Goal: Information Seeking & Learning: Learn about a topic

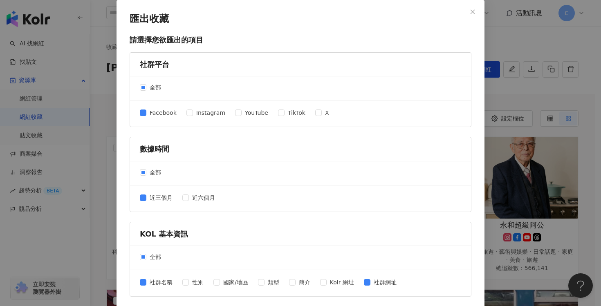
scroll to position [329, 0]
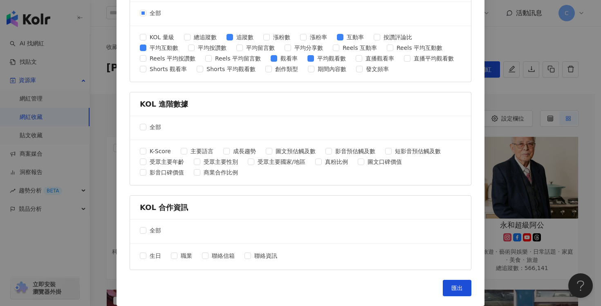
click at [496, 103] on div "匯出收藏 請選擇您欲匯出的項目 社群平台 全部 Facebook Instagram YouTube TikTok X 數據時間 全部 近三個月 近六個月 K…" at bounding box center [300, 153] width 601 height 306
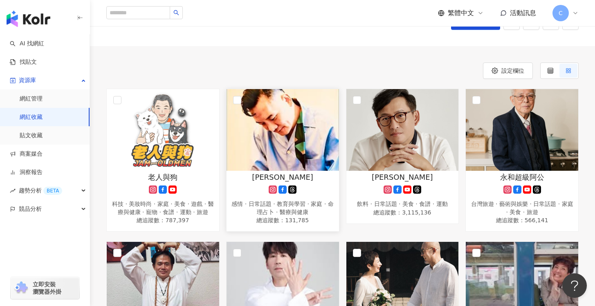
scroll to position [29, 0]
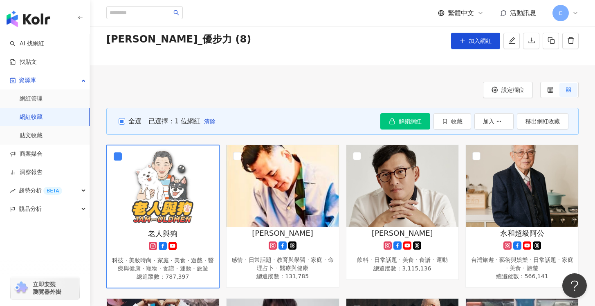
click at [131, 119] on span "全選" at bounding box center [133, 121] width 16 height 9
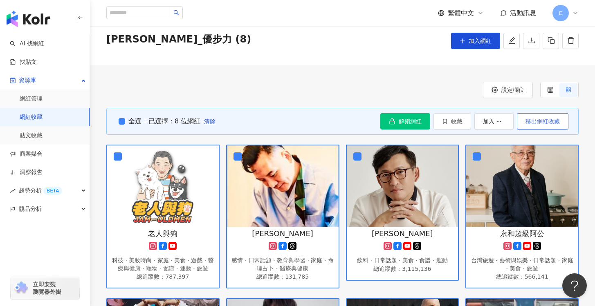
click at [540, 123] on span "移出網紅收藏" at bounding box center [542, 121] width 34 height 7
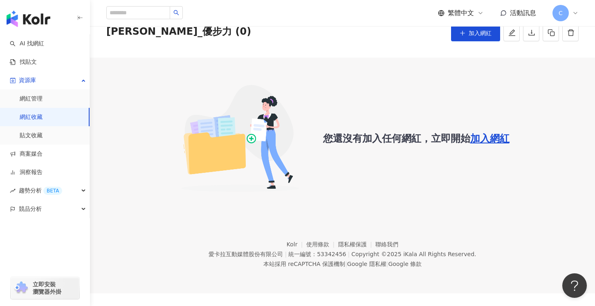
scroll to position [38, 0]
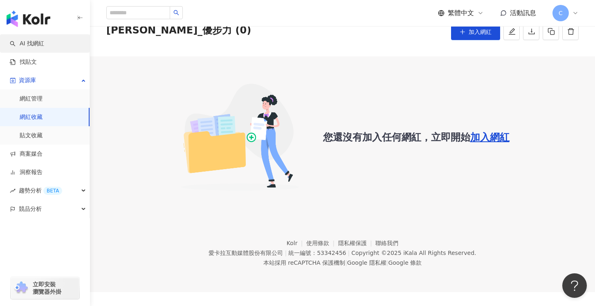
click at [31, 45] on link "AI 找網紅" at bounding box center [27, 44] width 34 height 8
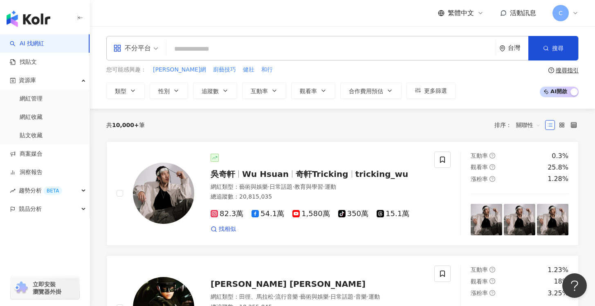
click at [148, 56] on span at bounding box center [135, 48] width 45 height 24
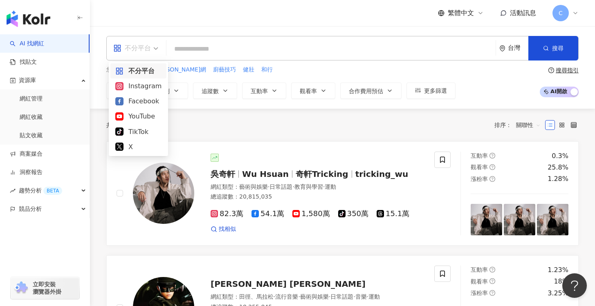
click at [148, 54] on div "不分平台" at bounding box center [132, 48] width 38 height 13
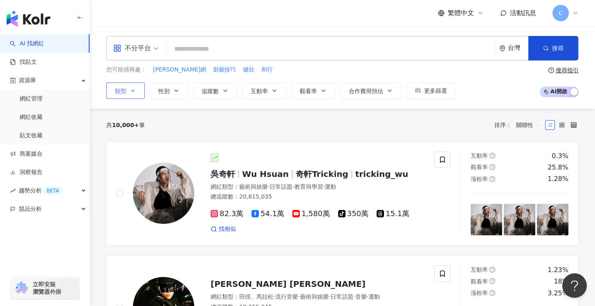
click at [133, 96] on button "類型" at bounding box center [125, 91] width 38 height 16
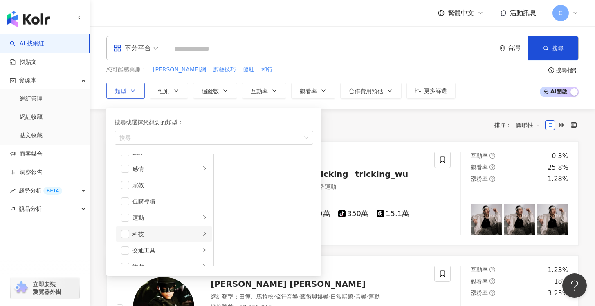
scroll to position [283, 0]
click at [126, 194] on span "button" at bounding box center [125, 191] width 8 height 8
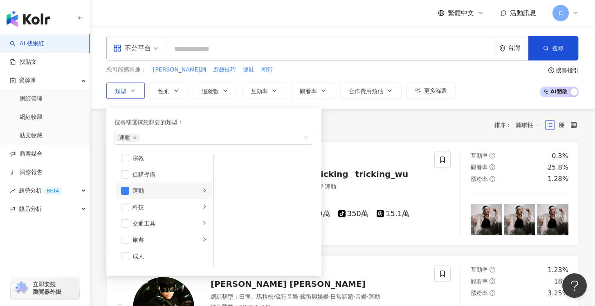
click at [203, 191] on icon "right" at bounding box center [204, 190] width 2 height 4
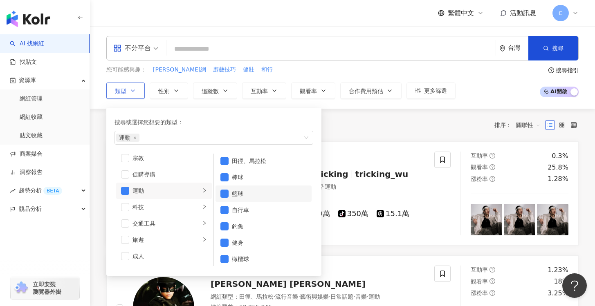
scroll to position [0, 0]
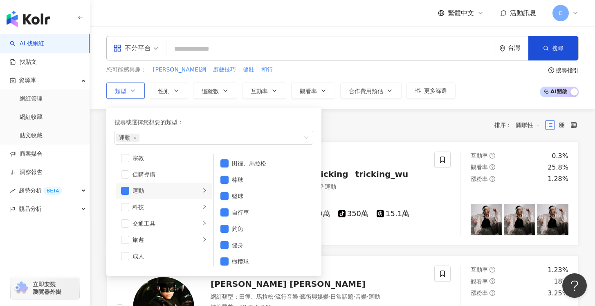
click at [161, 191] on div "運動" at bounding box center [166, 190] width 68 height 9
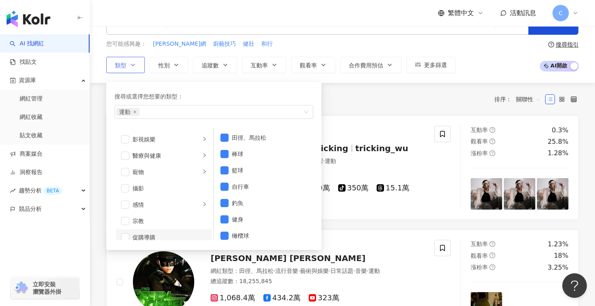
scroll to position [153, 0]
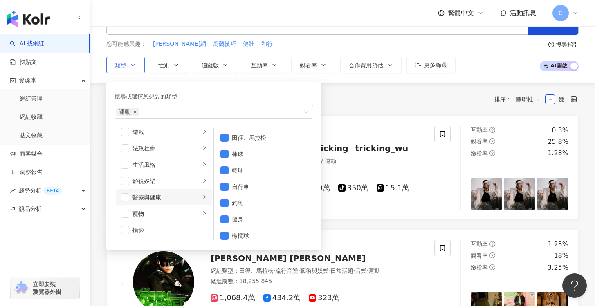
click at [164, 199] on div "醫療與健康" at bounding box center [166, 197] width 68 height 9
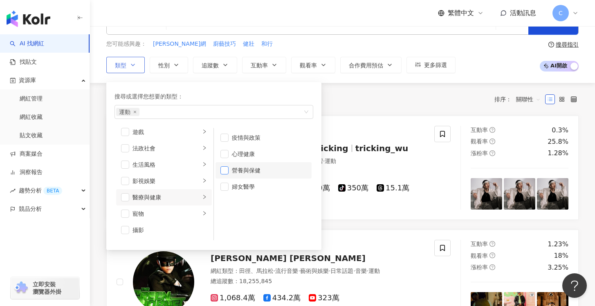
click at [222, 171] on span "button" at bounding box center [224, 170] width 8 height 8
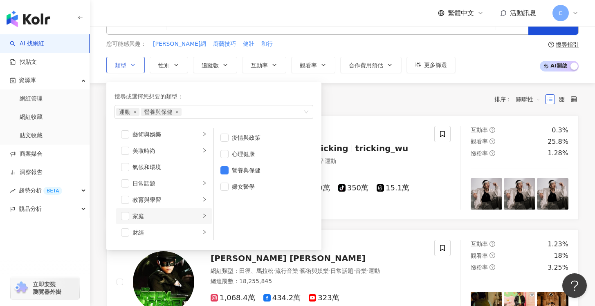
scroll to position [0, 0]
click at [215, 111] on div "運動 營養與保健" at bounding box center [209, 112] width 187 height 8
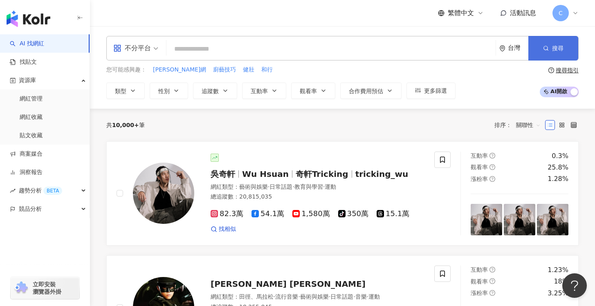
click at [550, 54] on button "搜尋" at bounding box center [553, 48] width 50 height 25
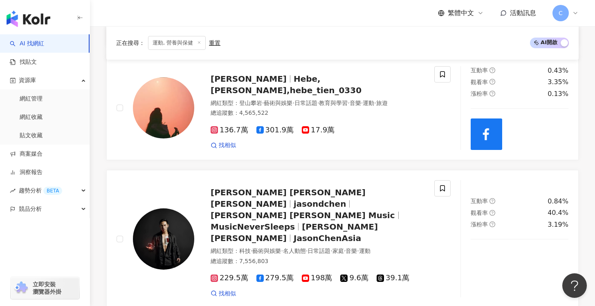
scroll to position [1335, 0]
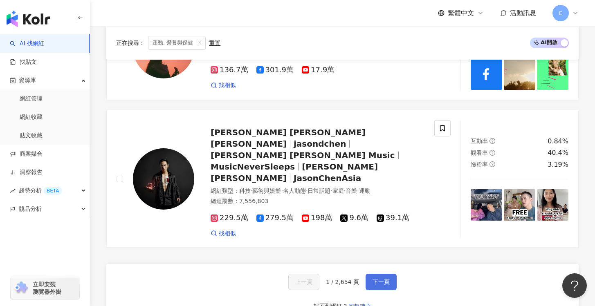
click at [378, 279] on span "下一頁" at bounding box center [380, 282] width 17 height 7
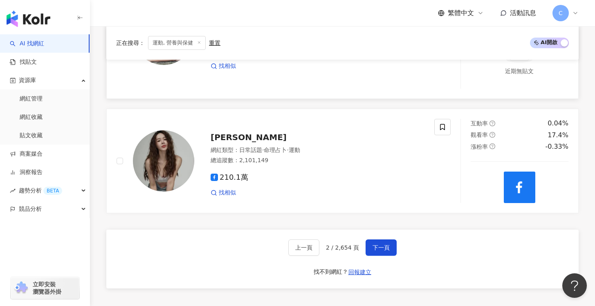
scroll to position [1383, 0]
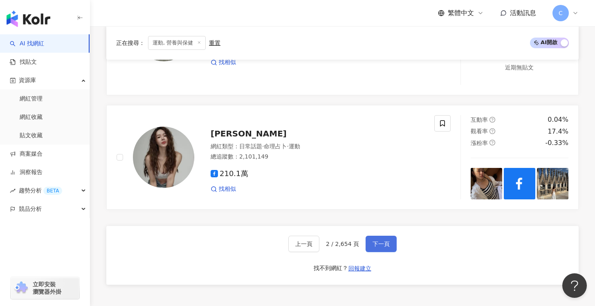
click at [383, 236] on button "下一頁" at bounding box center [380, 244] width 31 height 16
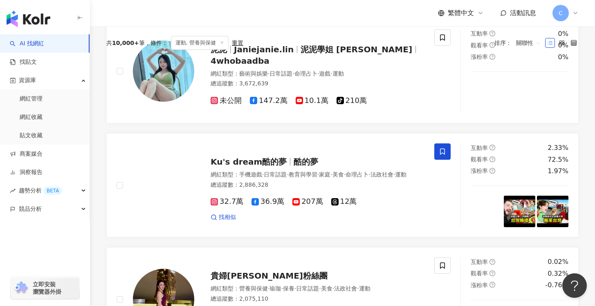
scroll to position [0, 0]
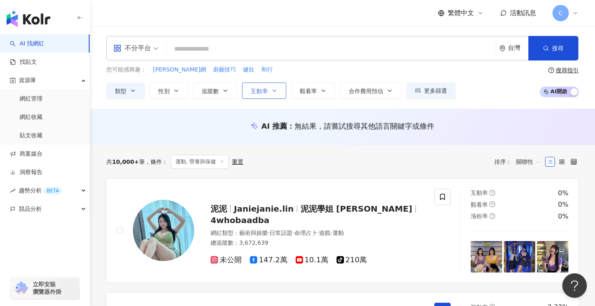
click at [253, 98] on button "互動率" at bounding box center [264, 91] width 44 height 16
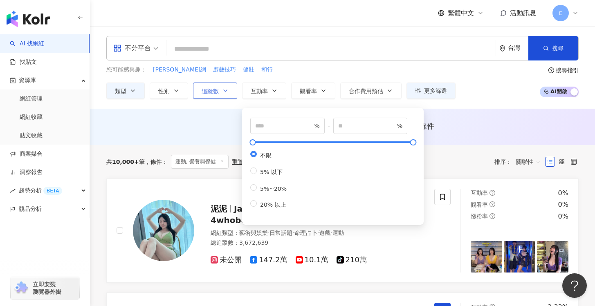
click at [233, 97] on button "追蹤數" at bounding box center [215, 91] width 44 height 16
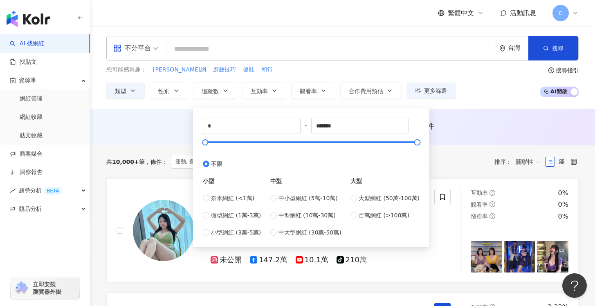
click at [177, 116] on div "AI 推薦 ： 無結果，請嘗試搜尋其他語言關鍵字或條件" at bounding box center [342, 127] width 505 height 36
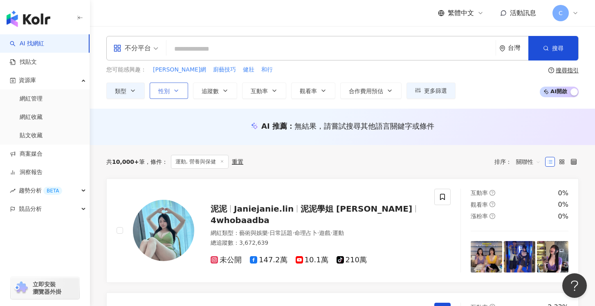
click at [178, 87] on button "性別" at bounding box center [169, 91] width 38 height 16
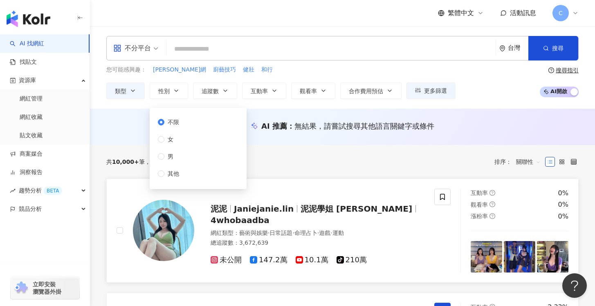
click at [385, 181] on link "泥泥 Janiejanie.lin 泥泥學姐 Janie 4whobaadba 網紅類型 ： 藝術與娛樂 · 日常話題 · 命理占卜 · 遊戲 · 運動 總追…" at bounding box center [342, 231] width 472 height 104
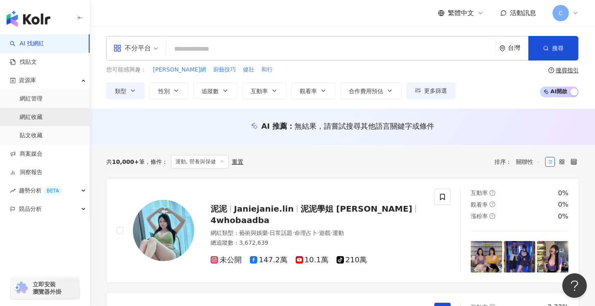
click at [43, 121] on link "網紅收藏" at bounding box center [31, 117] width 23 height 8
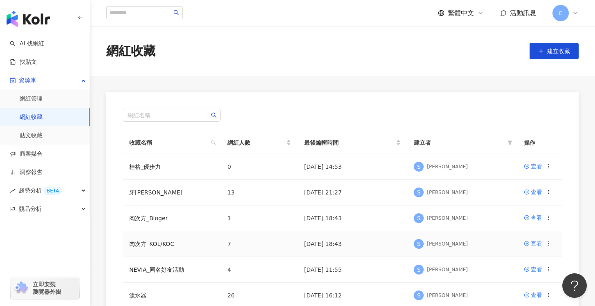
click at [161, 247] on td "肉次方_KOL/KOC" at bounding box center [172, 244] width 98 height 26
click at [172, 243] on link "肉次方_KOL/KOC" at bounding box center [151, 244] width 45 height 7
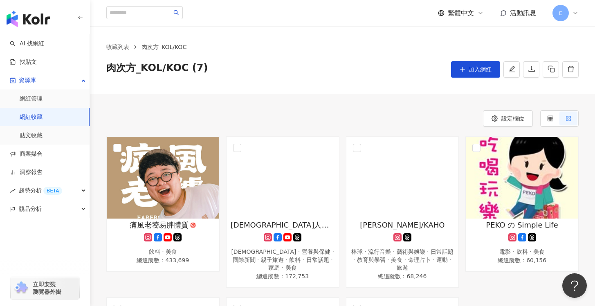
scroll to position [10, 0]
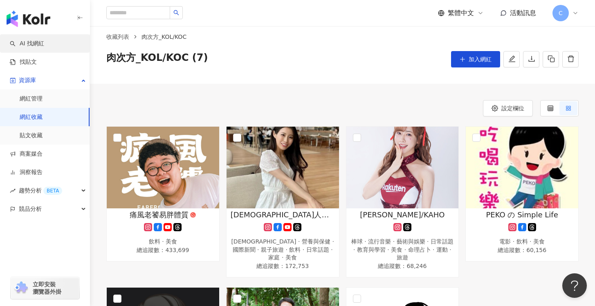
click at [44, 41] on link "AI 找網紅" at bounding box center [27, 44] width 34 height 8
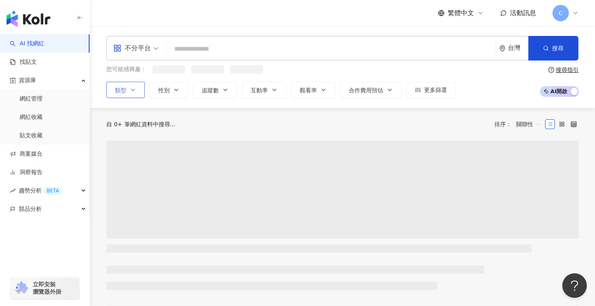
click at [123, 96] on button "類型" at bounding box center [125, 90] width 38 height 16
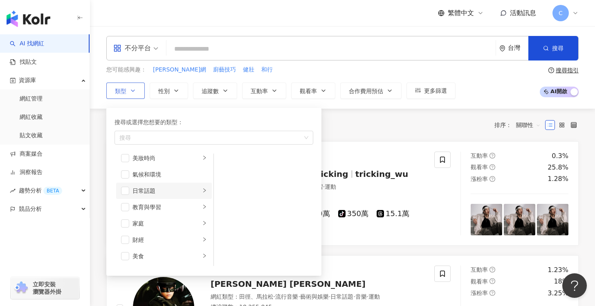
scroll to position [3, 0]
click at [160, 212] on div "日常話題" at bounding box center [166, 209] width 68 height 9
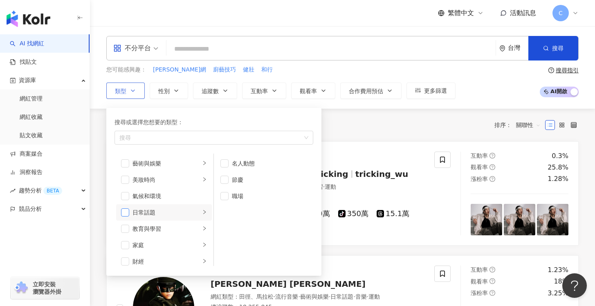
click at [128, 213] on span "button" at bounding box center [125, 212] width 8 height 8
click at [167, 168] on div "藝術與娛樂" at bounding box center [166, 163] width 68 height 9
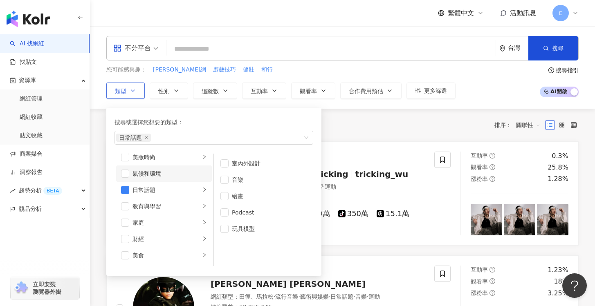
scroll to position [23, 0]
click at [221, 211] on span "button" at bounding box center [224, 212] width 8 height 8
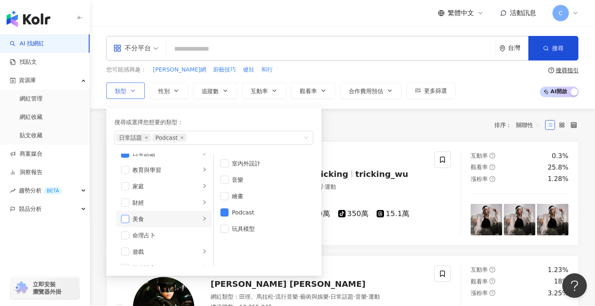
click at [125, 218] on span "button" at bounding box center [125, 219] width 8 height 8
click at [165, 215] on div "美食" at bounding box center [166, 219] width 68 height 9
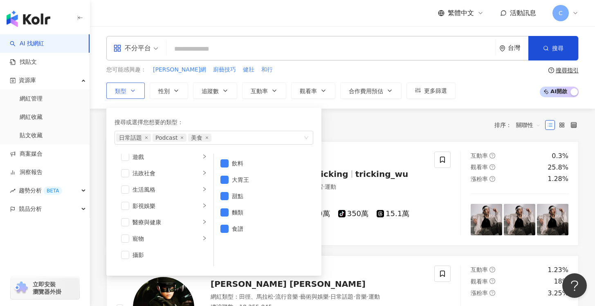
scroll to position [155, 0]
click at [163, 188] on div "生活風格" at bounding box center [166, 188] width 68 height 9
click at [169, 209] on div "影視娛樂" at bounding box center [166, 205] width 68 height 9
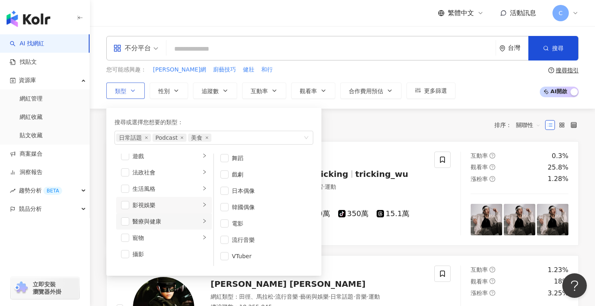
click at [185, 225] on div "醫療與健康" at bounding box center [166, 221] width 68 height 9
click at [128, 204] on span "button" at bounding box center [125, 205] width 8 height 8
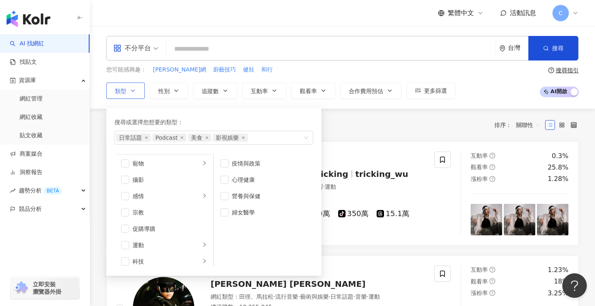
scroll to position [219, 0]
click at [159, 208] on div "感情" at bounding box center [166, 206] width 68 height 9
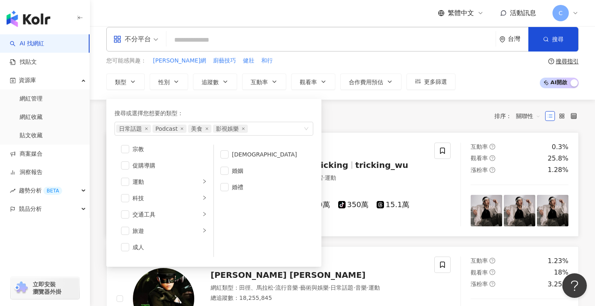
scroll to position [0, 0]
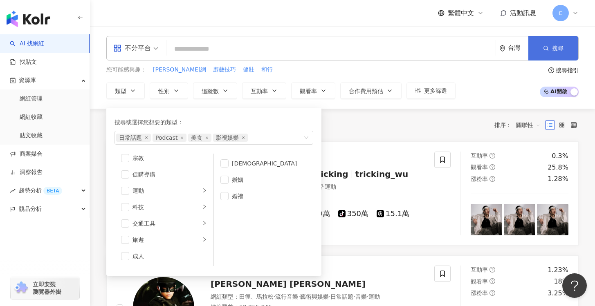
click at [561, 52] on button "搜尋" at bounding box center [553, 48] width 50 height 25
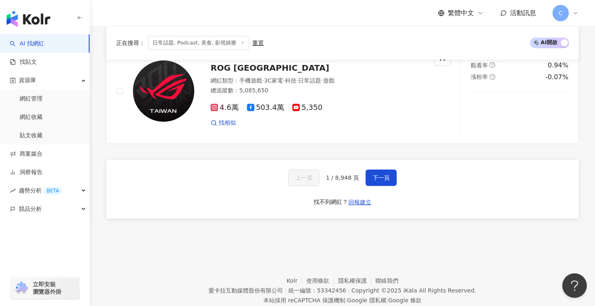
scroll to position [1560, 0]
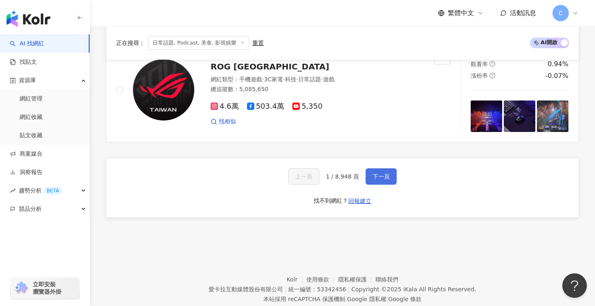
click at [374, 173] on span "下一頁" at bounding box center [380, 176] width 17 height 7
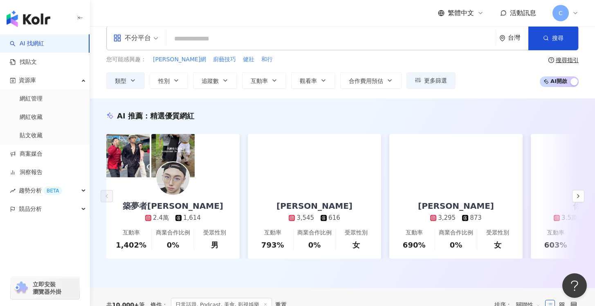
scroll to position [0, 0]
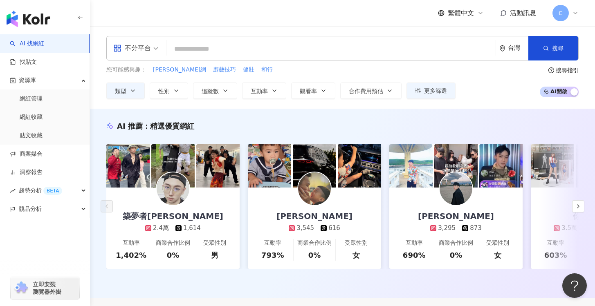
click at [251, 58] on div "不分平台 台灣 搜尋" at bounding box center [342, 48] width 472 height 25
click at [279, 41] on input "search" at bounding box center [331, 49] width 323 height 16
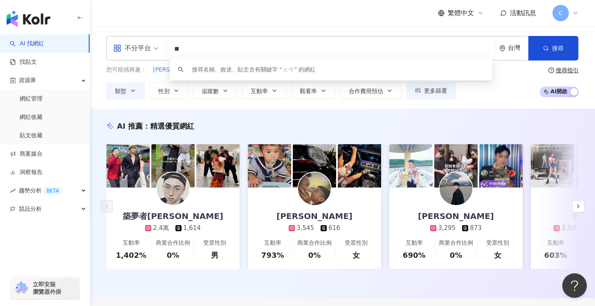
type input "*"
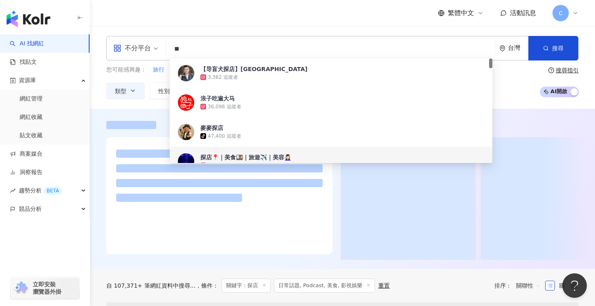
click at [99, 126] on div at bounding box center [342, 190] width 505 height 139
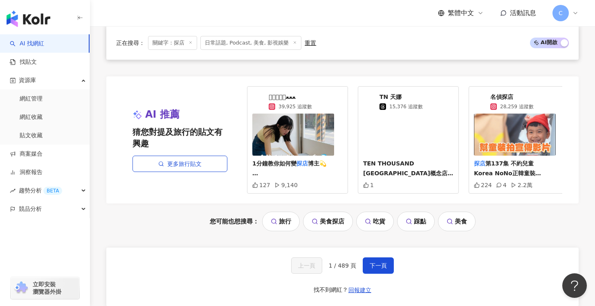
scroll to position [1499, 0]
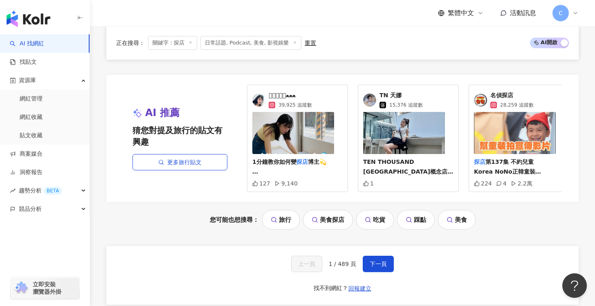
click at [374, 266] on div "上一頁 1 / 489 頁 下一頁 找不到網紅？ 回報建立" at bounding box center [342, 275] width 472 height 59
click at [385, 264] on button "下一頁" at bounding box center [378, 264] width 31 height 16
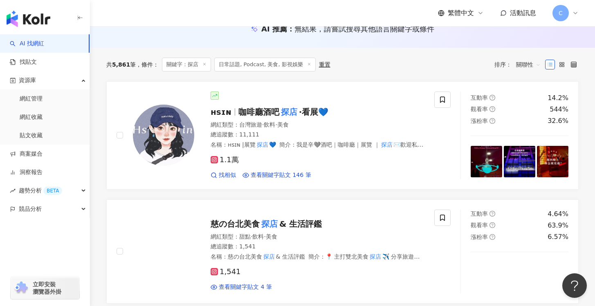
scroll to position [98, 0]
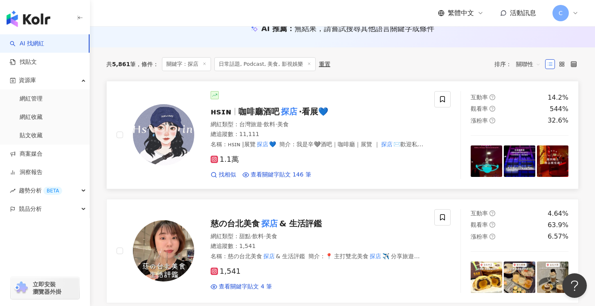
click at [384, 121] on div "網紅類型 ： 台灣旅遊 · 飲料 · 美食" at bounding box center [318, 125] width 214 height 8
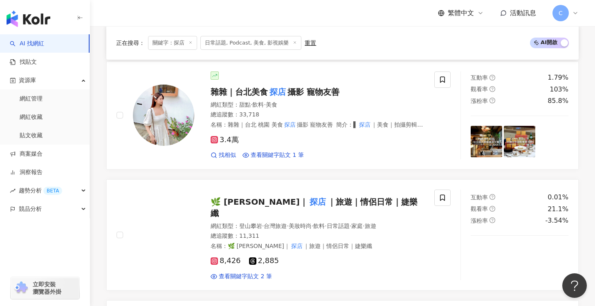
scroll to position [471, 0]
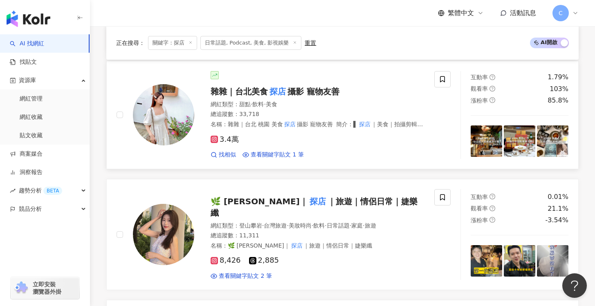
click at [365, 137] on div "3.4萬" at bounding box center [318, 139] width 214 height 9
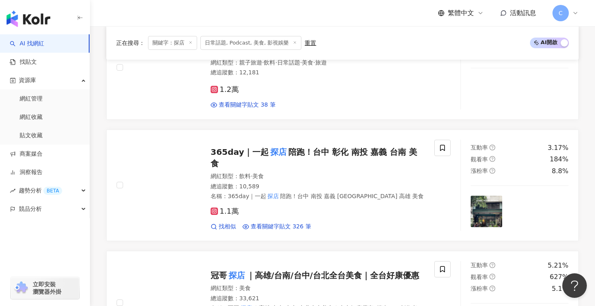
scroll to position [946, 0]
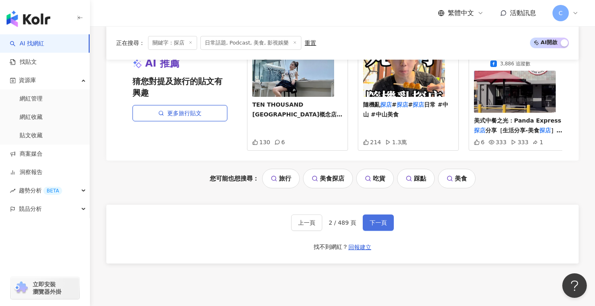
click at [382, 220] on span "下一頁" at bounding box center [378, 223] width 17 height 7
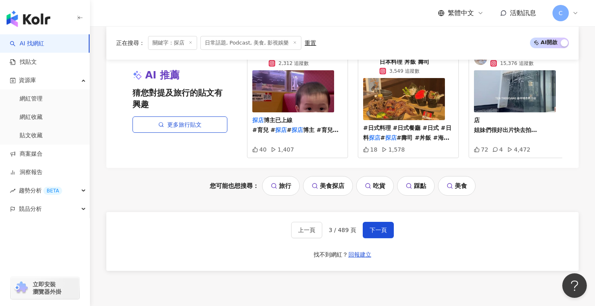
scroll to position [1604, 0]
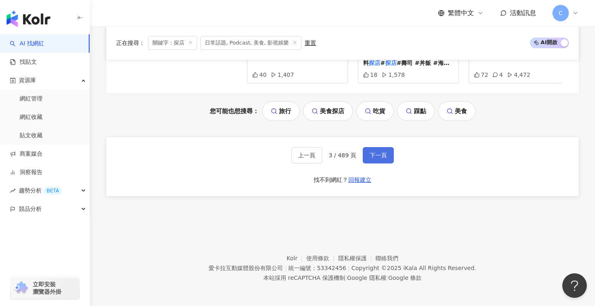
click at [381, 154] on span "下一頁" at bounding box center [378, 155] width 17 height 7
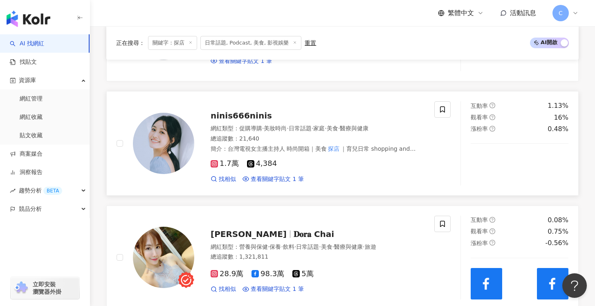
scroll to position [1011, 0]
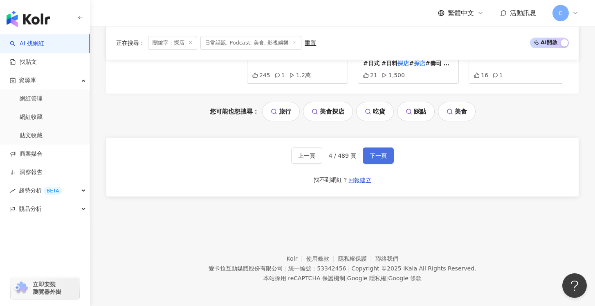
click at [383, 157] on button "下一頁" at bounding box center [378, 156] width 31 height 16
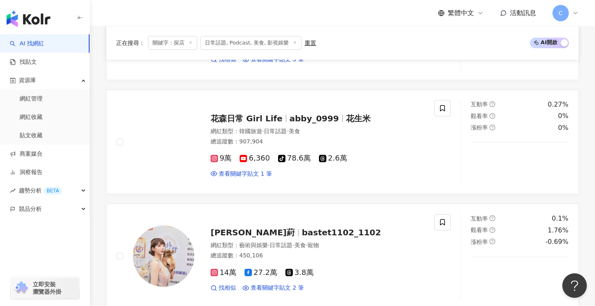
scroll to position [786, 0]
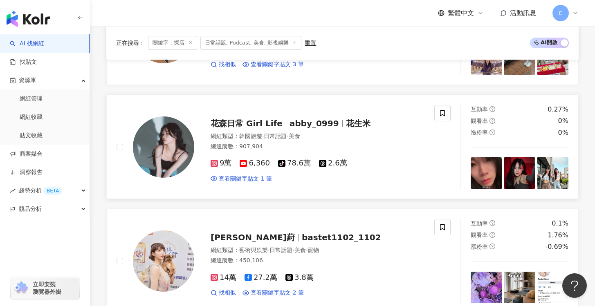
click at [334, 119] on span "abby_0999" at bounding box center [317, 124] width 56 height 10
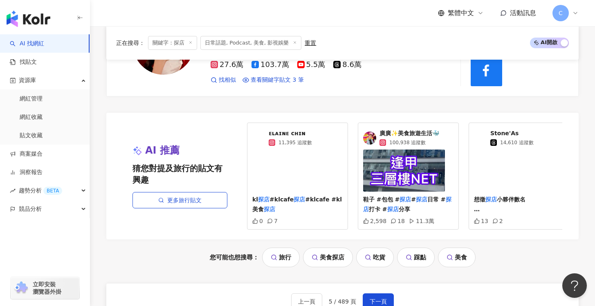
scroll to position [1596, 0]
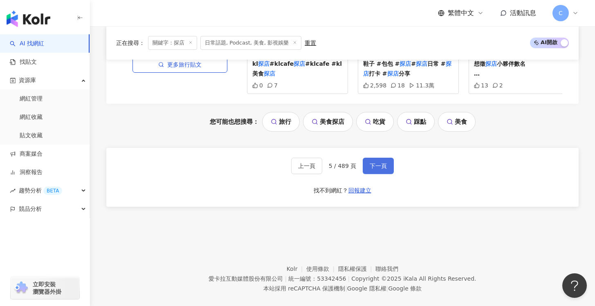
click at [373, 158] on button "下一頁" at bounding box center [378, 166] width 31 height 16
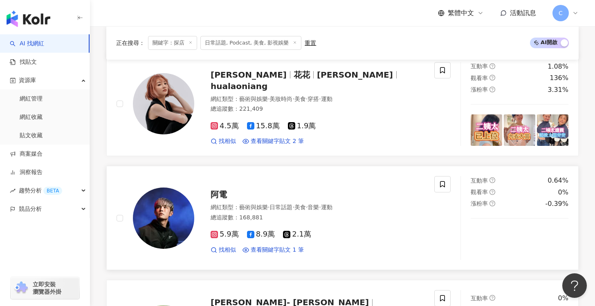
scroll to position [130, 0]
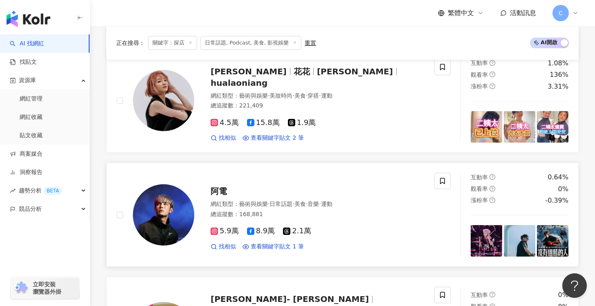
click at [297, 185] on div "阿電 網紅類型 ： 藝術與娛樂 · 日常話題 · 美食 · 音樂 · 運動 總追蹤數 ： 168,881 5.9萬 8.9萬 2.1萬 找相似 查看關鍵字貼文…" at bounding box center [309, 215] width 230 height 72
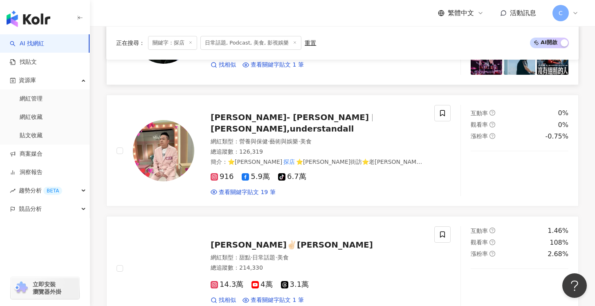
scroll to position [312, 0]
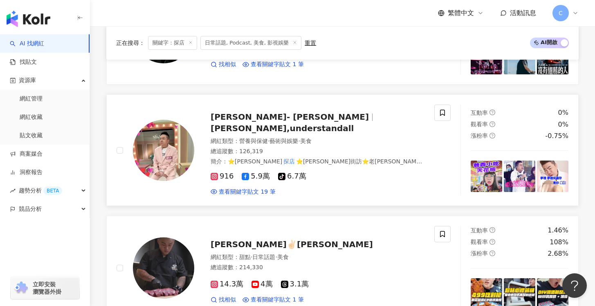
click at [335, 177] on div "916 5.9萬 tiktok-icon 6.7萬 查看關鍵字貼文 19 筆" at bounding box center [318, 181] width 214 height 30
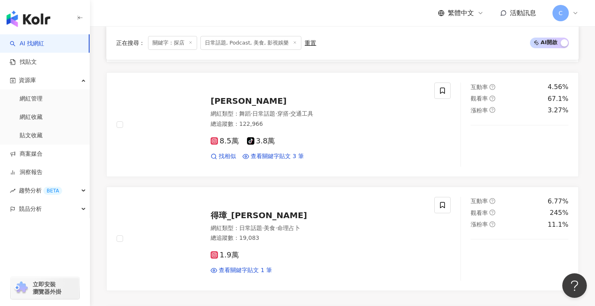
scroll to position [1270, 0]
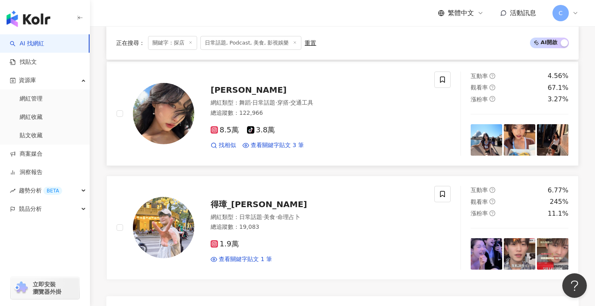
click at [345, 149] on div "芷萱Nevaeh 網紅類型 ： 舞蹈 · 日常話題 · 穿搭 · 交通工具 總追蹤數 ： 122,966 8.5萬 tiktok-icon 3.8萬 找相似 …" at bounding box center [276, 114] width 318 height 84
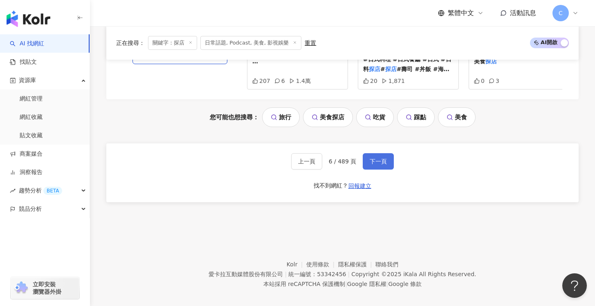
click at [384, 159] on button "下一頁" at bounding box center [378, 161] width 31 height 16
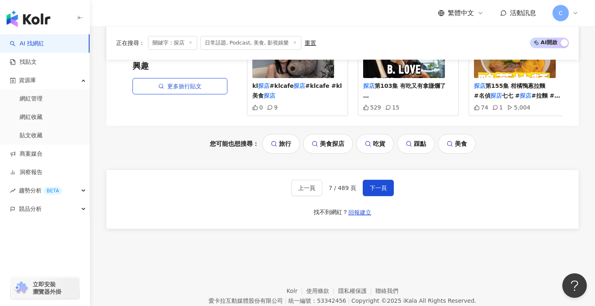
scroll to position [1596, 0]
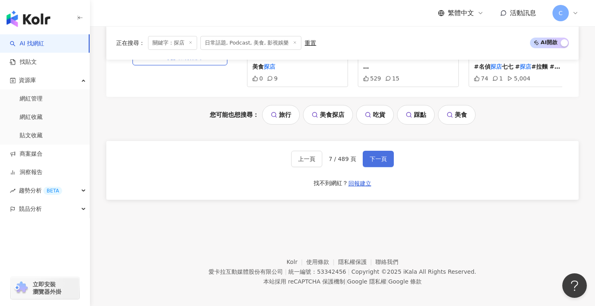
click at [363, 161] on button "下一頁" at bounding box center [378, 159] width 31 height 16
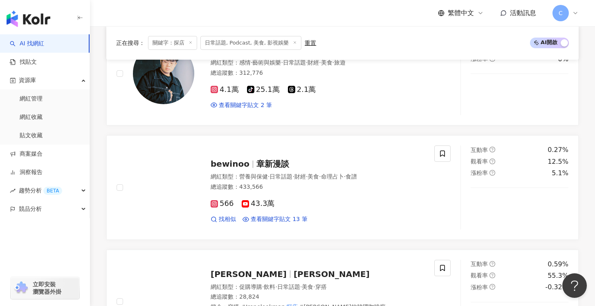
scroll to position [393, 0]
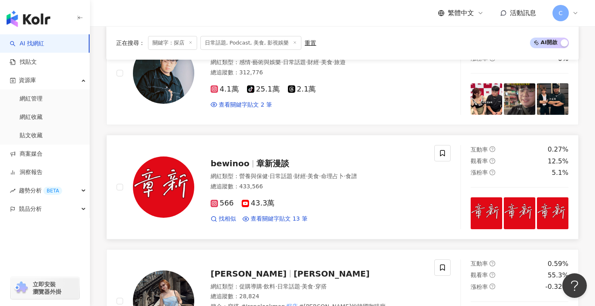
click at [358, 206] on div "566 43.3萬 找相似 查看關鍵字貼文 13 筆" at bounding box center [318, 208] width 214 height 30
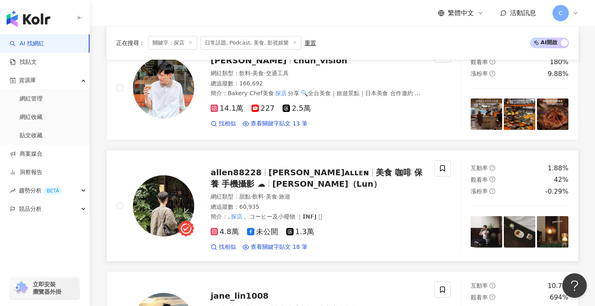
scroll to position [721, 0]
click at [353, 193] on div "網紅類型 ： 甜點 · 飲料 · 美食 · 旅遊" at bounding box center [318, 197] width 214 height 8
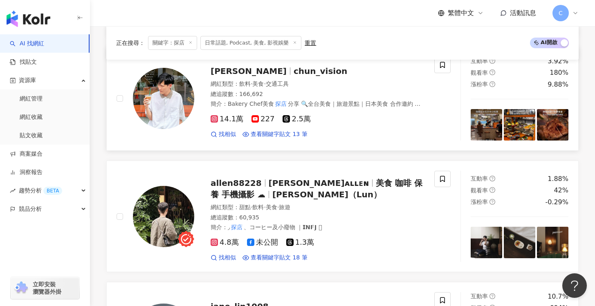
scroll to position [710, 0]
click at [354, 131] on div "找相似 查看關鍵字貼文 13 筆" at bounding box center [318, 135] width 214 height 8
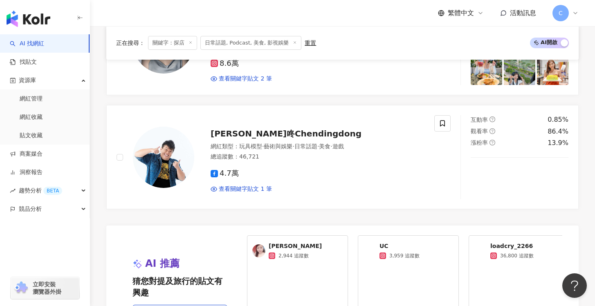
scroll to position [1349, 0]
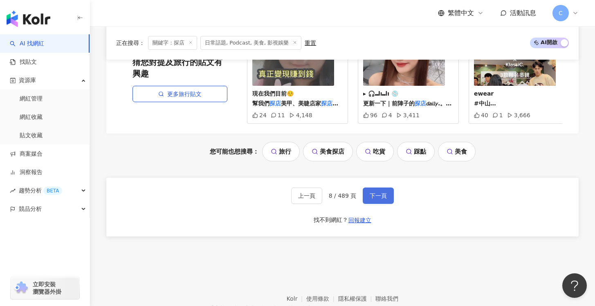
click at [370, 193] on span "下一頁" at bounding box center [378, 196] width 17 height 7
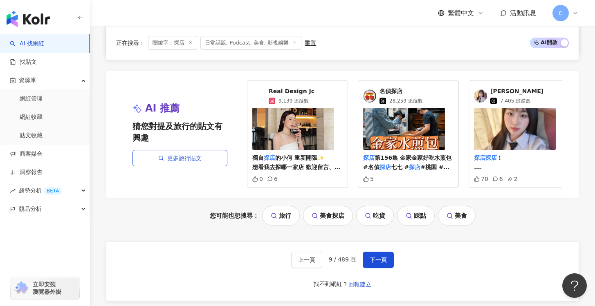
scroll to position [1632, 0]
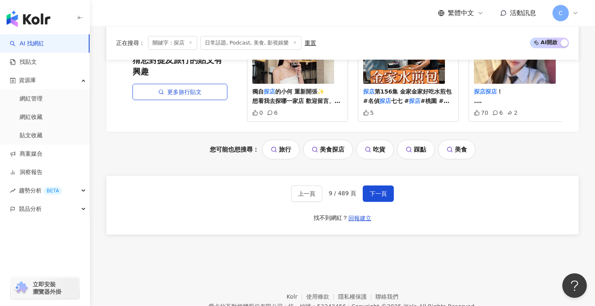
click at [385, 176] on div "上一頁 9 / 489 頁 下一頁 找不到網紅？ 回報建立" at bounding box center [342, 205] width 472 height 59
click at [387, 186] on button "下一頁" at bounding box center [378, 194] width 31 height 16
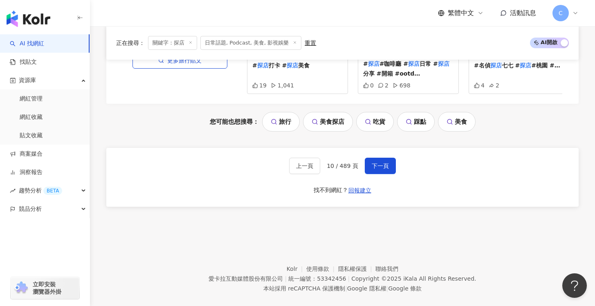
scroll to position [1600, 0]
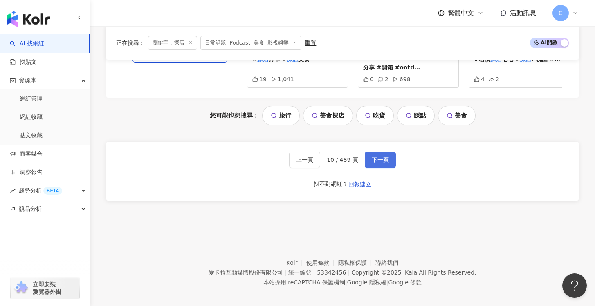
click at [381, 157] on span "下一頁" at bounding box center [380, 160] width 17 height 7
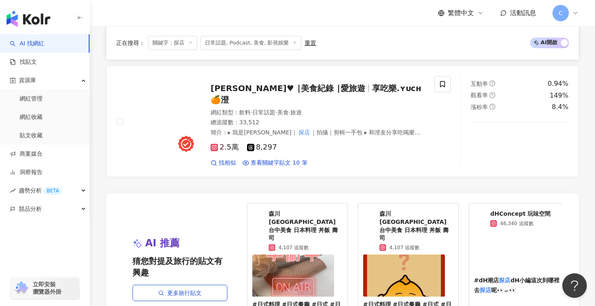
scroll to position [1541, 0]
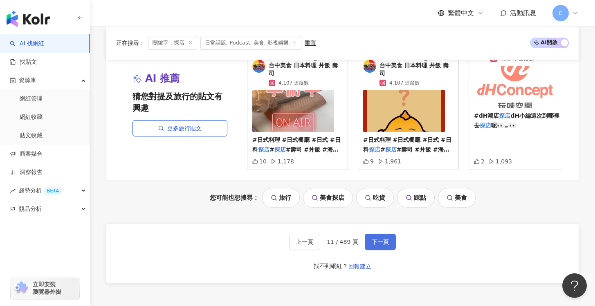
click at [375, 239] on span "下一頁" at bounding box center [380, 242] width 17 height 7
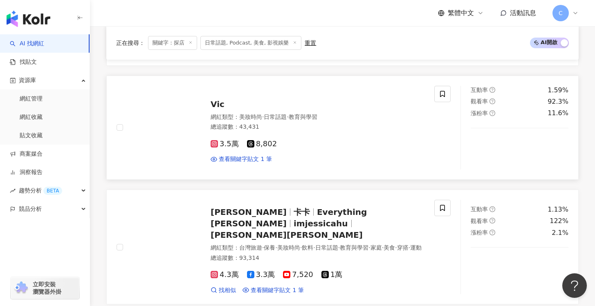
scroll to position [242, 0]
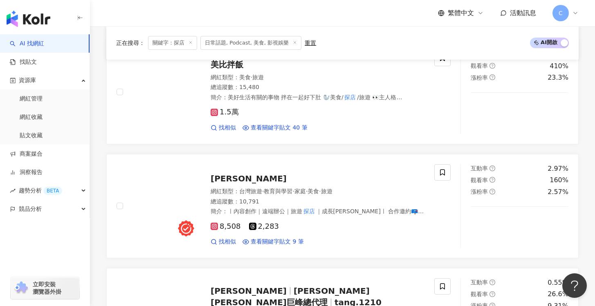
scroll to position [605, 0]
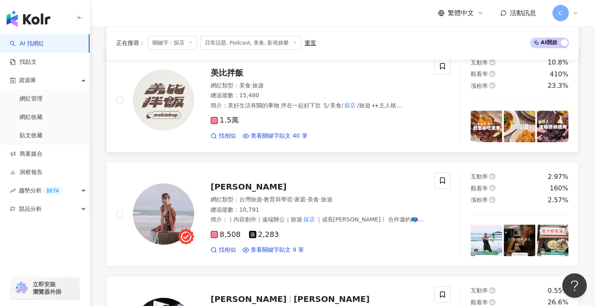
click at [356, 82] on div "網紅類型 ： 美食 · 旅遊" at bounding box center [318, 86] width 214 height 8
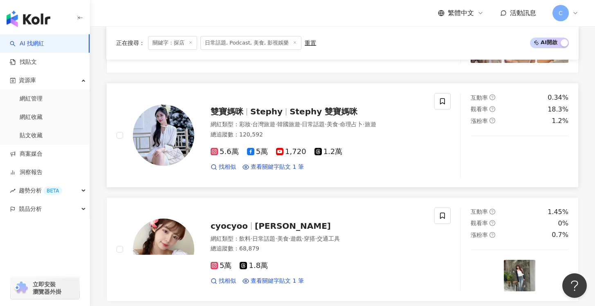
scroll to position [1235, 0]
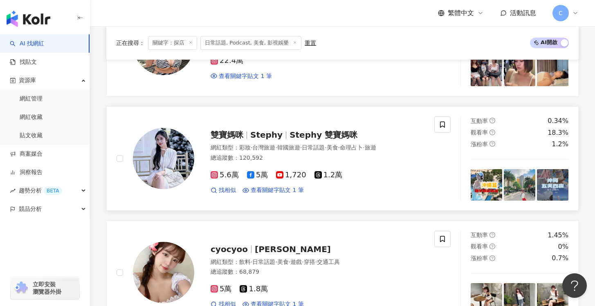
click at [391, 172] on div "5.6萬 5萬 1,720 1.2萬" at bounding box center [318, 175] width 214 height 9
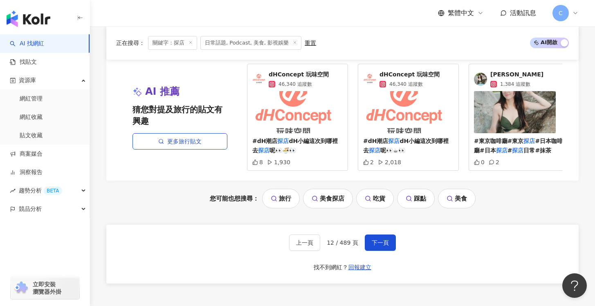
scroll to position [1613, 0]
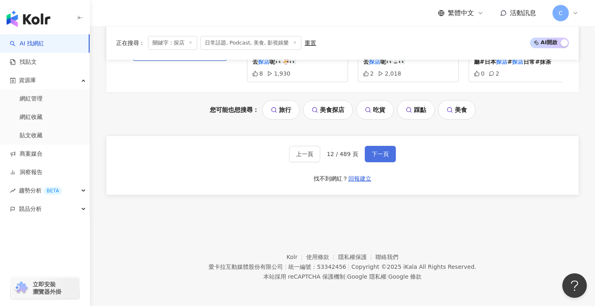
click at [383, 154] on span "下一頁" at bounding box center [380, 154] width 17 height 7
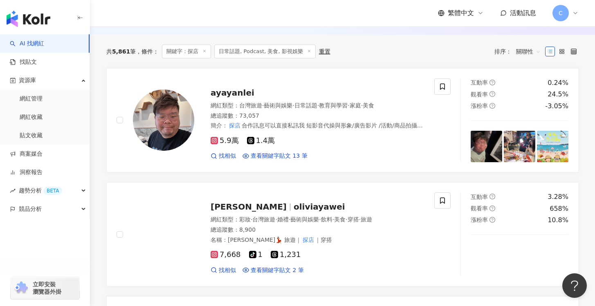
scroll to position [111, 0]
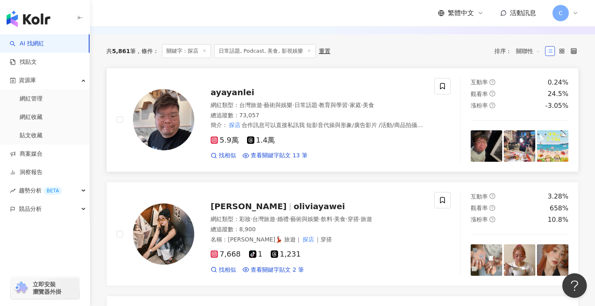
click at [398, 150] on div "5.9萬 1.4萬 找相似 查看關鍵字貼文 13 筆" at bounding box center [318, 145] width 214 height 30
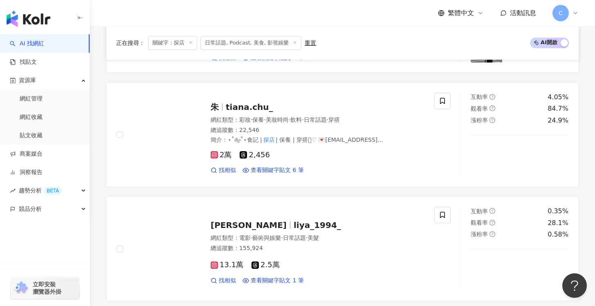
scroll to position [676, 0]
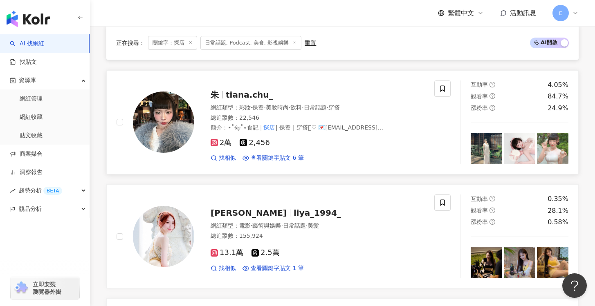
click at [382, 150] on div "2萬 2,456 找相似 查看關鍵字貼文 6 筆" at bounding box center [318, 147] width 214 height 30
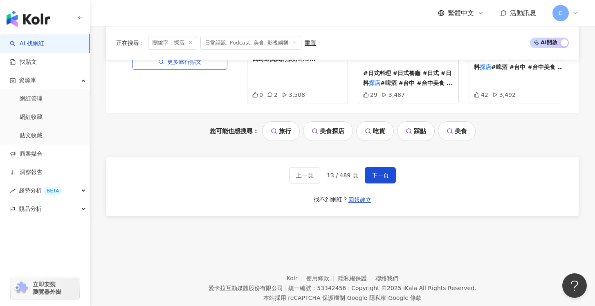
scroll to position [1600, 0]
click at [392, 167] on button "下一頁" at bounding box center [380, 175] width 31 height 16
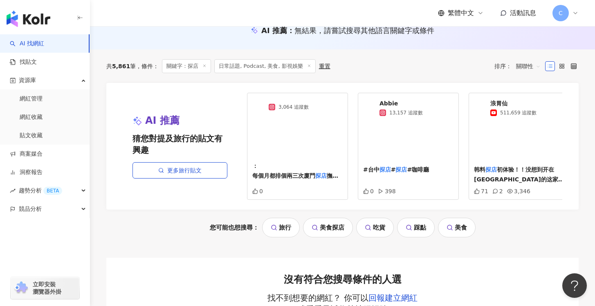
scroll to position [0, 0]
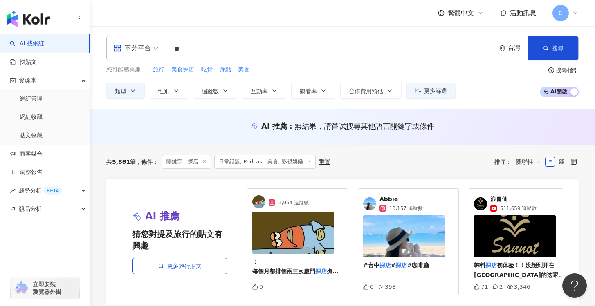
click at [214, 43] on input "**" at bounding box center [331, 49] width 323 height 16
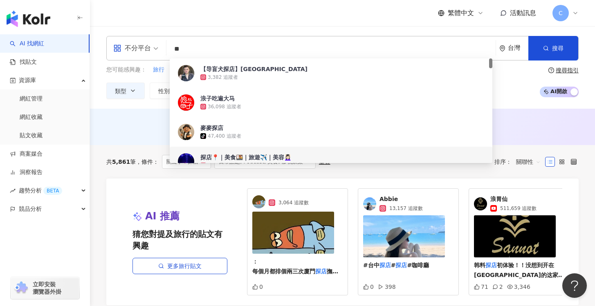
click at [222, 44] on input "**" at bounding box center [331, 49] width 323 height 16
click at [230, 49] on input "**" at bounding box center [331, 49] width 323 height 16
type input "*"
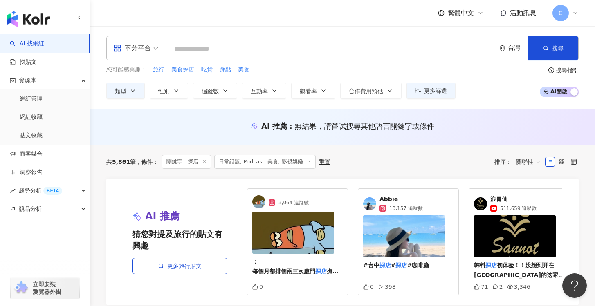
click at [181, 128] on div "AI 推薦 ： 無結果，請嘗試搜尋其他語言關鍵字或條件" at bounding box center [342, 126] width 472 height 10
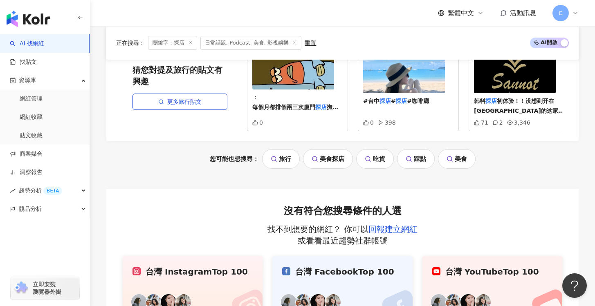
scroll to position [181, 0]
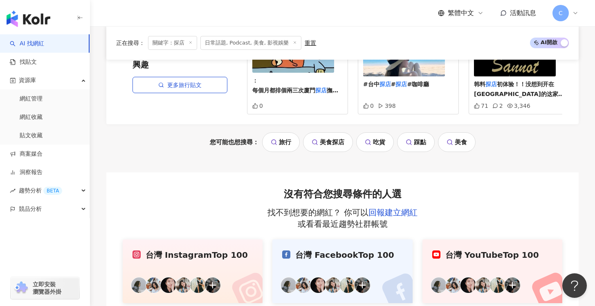
click at [276, 146] on icon at bounding box center [274, 142] width 7 height 7
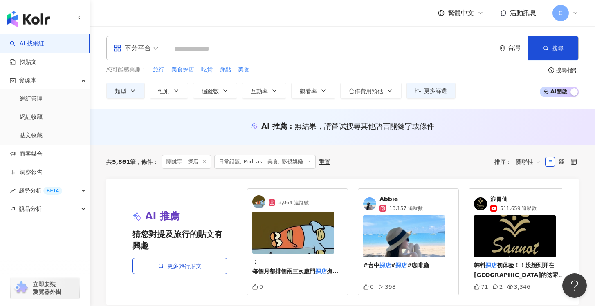
click at [275, 53] on input "search" at bounding box center [331, 49] width 323 height 16
click at [224, 71] on span "踩點" at bounding box center [225, 70] width 11 height 8
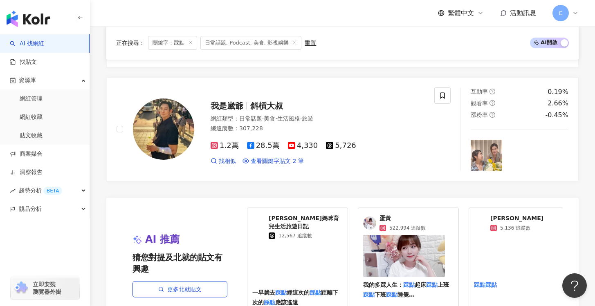
scroll to position [1586, 0]
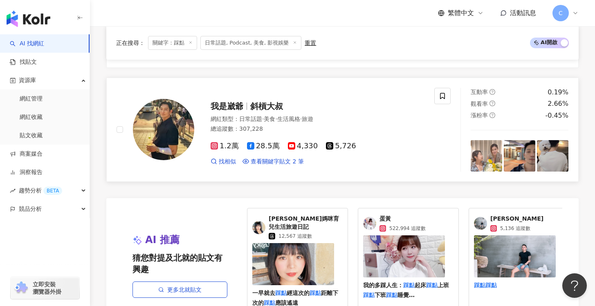
click at [323, 101] on div "我是崴爺 斜槓大叔" at bounding box center [318, 106] width 214 height 11
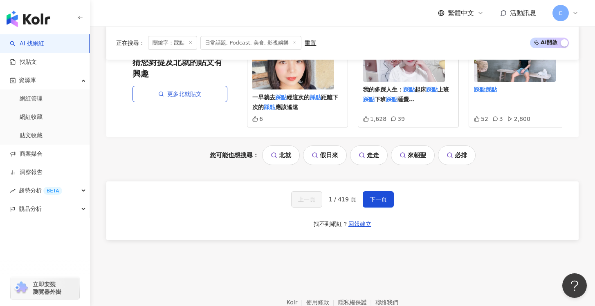
scroll to position [1820, 0]
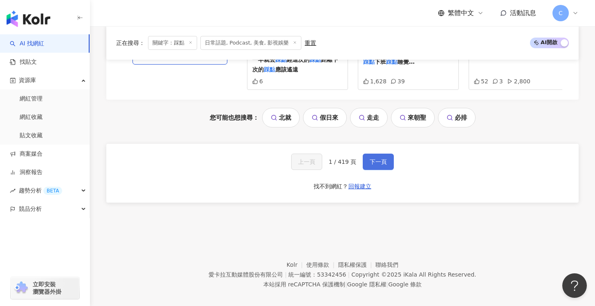
click at [380, 159] on span "下一頁" at bounding box center [378, 162] width 17 height 7
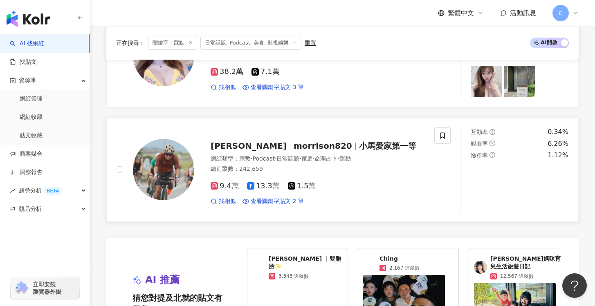
scroll to position [1552, 0]
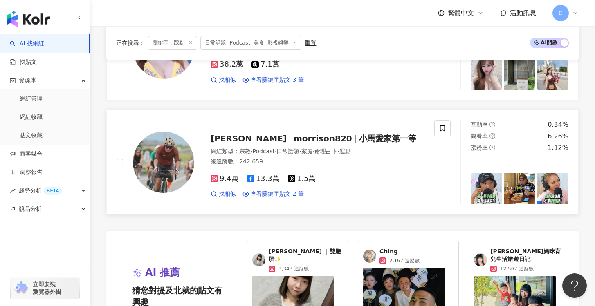
click at [325, 177] on div "9.4萬 13.3萬 1.5萬 找相似 查看關鍵字貼文 2 筆" at bounding box center [318, 183] width 214 height 30
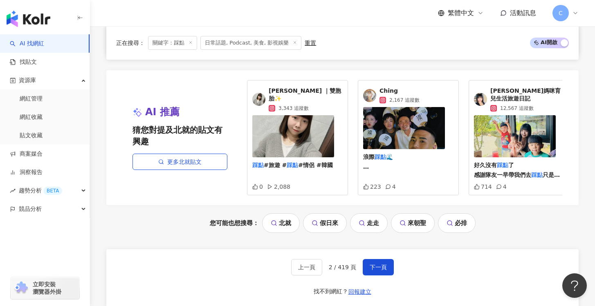
scroll to position [1733, 0]
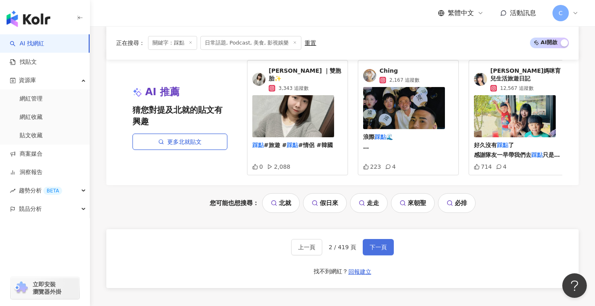
click at [379, 239] on button "下一頁" at bounding box center [378, 247] width 31 height 16
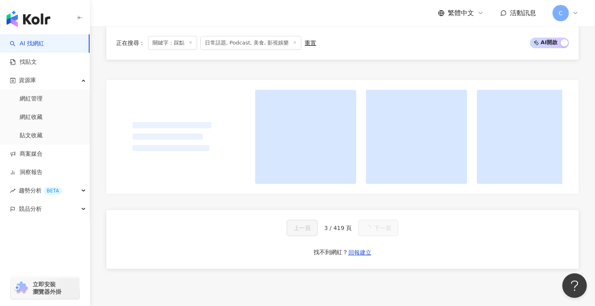
scroll to position [809, 0]
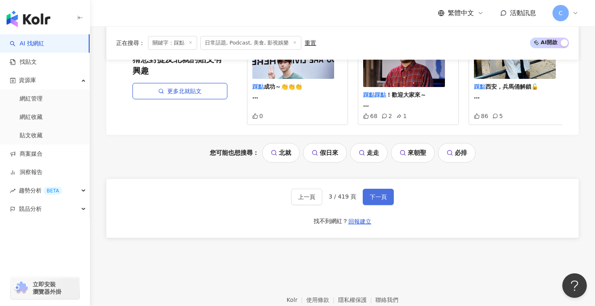
click at [376, 197] on span "下一頁" at bounding box center [378, 197] width 17 height 7
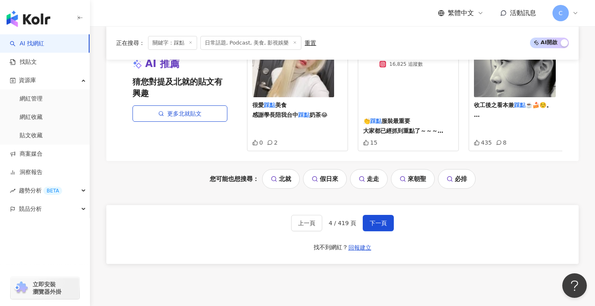
scroll to position [1763, 0]
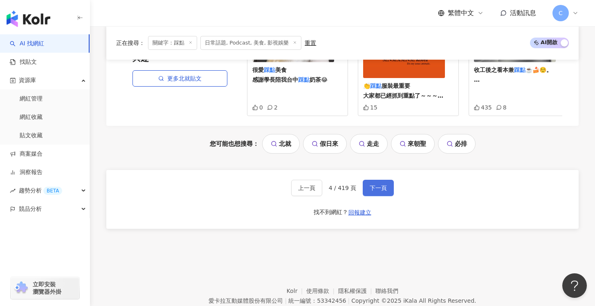
click at [383, 180] on button "下一頁" at bounding box center [378, 188] width 31 height 16
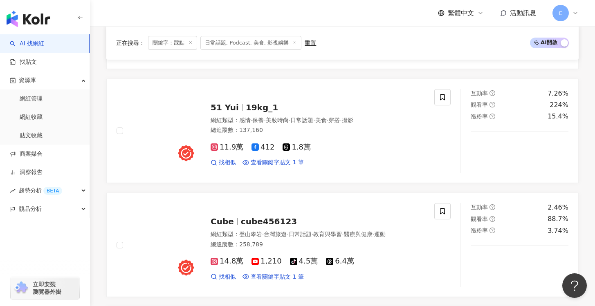
scroll to position [946, 0]
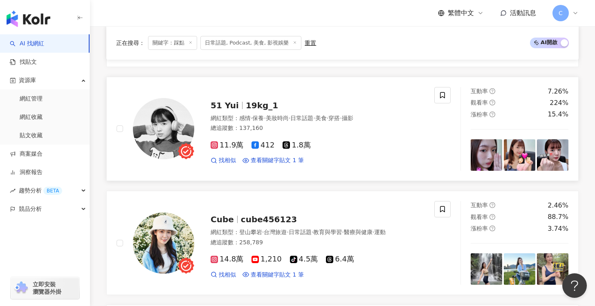
click at [348, 163] on div "找相似 查看關鍵字貼文 1 筆" at bounding box center [318, 161] width 214 height 8
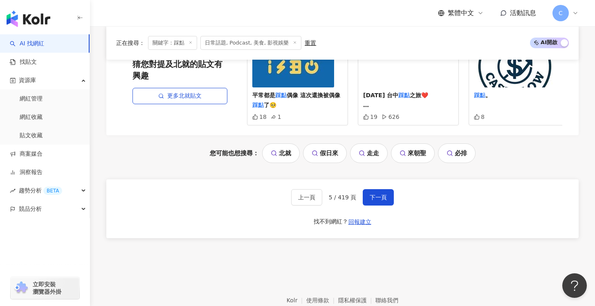
scroll to position [1710, 0]
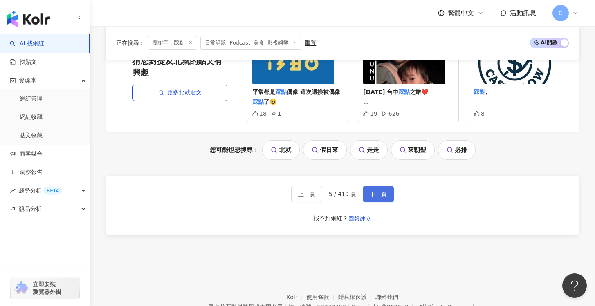
click at [375, 202] on button "下一頁" at bounding box center [378, 194] width 31 height 16
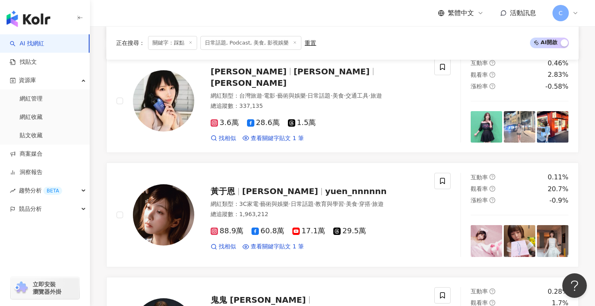
scroll to position [1089, 0]
click at [363, 122] on div "3.6萬 28.6萬 1.5萬 找相似 查看關鍵字貼文 1 筆" at bounding box center [318, 127] width 214 height 30
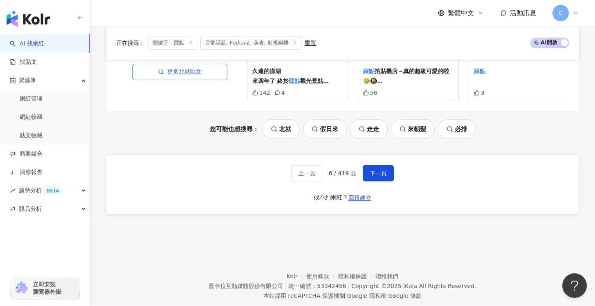
scroll to position [1756, 0]
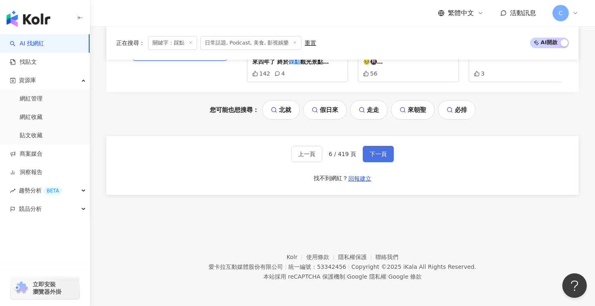
click at [377, 148] on button "下一頁" at bounding box center [378, 154] width 31 height 16
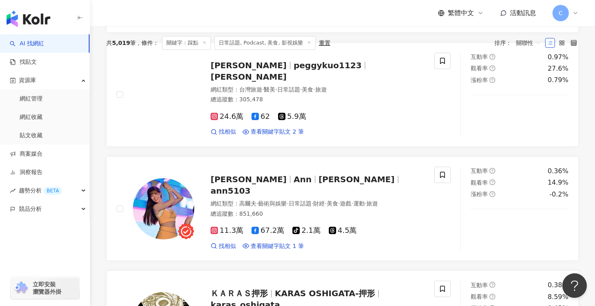
scroll to position [0, 0]
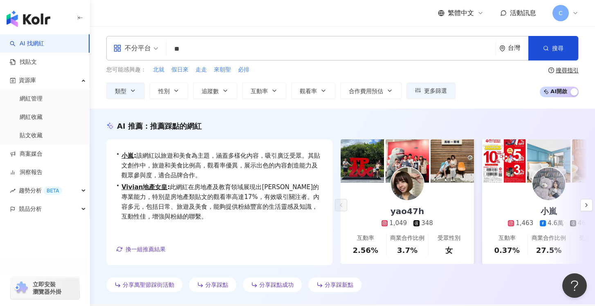
click at [272, 52] on input "**" at bounding box center [331, 49] width 323 height 16
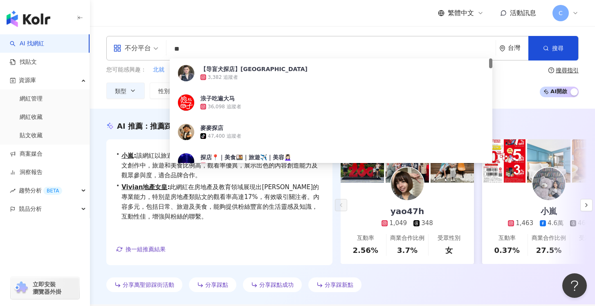
type input "*"
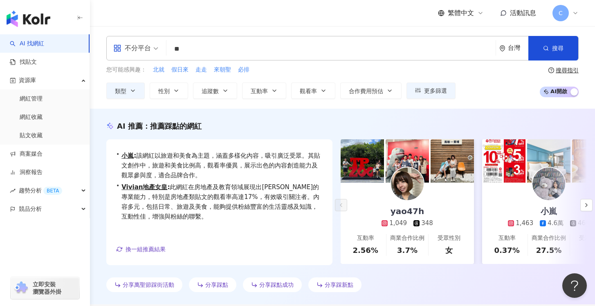
type input "**"
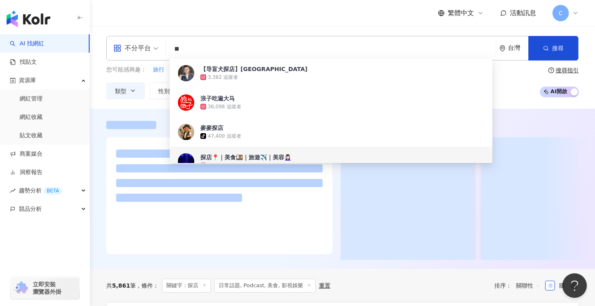
click at [101, 242] on div at bounding box center [342, 190] width 505 height 139
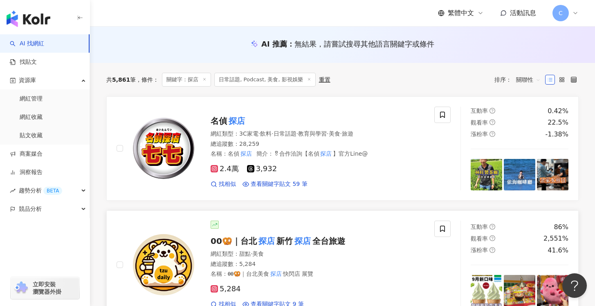
scroll to position [74, 0]
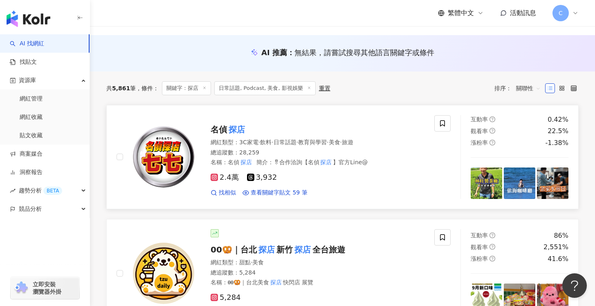
click at [292, 123] on div "名偵 探店 網紅類型 ： 3C家電 · 飲料 · 日常話題 · 教育與學習 · 美食 · 旅遊 總追蹤數 ： 28,259 名稱 ： 名偵 探店 簡介 ： 🎖…" at bounding box center [309, 157] width 230 height 80
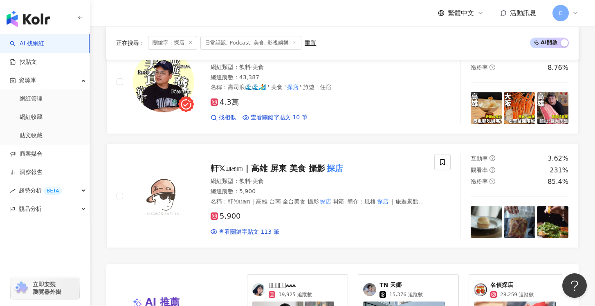
scroll to position [1311, 0]
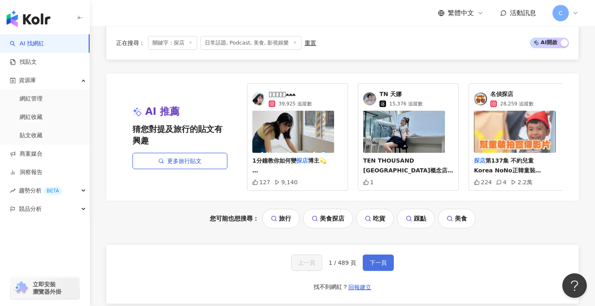
click at [381, 263] on button "下一頁" at bounding box center [378, 263] width 31 height 16
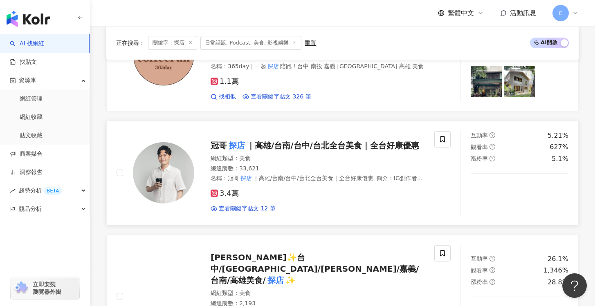
scroll to position [1001, 0]
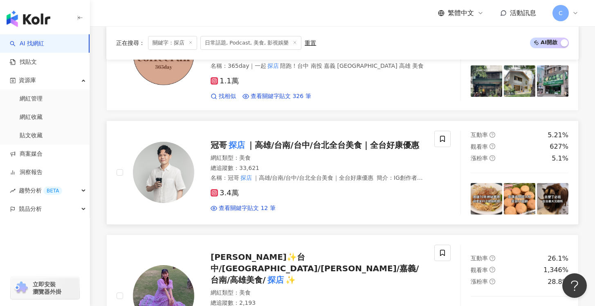
click at [360, 133] on div "冠哥 探店 ｜高雄/台南/台中/台北全台美食｜全台好康優惠 網紅類型 ： 美食 總追蹤數 ： 33,621 名稱 ： 冠哥 探店 ｜高雄/台南/台中/台北全台…" at bounding box center [309, 173] width 230 height 80
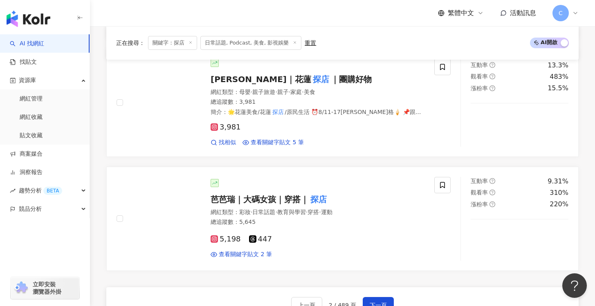
scroll to position [1341, 0]
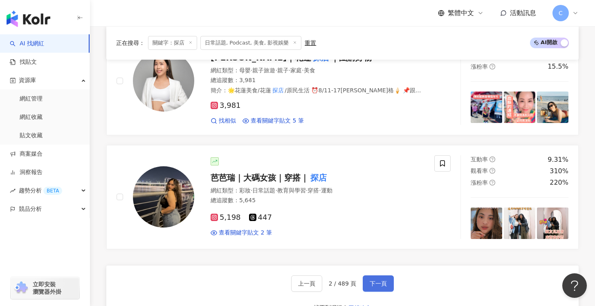
click at [384, 280] on span "下一頁" at bounding box center [378, 283] width 17 height 7
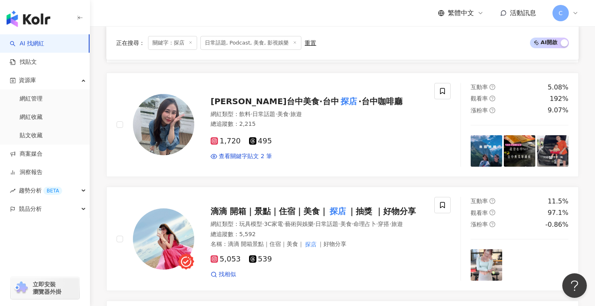
scroll to position [1330, 0]
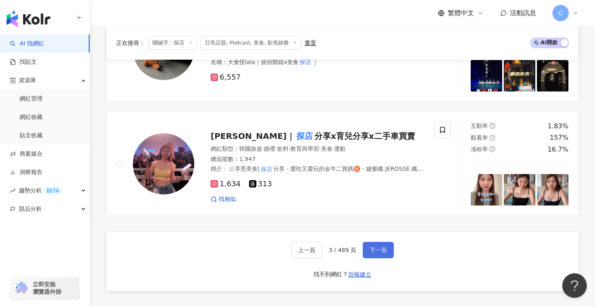
click at [373, 247] on span "下一頁" at bounding box center [378, 250] width 17 height 7
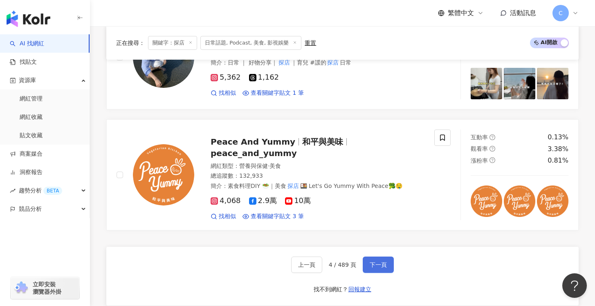
click at [385, 257] on button "下一頁" at bounding box center [378, 265] width 31 height 16
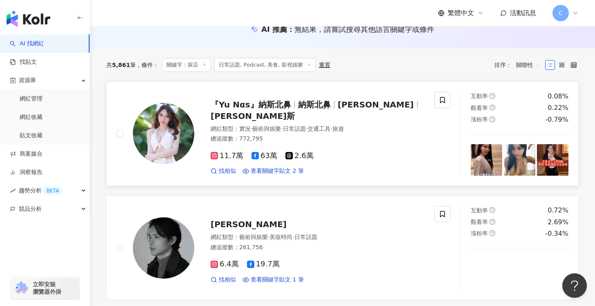
scroll to position [0, 0]
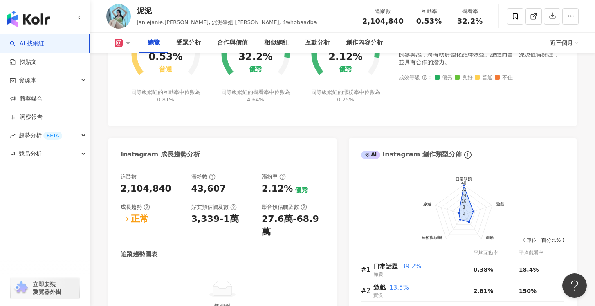
scroll to position [374, 0]
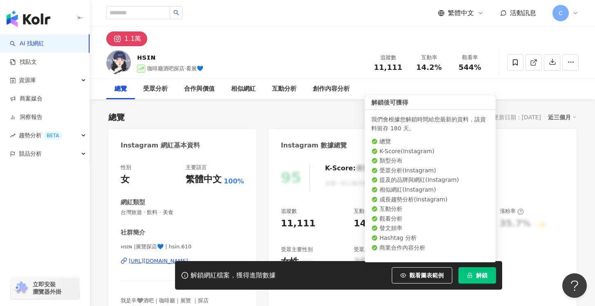
click at [480, 281] on button "解鎖" at bounding box center [477, 275] width 38 height 16
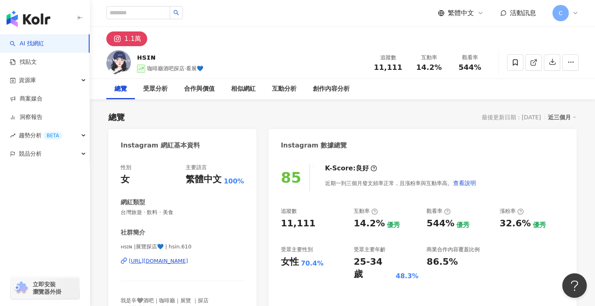
click at [182, 264] on div "https://www.instagram.com/hsin.610/" at bounding box center [158, 261] width 59 height 7
click at [518, 74] on div at bounding box center [543, 62] width 72 height 25
click at [513, 67] on span at bounding box center [515, 62] width 16 height 16
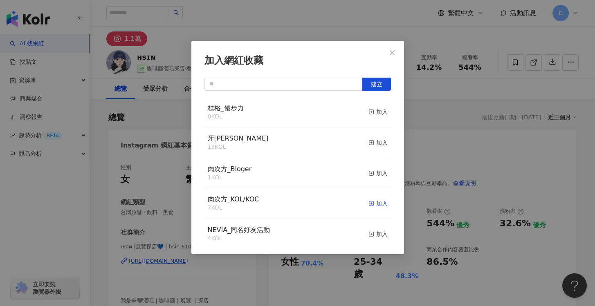
click at [374, 204] on div "加入" at bounding box center [377, 203] width 19 height 9
click at [397, 58] on button "Close" at bounding box center [392, 53] width 16 height 16
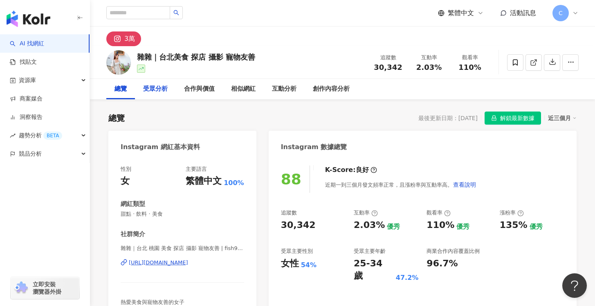
click at [145, 87] on div "受眾分析" at bounding box center [155, 89] width 25 height 10
click at [504, 120] on span "解鎖最新數據" at bounding box center [517, 118] width 34 height 13
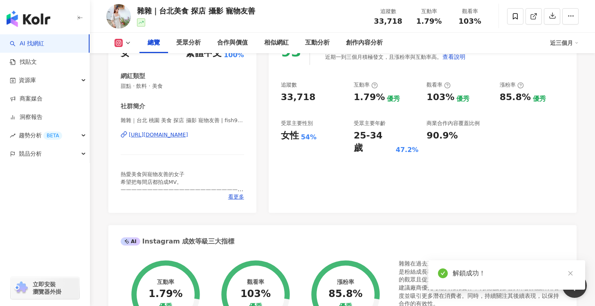
scroll to position [23, 0]
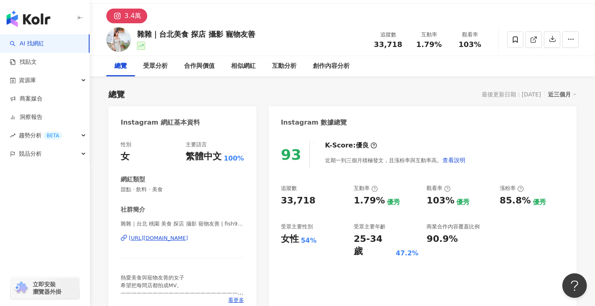
click at [188, 239] on div "https://www.instagram.com/fish905052007/" at bounding box center [158, 238] width 59 height 7
click at [188, 241] on div "https://www.instagram.com/fish905052007/" at bounding box center [158, 238] width 59 height 7
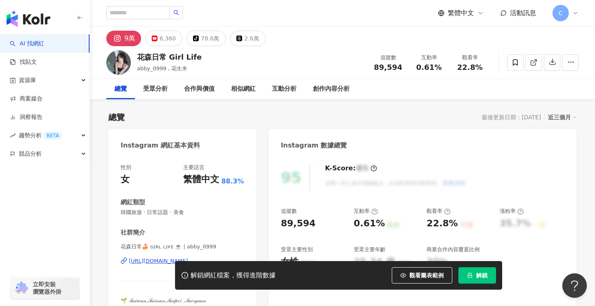
click at [471, 277] on icon "lock" at bounding box center [470, 276] width 6 height 6
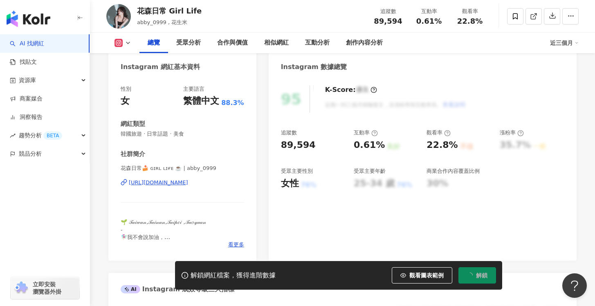
scroll to position [92, 0]
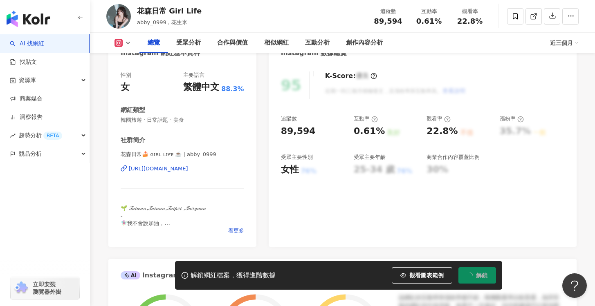
click at [188, 168] on div "[URL][DOMAIN_NAME]" at bounding box center [158, 168] width 59 height 7
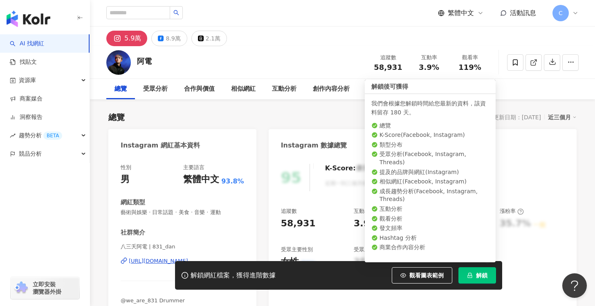
click at [471, 276] on icon "lock" at bounding box center [470, 276] width 6 height 6
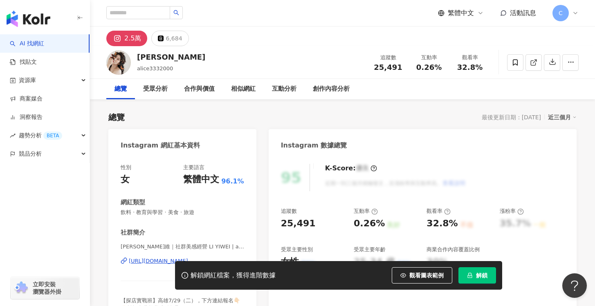
click at [166, 264] on div "解鎖網紅檔案，獲得進階數據 觀看圖表範例 解鎖" at bounding box center [297, 275] width 595 height 29
click at [164, 263] on div "解鎖網紅檔案，獲得進階數據 觀看圖表範例 解鎖" at bounding box center [297, 275] width 595 height 29
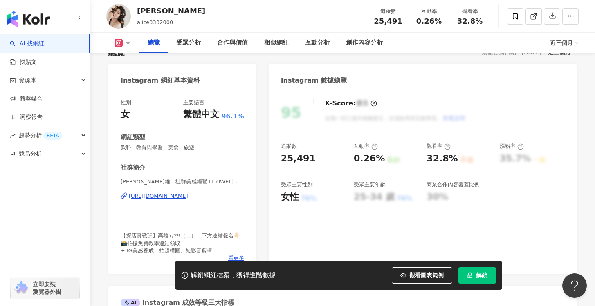
scroll to position [151, 0]
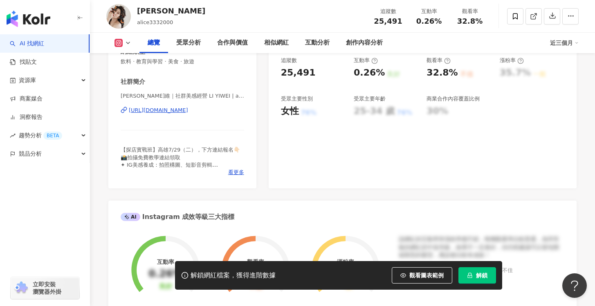
click at [188, 112] on div "https://www.instagram.com/alice3332000/" at bounding box center [158, 110] width 59 height 7
click at [482, 272] on span "解鎖" at bounding box center [481, 275] width 11 height 7
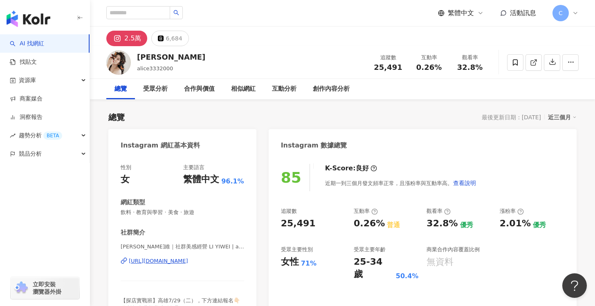
click at [188, 261] on div "https://www.instagram.com/alice3332000/" at bounding box center [158, 261] width 59 height 7
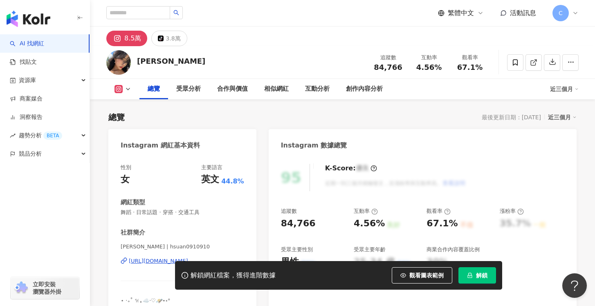
scroll to position [133, 0]
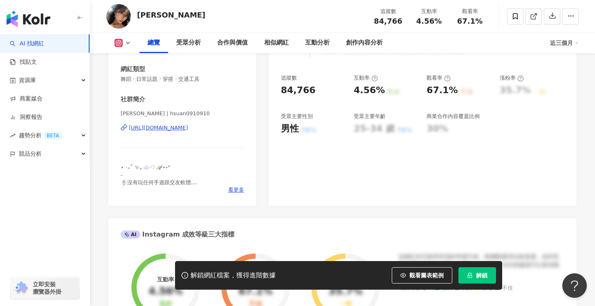
click at [478, 274] on span "解鎖" at bounding box center [481, 275] width 11 height 7
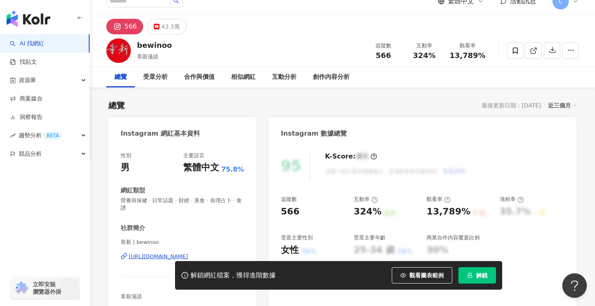
scroll to position [18, 0]
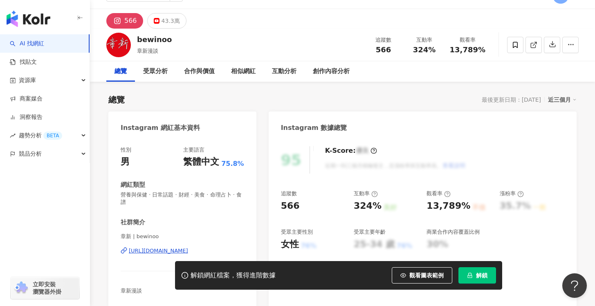
click at [188, 247] on div "[URL][DOMAIN_NAME]" at bounding box center [158, 250] width 59 height 7
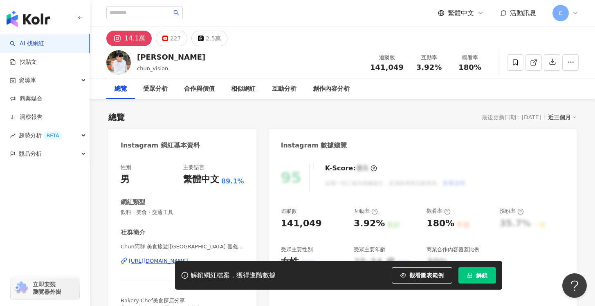
click at [475, 284] on div "解鎖網紅檔案，獲得進階數據 觀看圖表範例 解鎖" at bounding box center [338, 275] width 327 height 29
click at [476, 272] on span "解鎖" at bounding box center [481, 275] width 11 height 7
click at [238, 220] on div "性別 男 主要語言 繁體中文 89.1% 網紅類型 飲料 · 美食 · 交通工具 社群簡介 Chun阿群 美食旅遊|台中 台北 台南 嘉義 南投|日本旅遊 T…" at bounding box center [182, 245] width 123 height 163
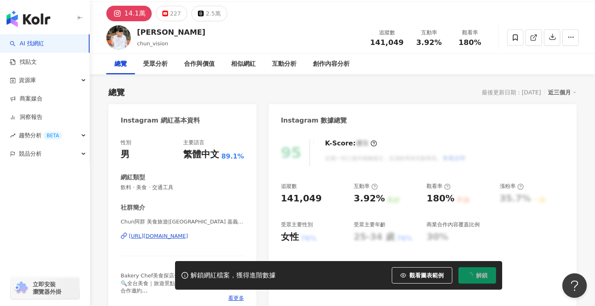
scroll to position [41, 0]
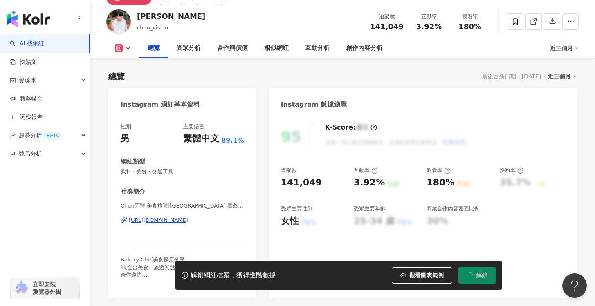
click at [188, 219] on div "https://www.instagram.com/chun_vision/" at bounding box center [158, 220] width 59 height 7
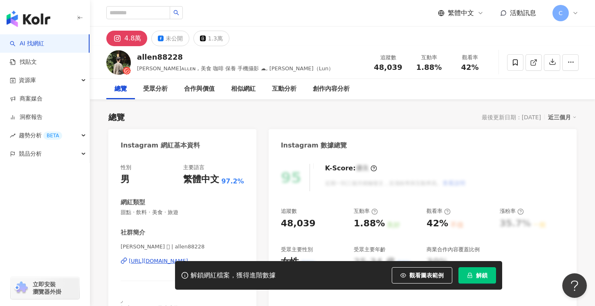
click at [154, 260] on div "[URL][DOMAIN_NAME]" at bounding box center [158, 261] width 59 height 7
click at [513, 66] on span at bounding box center [515, 62] width 16 height 16
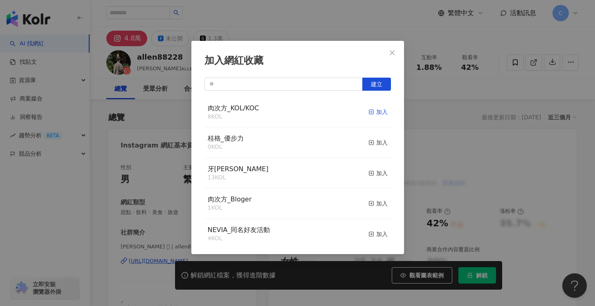
click at [374, 114] on div "加入" at bounding box center [377, 112] width 19 height 9
click at [396, 58] on button "Close" at bounding box center [392, 53] width 16 height 16
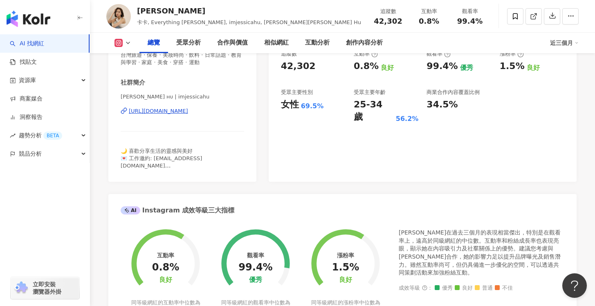
scroll to position [161, 0]
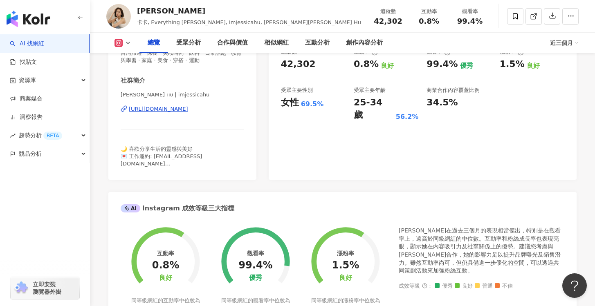
click at [188, 108] on div "[URL][DOMAIN_NAME]" at bounding box center [158, 108] width 59 height 7
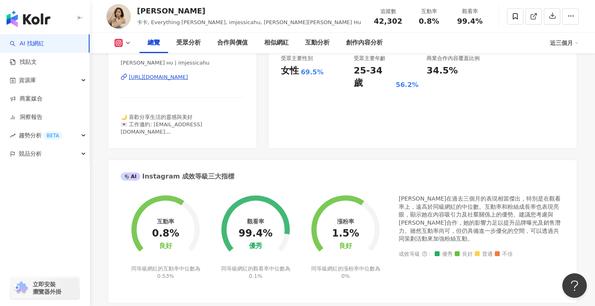
scroll to position [194, 0]
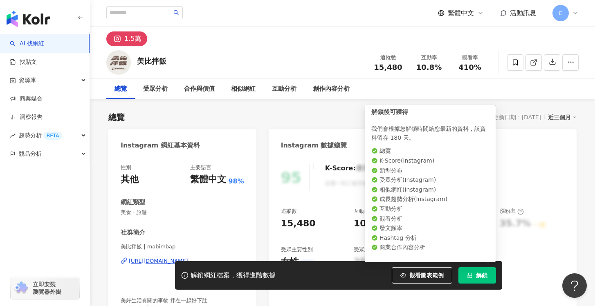
click at [486, 280] on button "解鎖" at bounding box center [477, 275] width 38 height 16
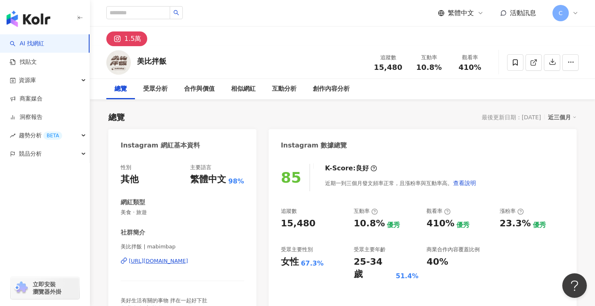
click at [181, 263] on div "[URL][DOMAIN_NAME]" at bounding box center [158, 261] width 59 height 7
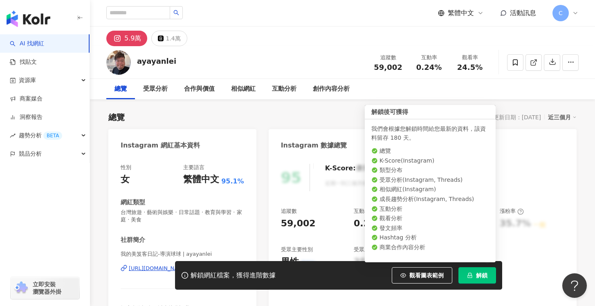
click at [483, 276] on span "解鎖" at bounding box center [481, 275] width 11 height 7
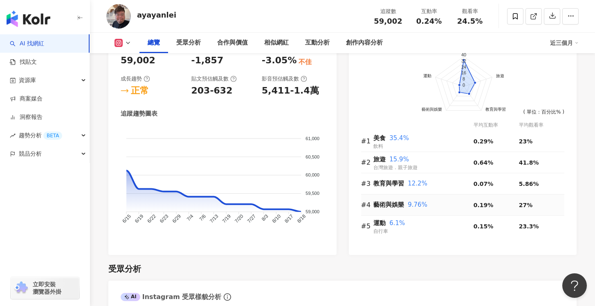
scroll to position [85, 0]
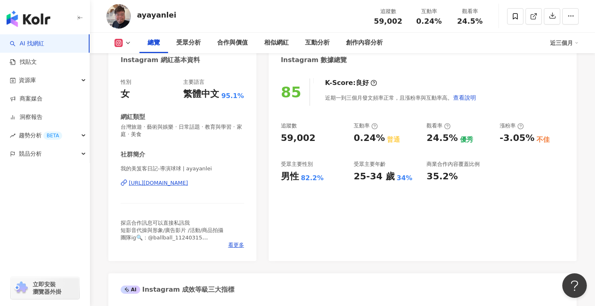
click at [188, 184] on div "https://www.instagram.com/ayayanlei/" at bounding box center [158, 182] width 59 height 7
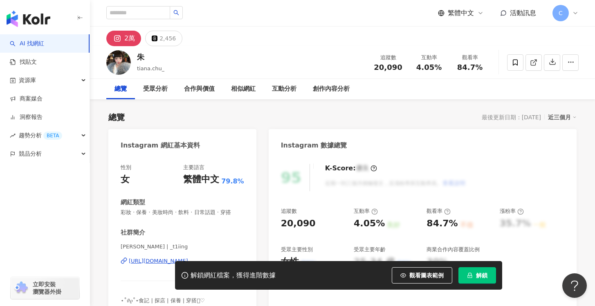
click at [474, 271] on button "解鎖" at bounding box center [477, 275] width 38 height 16
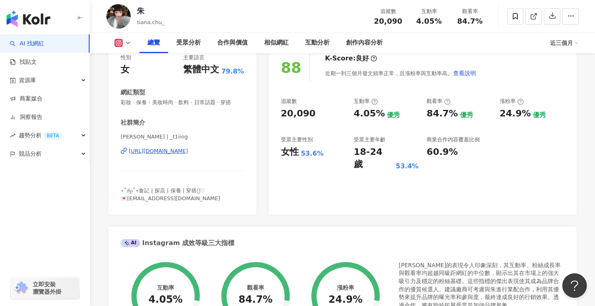
scroll to position [85, 0]
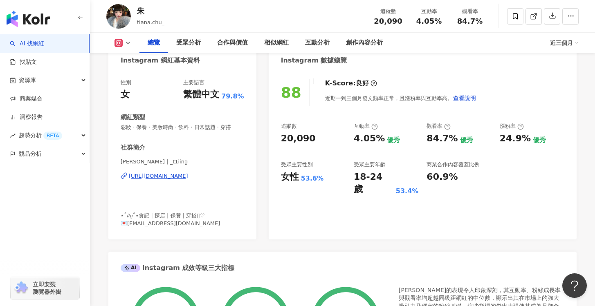
click at [188, 174] on div "https://www.instagram.com/_t1iing/" at bounding box center [158, 176] width 59 height 7
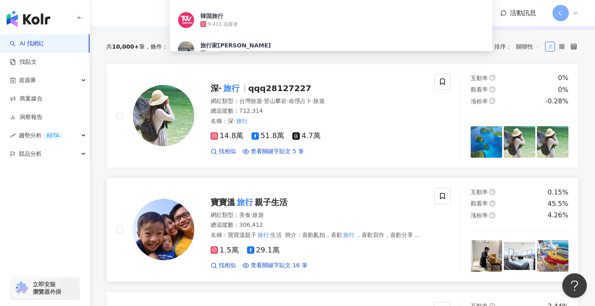
scroll to position [115, 0]
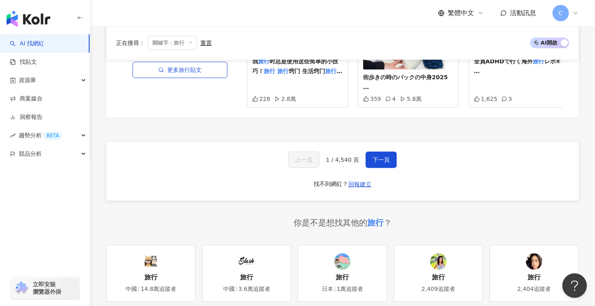
scroll to position [1632, 0]
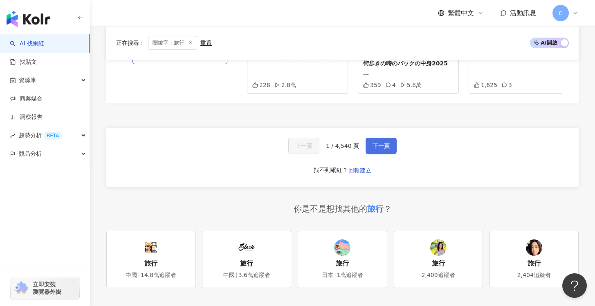
click at [384, 143] on button "下一頁" at bounding box center [380, 146] width 31 height 16
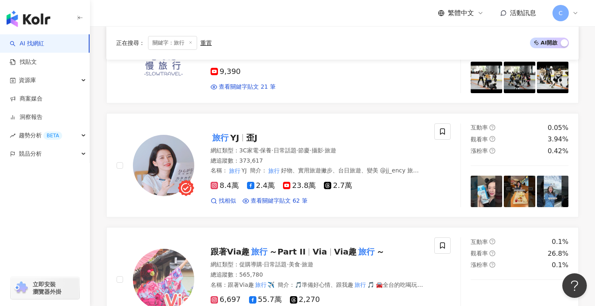
scroll to position [292, 0]
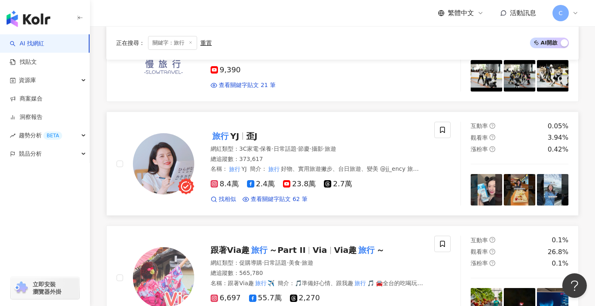
click at [365, 199] on div "找相似 查看關鍵字貼文 62 筆" at bounding box center [318, 199] width 214 height 8
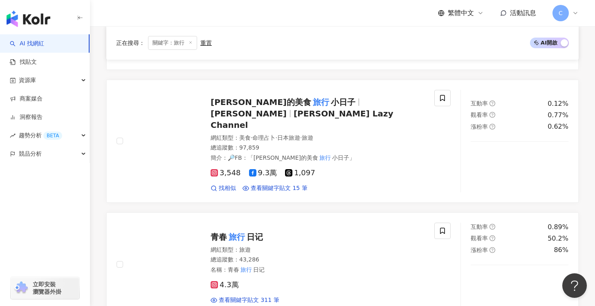
scroll to position [665, 0]
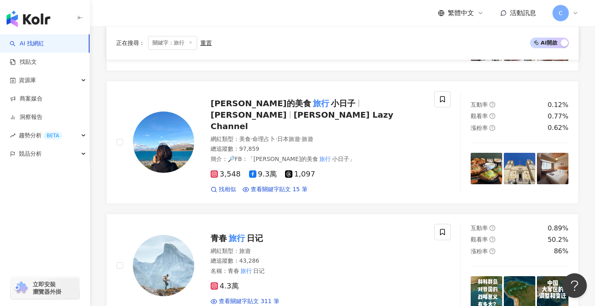
click at [397, 170] on div "3,548 9.3萬 1,097" at bounding box center [318, 174] width 214 height 9
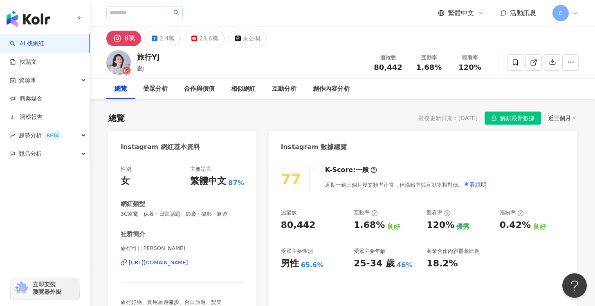
click at [188, 264] on div "[URL][DOMAIN_NAME]" at bounding box center [158, 262] width 59 height 7
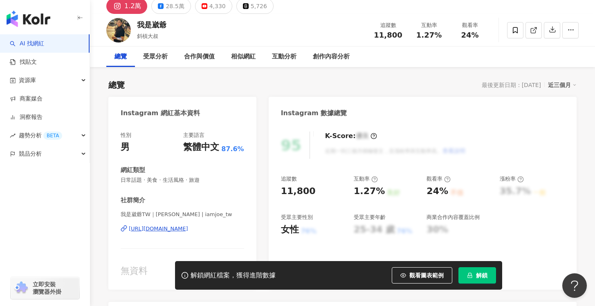
scroll to position [34, 0]
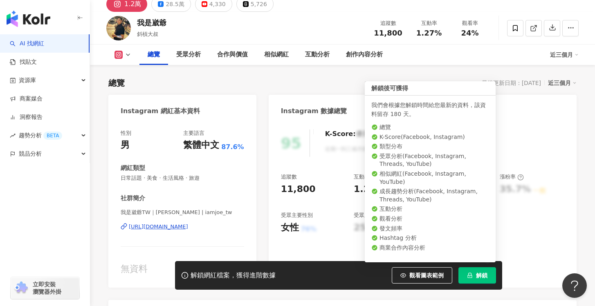
click at [486, 276] on span "解鎖" at bounding box center [481, 275] width 11 height 7
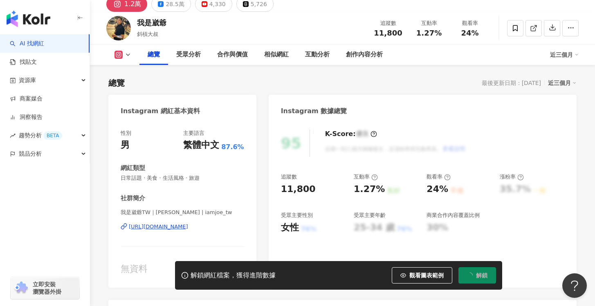
click at [188, 228] on div "[URL][DOMAIN_NAME]" at bounding box center [158, 226] width 59 height 7
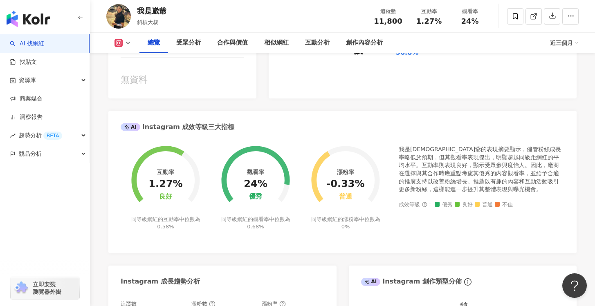
scroll to position [231, 0]
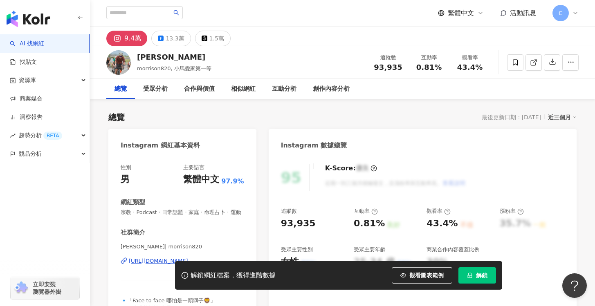
click at [479, 277] on span "解鎖" at bounding box center [481, 275] width 11 height 7
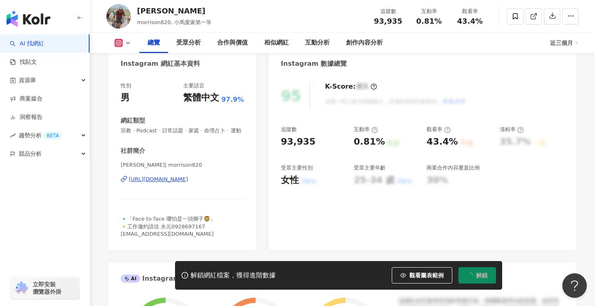
scroll to position [99, 0]
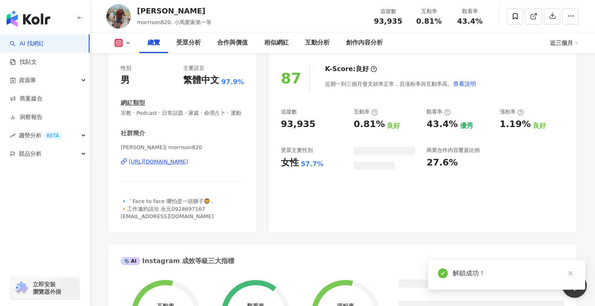
scroll to position [77, 0]
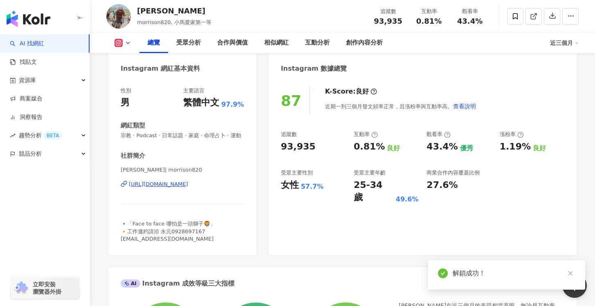
click at [188, 184] on div "[URL][DOMAIN_NAME]" at bounding box center [158, 184] width 59 height 7
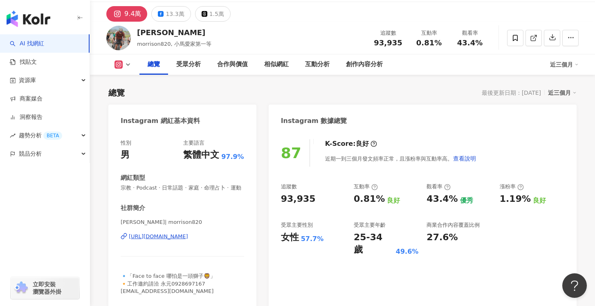
scroll to position [0, 0]
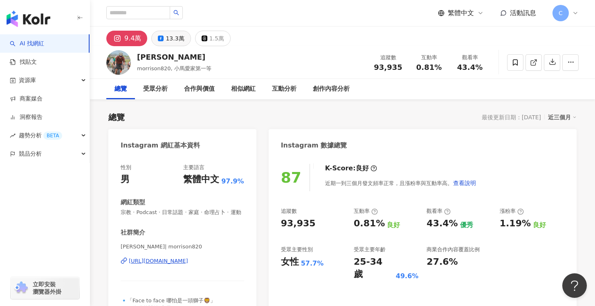
click at [170, 45] on button "13.3萬" at bounding box center [170, 39] width 39 height 16
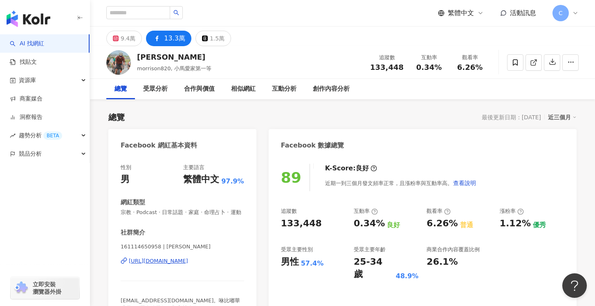
scroll to position [122, 0]
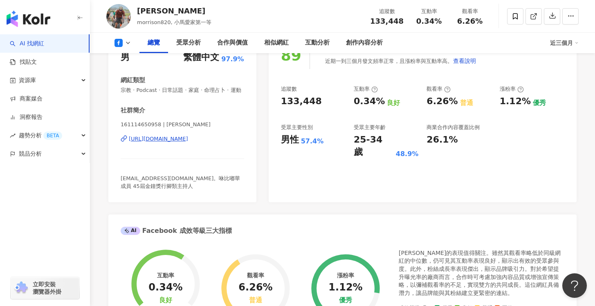
click at [188, 141] on div "https://www.facebook.com/161114650958" at bounding box center [158, 138] width 59 height 7
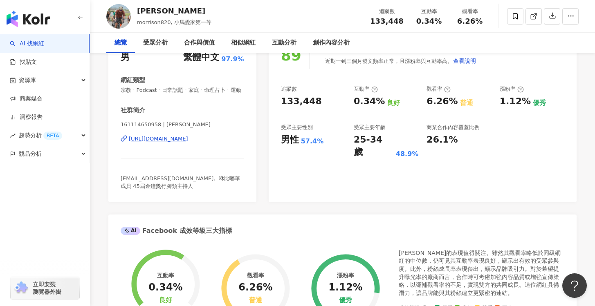
scroll to position [0, 0]
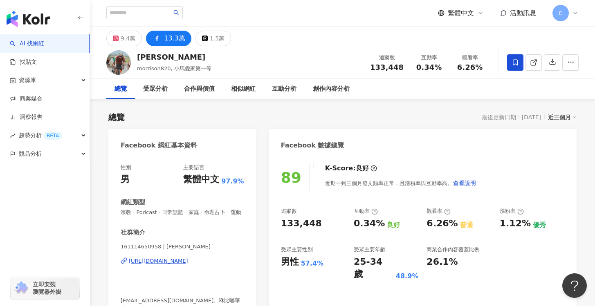
click at [517, 62] on icon at bounding box center [515, 62] width 5 height 6
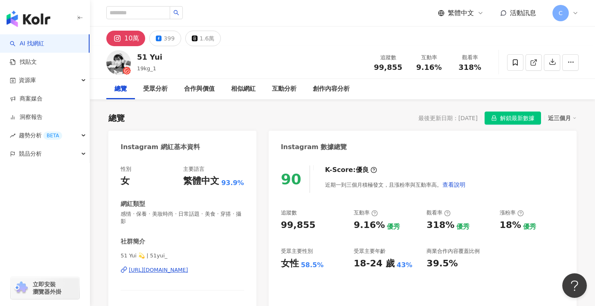
click at [188, 267] on div "https://www.instagram.com/51yui_/" at bounding box center [158, 270] width 59 height 7
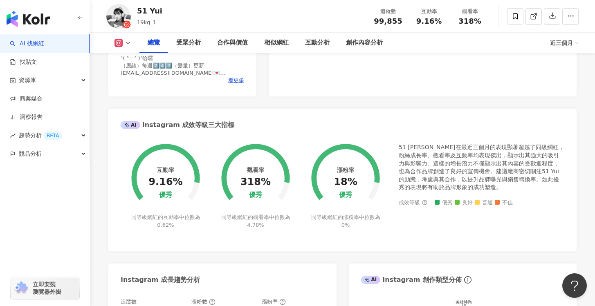
scroll to position [47, 0]
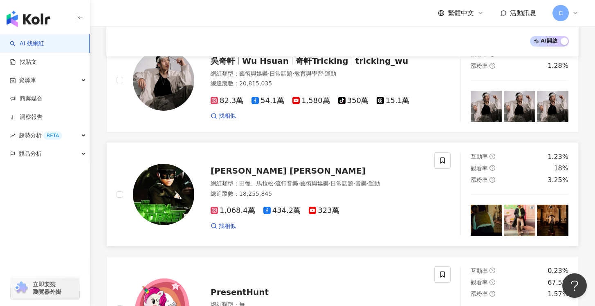
scroll to position [169, 0]
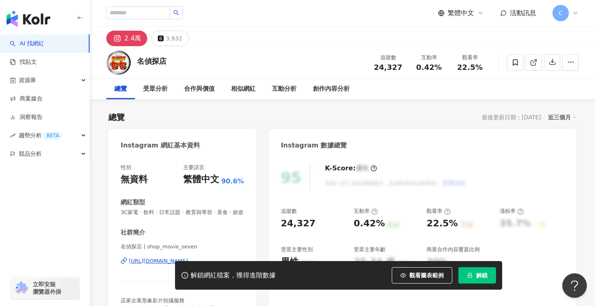
click at [132, 260] on div "https://www.instagram.com/shop_movie_seven/" at bounding box center [158, 261] width 59 height 7
click at [482, 277] on span "解鎖" at bounding box center [481, 275] width 11 height 7
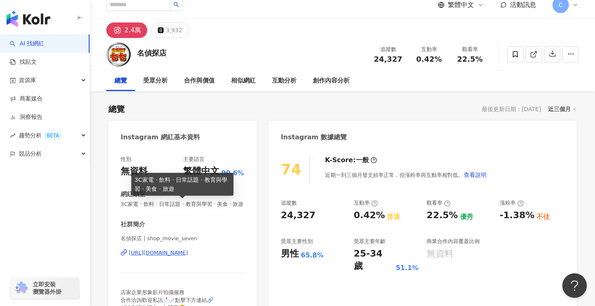
scroll to position [16, 0]
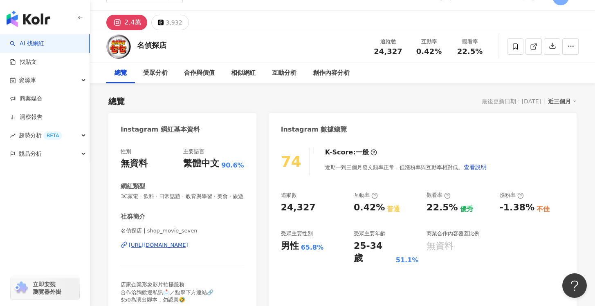
click at [179, 244] on div "https://www.instagram.com/shop_movie_seven/" at bounding box center [158, 245] width 59 height 7
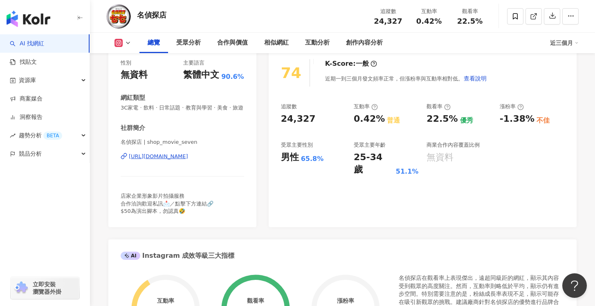
scroll to position [31, 0]
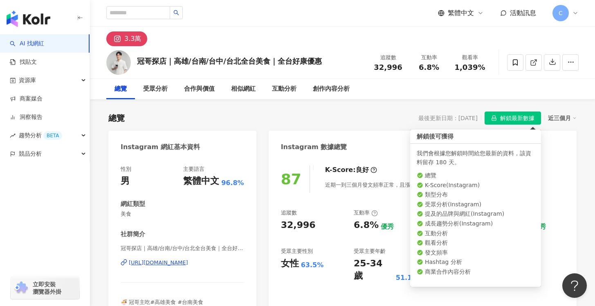
click at [494, 119] on icon "lock" at bounding box center [494, 118] width 6 height 6
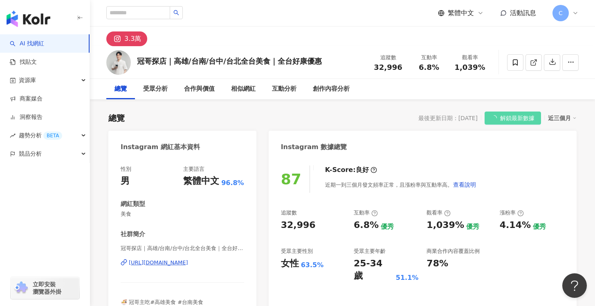
click at [188, 262] on div "[URL][DOMAIN_NAME]" at bounding box center [158, 262] width 59 height 7
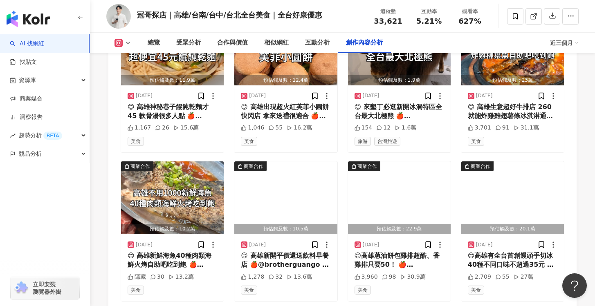
scroll to position [2639, 0]
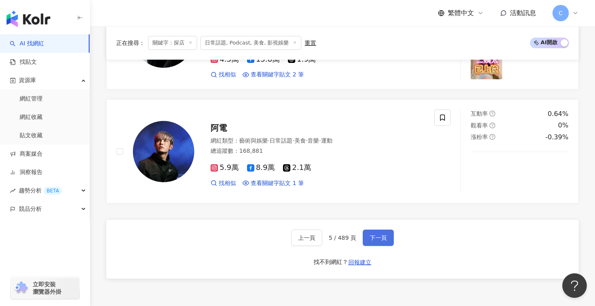
scroll to position [1336, 0]
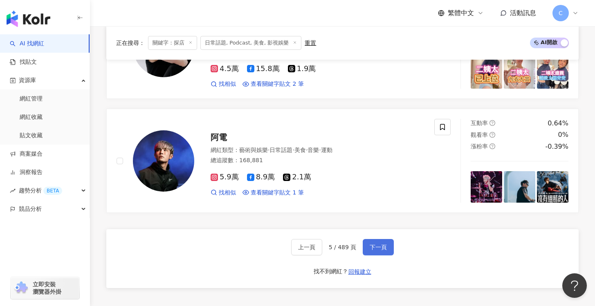
click at [383, 244] on span "下一頁" at bounding box center [378, 247] width 17 height 7
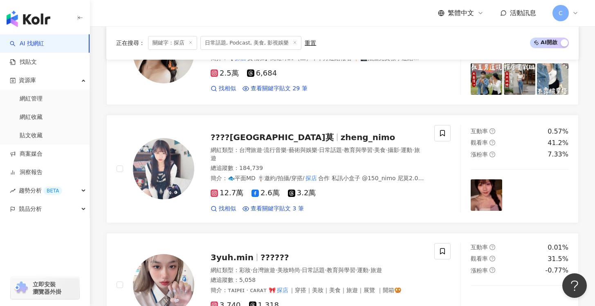
scroll to position [684, 0]
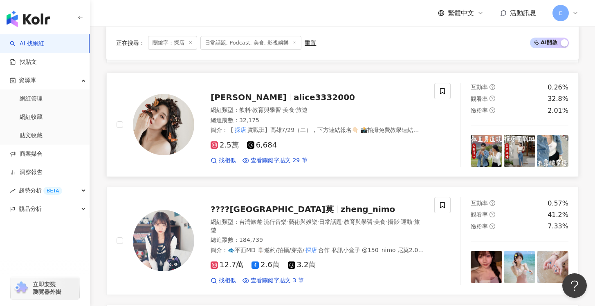
click at [381, 127] on span "實戰班】高雄7/29（二），下方連結報名👇🏻 📸拍攝免費教學連結領取 ✦ IG美感養成：拍照構圖、短影音剪輯 （讓妳" at bounding box center [315, 134] width 208 height 15
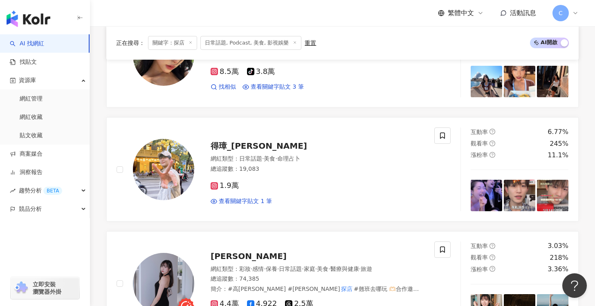
scroll to position [1100, 0]
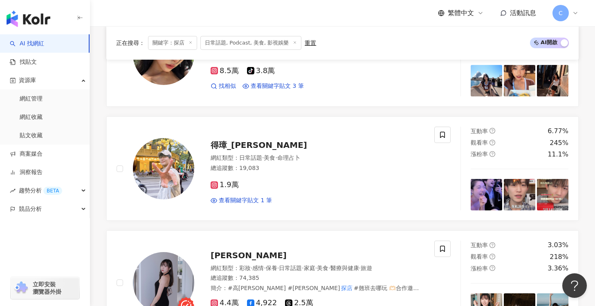
click at [354, 154] on div "網紅類型 ： 日常話題 · 美食 · 命理占卜" at bounding box center [318, 158] width 214 height 8
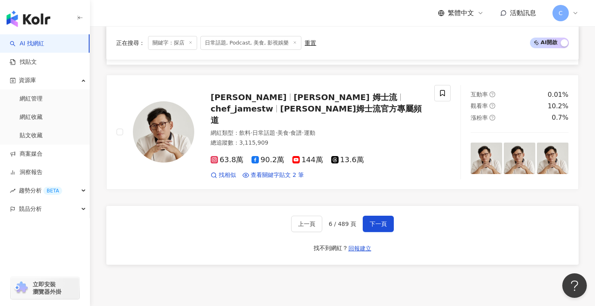
scroll to position [1396, 0]
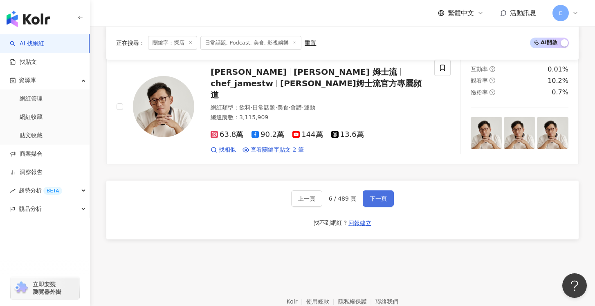
click at [379, 195] on span "下一頁" at bounding box center [378, 198] width 17 height 7
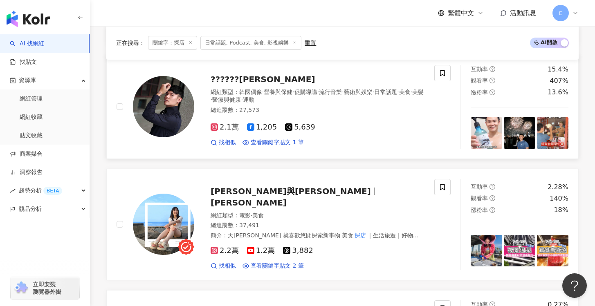
scroll to position [789, 0]
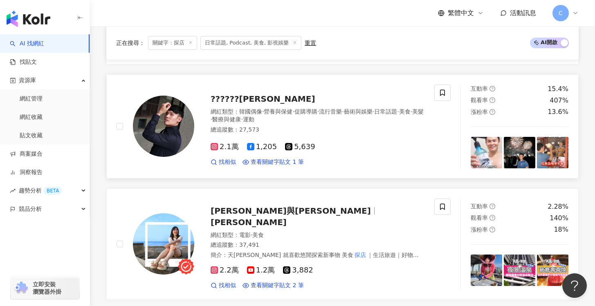
click at [377, 162] on div "找相似 查看關鍵字貼文 1 筆" at bounding box center [318, 162] width 214 height 8
click at [372, 206] on div "天喜與萊恩 陳萊恩 網紅類型 ： 電影 · 美食 總追蹤數 ： 37,491 簡介 ： 天喜萊恩 就喜歡悠閒探索新事物 美食 探店 ｜生活旅遊｜好物挖掘 天喜…" at bounding box center [309, 244] width 230 height 91
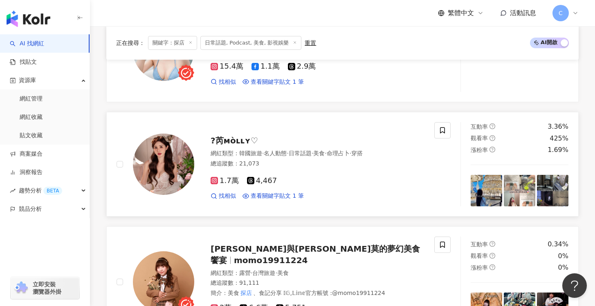
scroll to position [1260, 0]
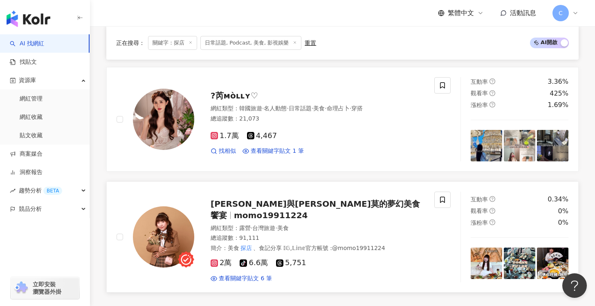
click at [403, 224] on div "網紅類型 ： 露營 · 台灣旅遊 · 美食" at bounding box center [318, 228] width 214 height 8
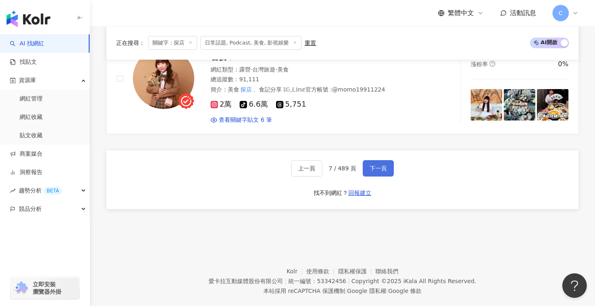
click at [385, 160] on button "下一頁" at bounding box center [378, 168] width 31 height 16
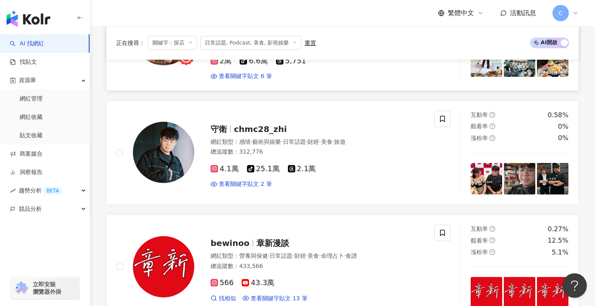
scroll to position [232, 0]
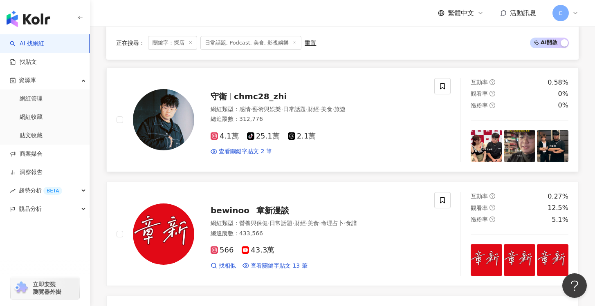
click at [392, 132] on div "4.1萬 tiktok-icon 25.1萬 2.1萬" at bounding box center [318, 136] width 214 height 9
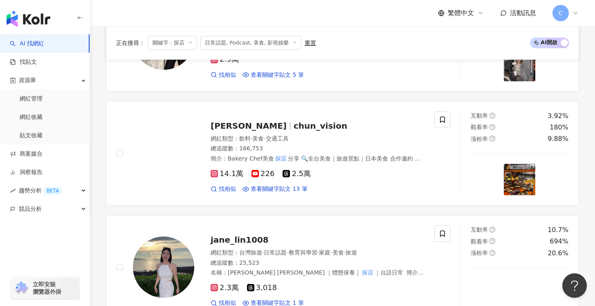
scroll to position [550, 0]
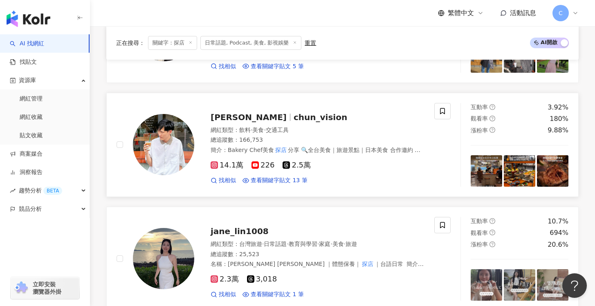
click at [408, 161] on div "14.1萬 226 2.5萬" at bounding box center [318, 165] width 214 height 9
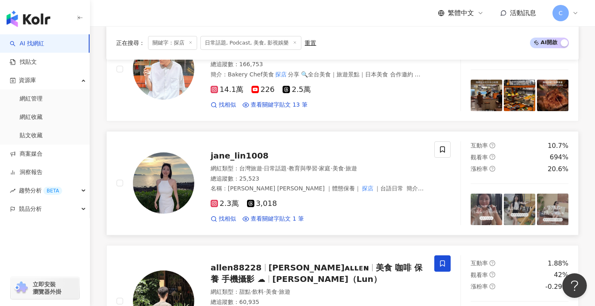
scroll to position [612, 0]
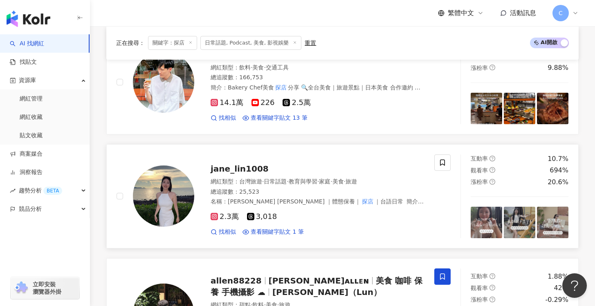
click at [330, 178] on span "家庭" at bounding box center [324, 181] width 11 height 7
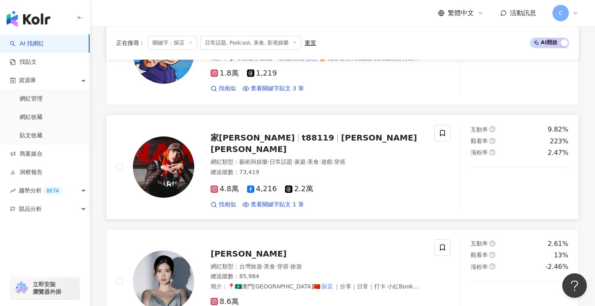
scroll to position [836, 0]
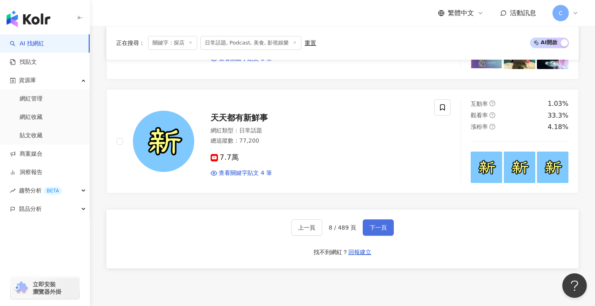
click at [380, 224] on span "下一頁" at bounding box center [378, 227] width 17 height 7
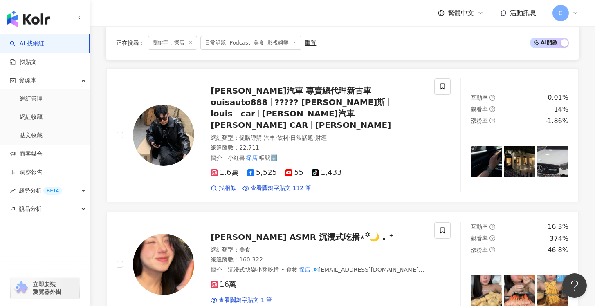
scroll to position [1392, 0]
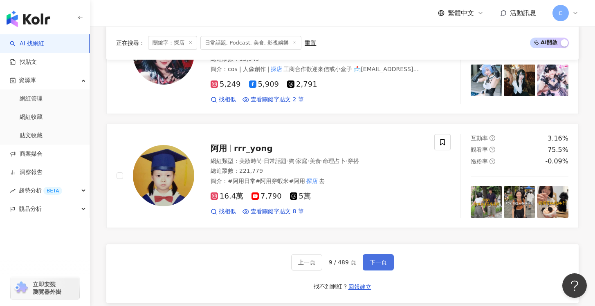
click at [376, 259] on span "下一頁" at bounding box center [378, 262] width 17 height 7
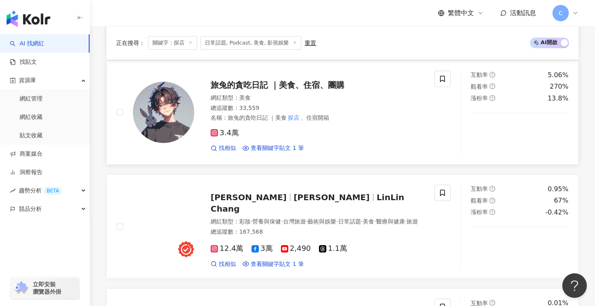
scroll to position [462, 0]
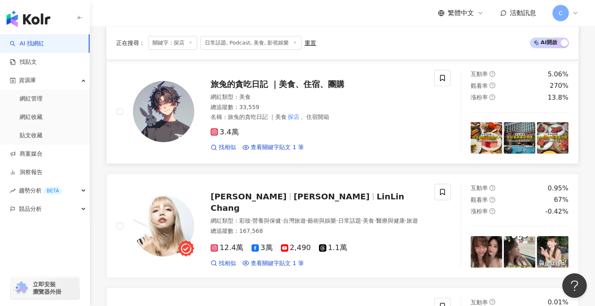
click at [351, 135] on div "3.4萬" at bounding box center [318, 132] width 214 height 9
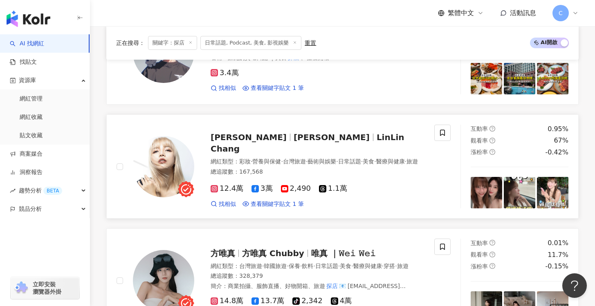
scroll to position [522, 0]
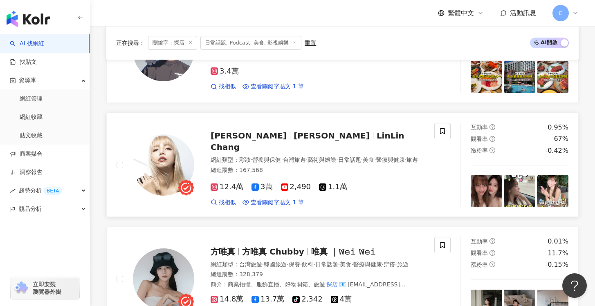
click at [380, 183] on div "12.4萬 3萬 2,490 1.1萬" at bounding box center [318, 187] width 214 height 9
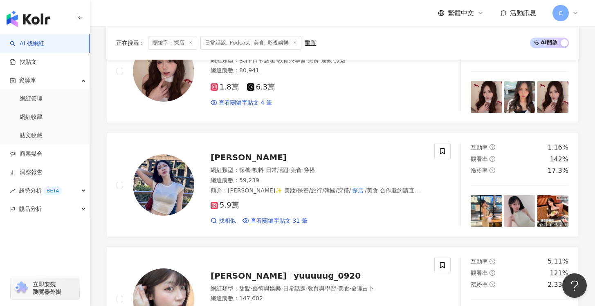
scroll to position [1040, 0]
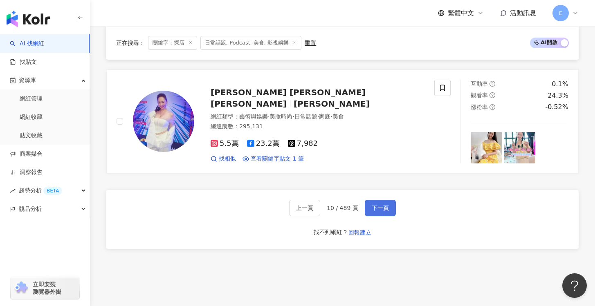
click at [388, 207] on button "下一頁" at bounding box center [380, 208] width 31 height 16
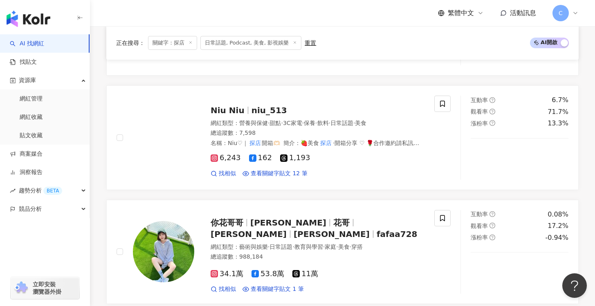
scroll to position [0, 0]
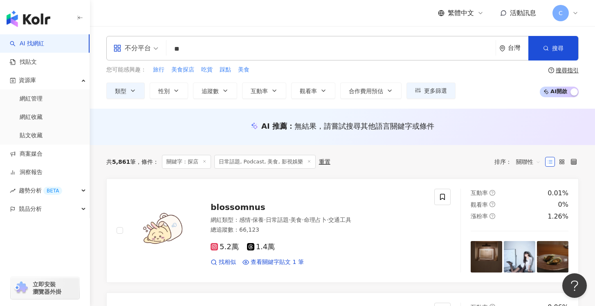
click at [266, 52] on input "**" at bounding box center [331, 49] width 323 height 16
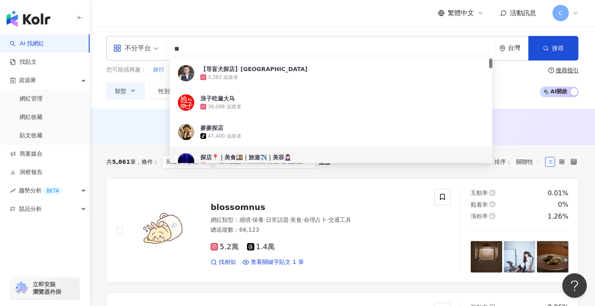
click at [358, 176] on div "共 5,861 筆 條件 ： 關鍵字：探店 日常話題, Podcast, 美食, 影視娛樂 重置 排序： 關聯性" at bounding box center [342, 162] width 472 height 34
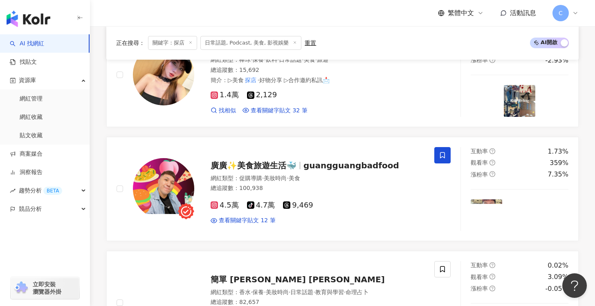
scroll to position [506, 0]
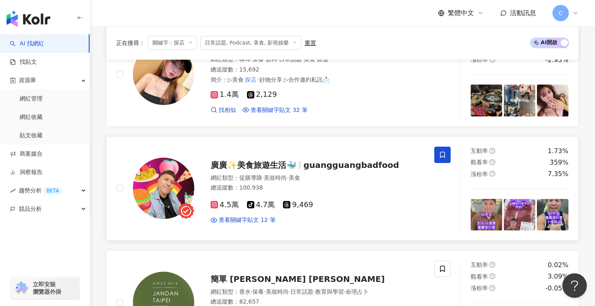
click at [381, 204] on div "4.5萬 tiktok-icon 4.7萬 9,469 查看關鍵字貼文 12 筆" at bounding box center [318, 209] width 214 height 30
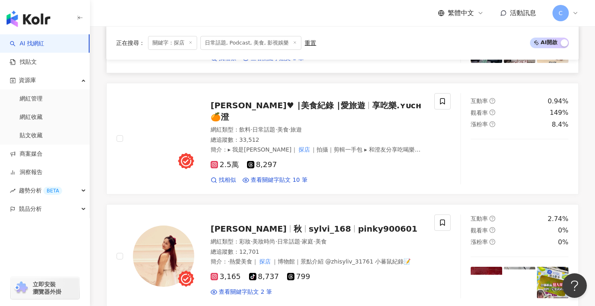
scroll to position [1149, 0]
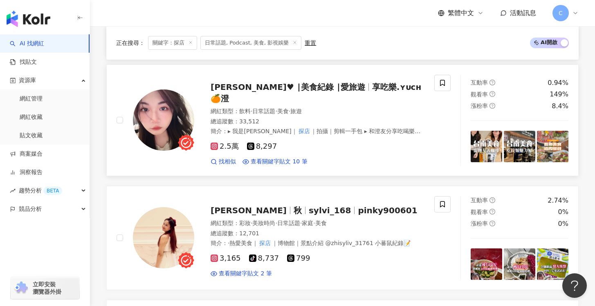
click at [379, 138] on div "2.5萬 8,297 找相似 查看關鍵字貼文 10 筆" at bounding box center [318, 151] width 214 height 30
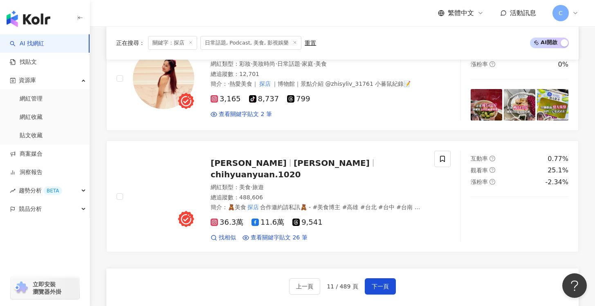
scroll to position [1412, 0]
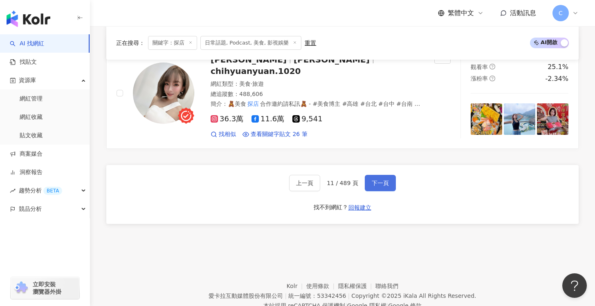
click at [378, 180] on span "下一頁" at bounding box center [380, 183] width 17 height 7
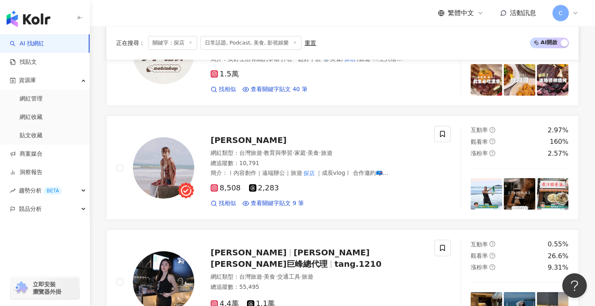
scroll to position [1415, 0]
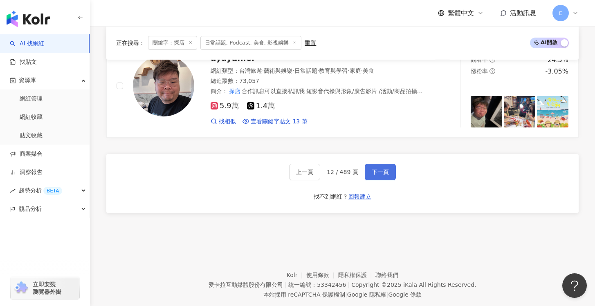
click at [368, 169] on button "下一頁" at bounding box center [380, 172] width 31 height 16
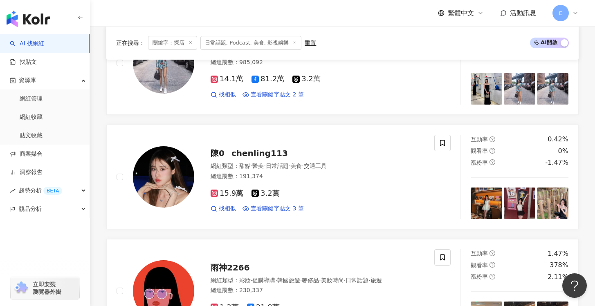
scroll to position [1024, 0]
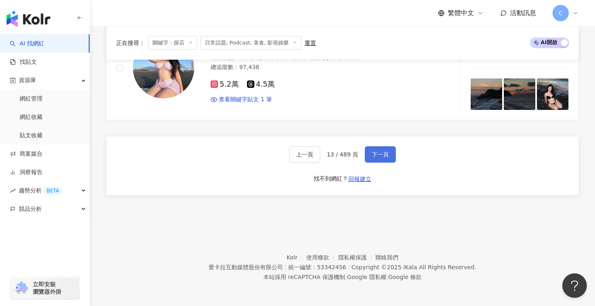
click at [382, 159] on button "下一頁" at bounding box center [380, 154] width 31 height 16
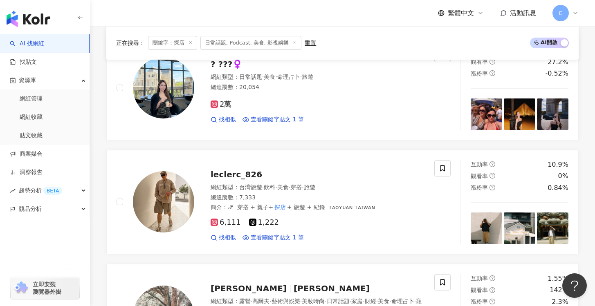
scroll to position [0, 0]
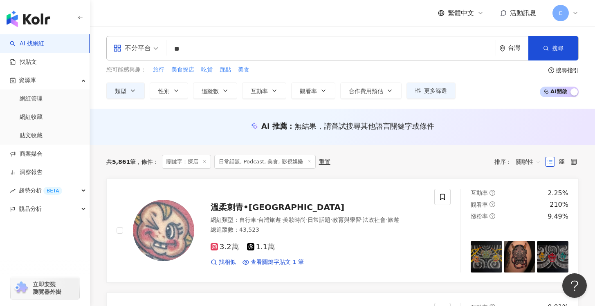
click at [231, 54] on input "**" at bounding box center [331, 49] width 323 height 16
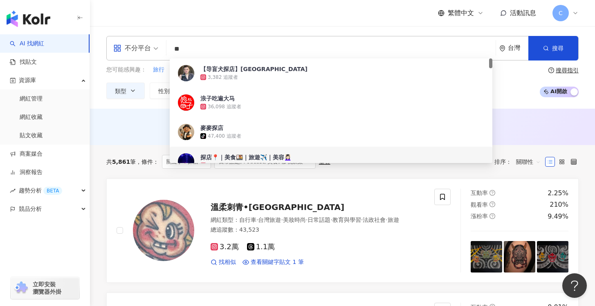
type input "*"
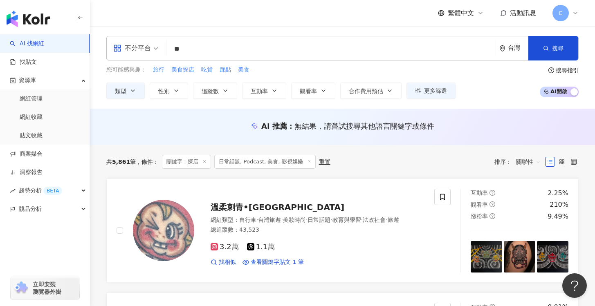
type input "*"
type input "**"
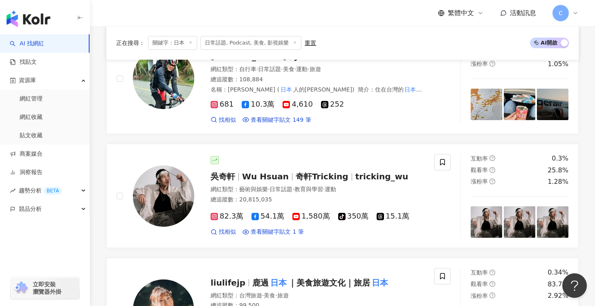
scroll to position [1054, 0]
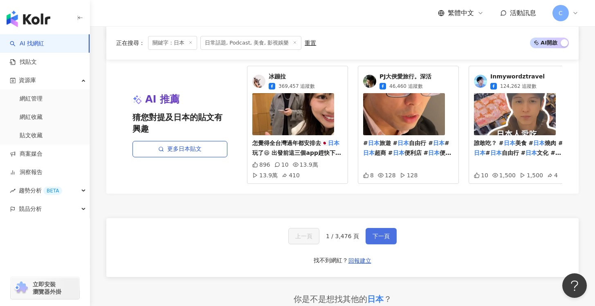
click at [377, 240] on span "下一頁" at bounding box center [380, 236] width 17 height 7
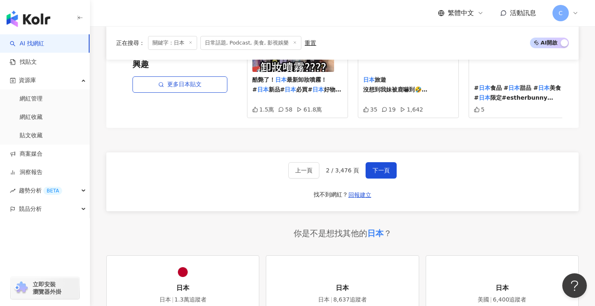
scroll to position [1722, 0]
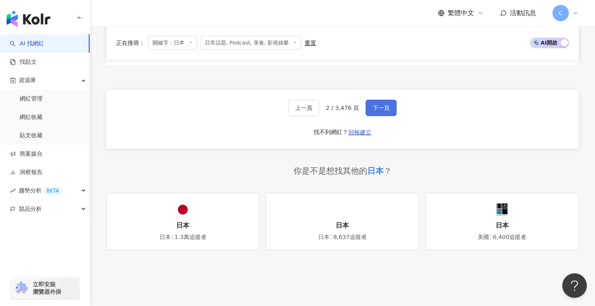
click at [388, 105] on span "下一頁" at bounding box center [380, 108] width 17 height 7
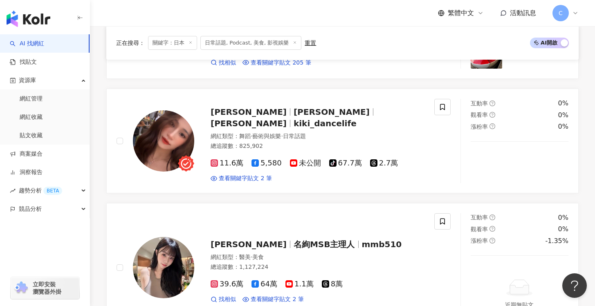
scroll to position [1122, 0]
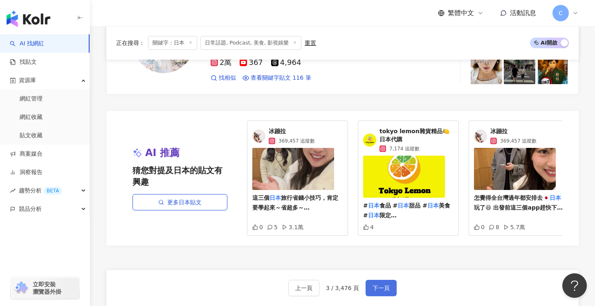
click at [389, 289] on button "下一頁" at bounding box center [380, 288] width 31 height 16
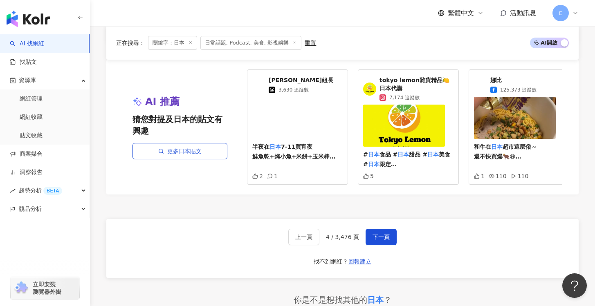
scroll to position [1660, 0]
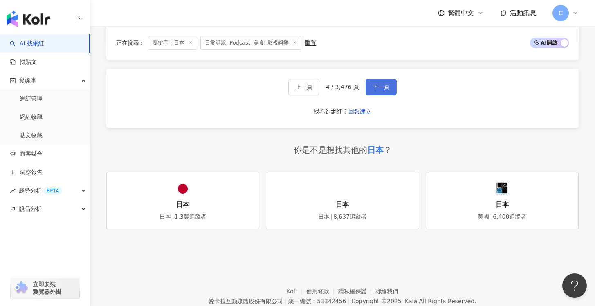
click at [390, 79] on button "下一頁" at bounding box center [380, 87] width 31 height 16
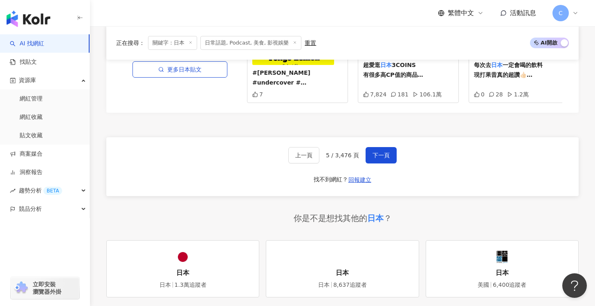
scroll to position [1711, 0]
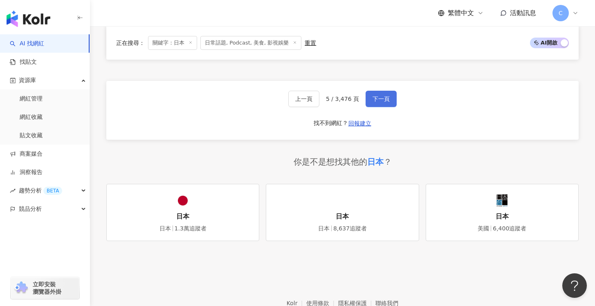
click at [382, 96] on span "下一頁" at bounding box center [380, 99] width 17 height 7
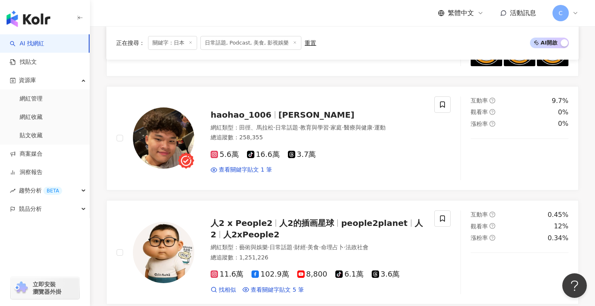
scroll to position [236, 0]
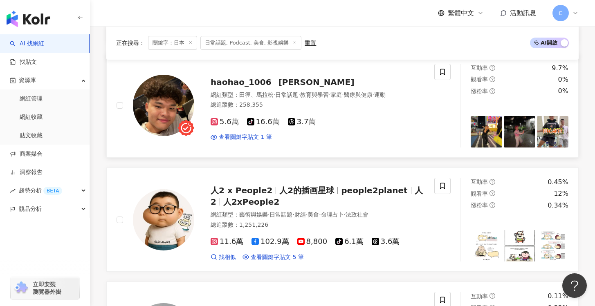
click at [399, 121] on div "5.6萬 tiktok-icon 16.6萬 3.7萬" at bounding box center [318, 122] width 214 height 9
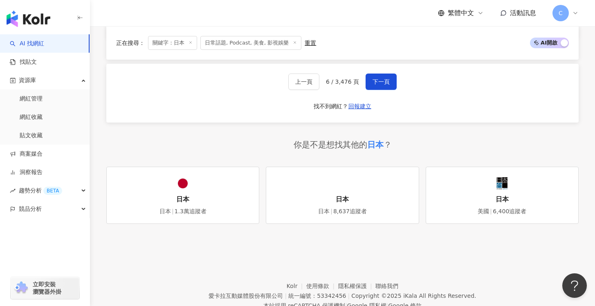
scroll to position [1669, 0]
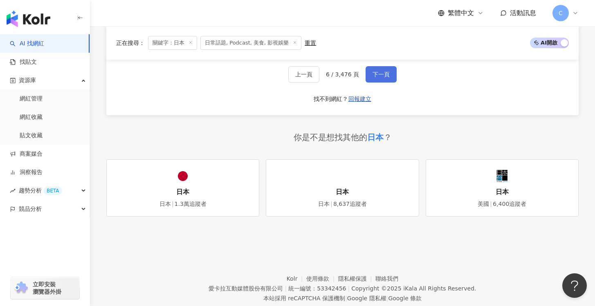
click at [388, 78] on span "下一頁" at bounding box center [380, 74] width 17 height 7
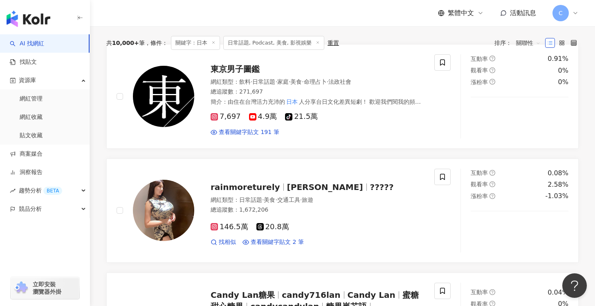
scroll to position [98, 0]
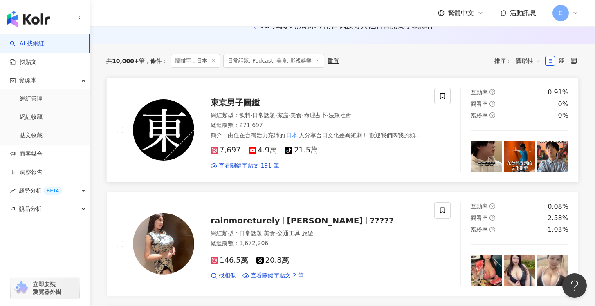
click at [372, 166] on div "查看關鍵字貼文 191 筆" at bounding box center [318, 166] width 214 height 8
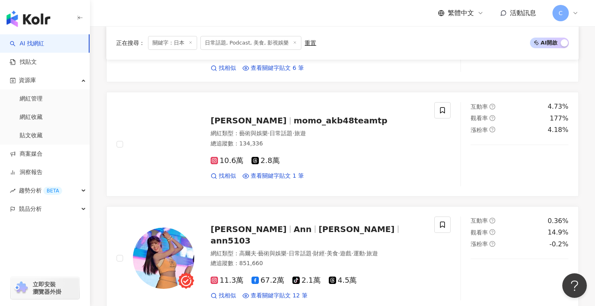
scroll to position [939, 0]
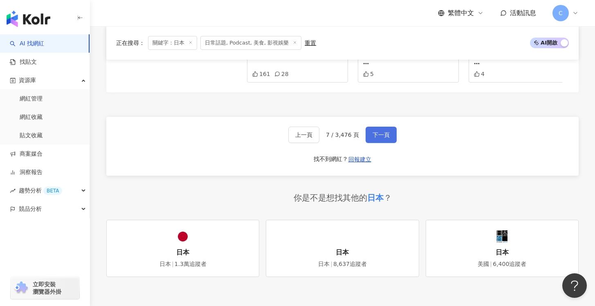
click at [394, 130] on button "下一頁" at bounding box center [380, 135] width 31 height 16
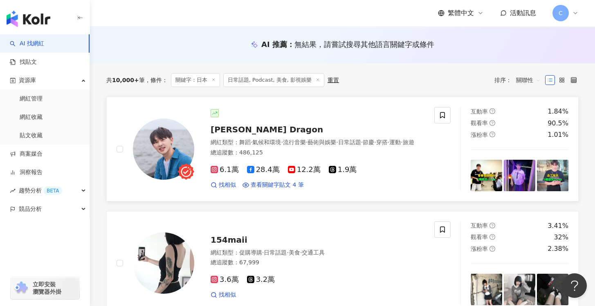
scroll to position [94, 0]
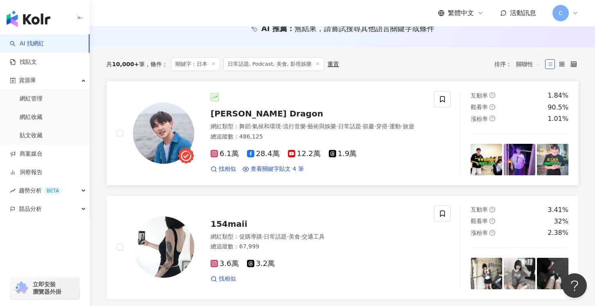
click at [408, 159] on div "6.1萬 28.4萬 12.2萬 1.9萬" at bounding box center [318, 154] width 214 height 9
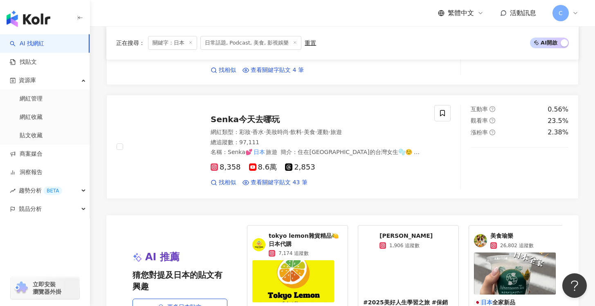
scroll to position [1355, 0]
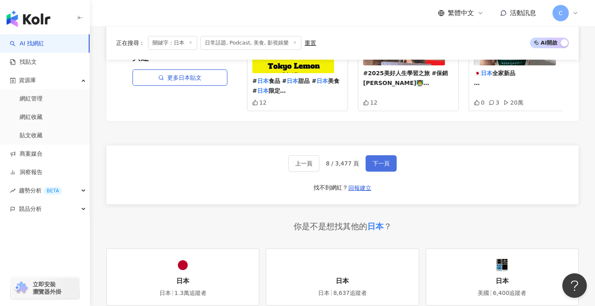
click at [385, 167] on span "下一頁" at bounding box center [380, 163] width 17 height 7
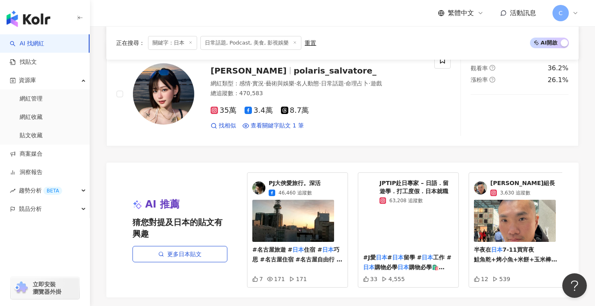
scroll to position [1465, 0]
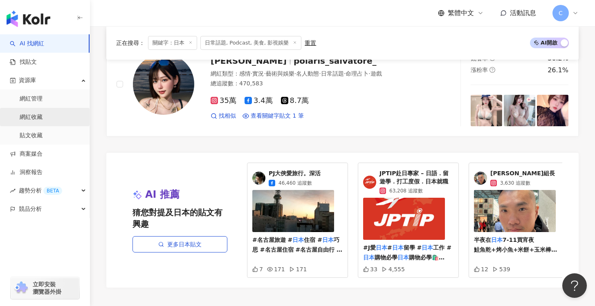
click at [43, 113] on link "網紅收藏" at bounding box center [31, 117] width 23 height 8
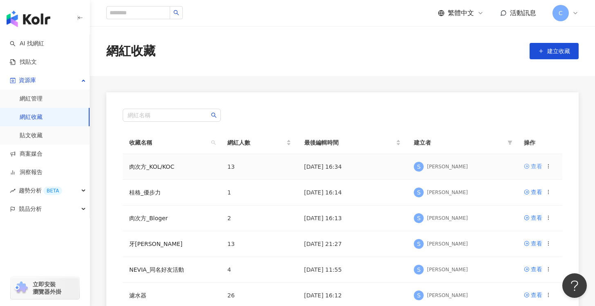
click at [528, 164] on icon at bounding box center [527, 167] width 6 height 6
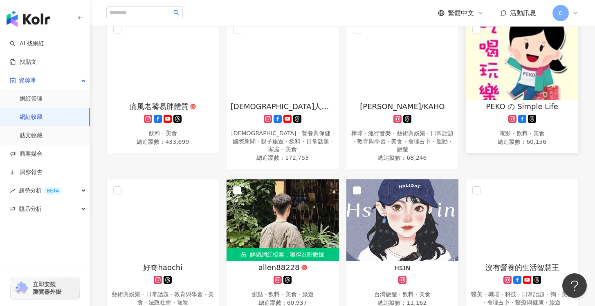
scroll to position [118, 0]
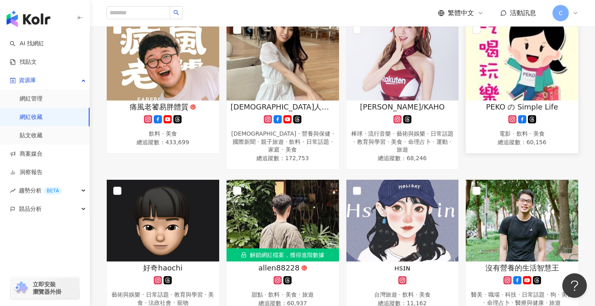
click at [549, 82] on img at bounding box center [522, 60] width 112 height 82
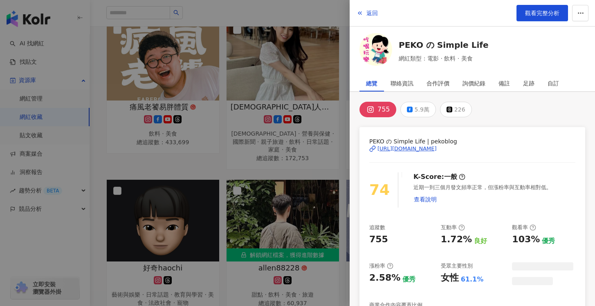
click at [328, 172] on div at bounding box center [297, 153] width 595 height 306
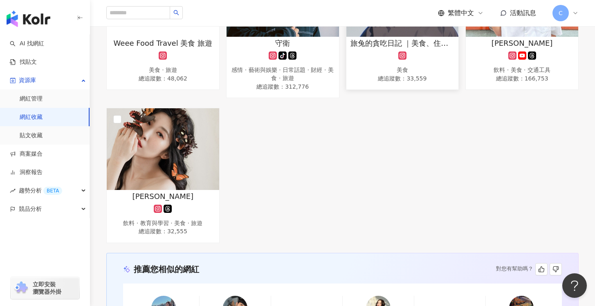
scroll to position [0, 0]
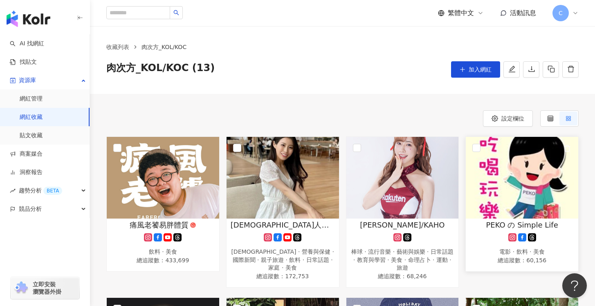
click at [537, 190] on img at bounding box center [522, 178] width 112 height 82
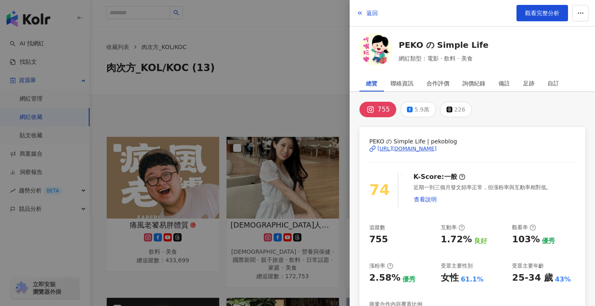
click at [264, 103] on div at bounding box center [297, 153] width 595 height 306
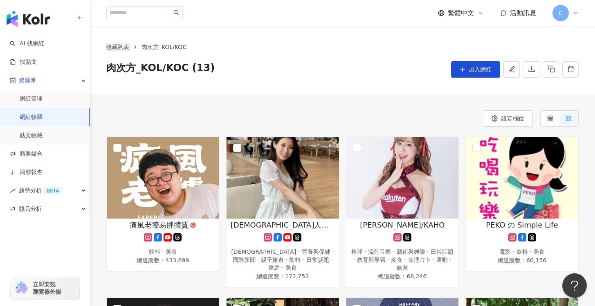
click at [130, 48] on link "收藏列表" at bounding box center [118, 47] width 26 height 9
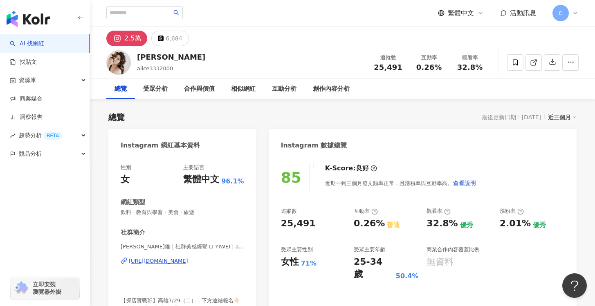
click at [183, 261] on div "[URL][DOMAIN_NAME]" at bounding box center [158, 261] width 59 height 7
click at [522, 63] on span at bounding box center [515, 62] width 16 height 16
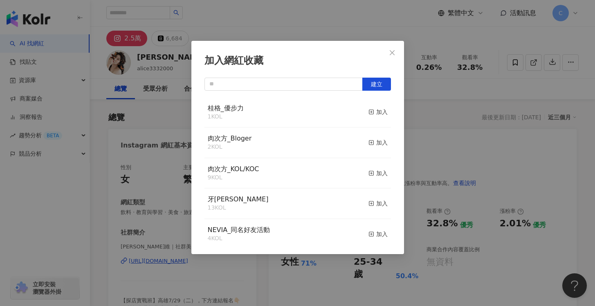
click at [374, 173] on div "加入" at bounding box center [377, 173] width 19 height 9
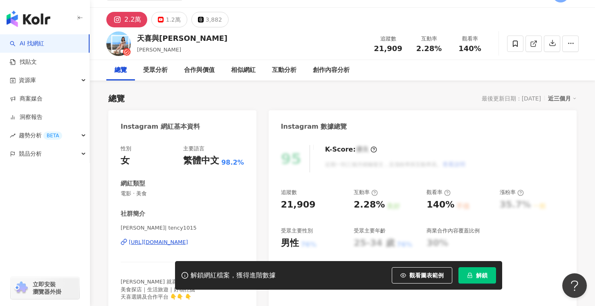
scroll to position [36, 0]
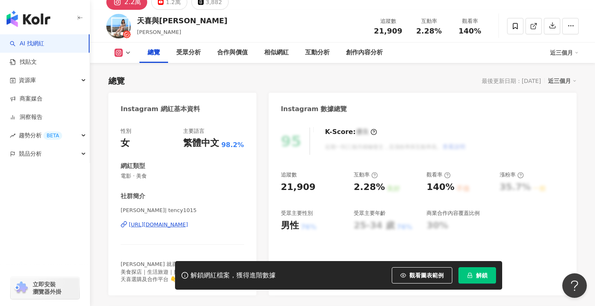
click at [188, 224] on div "https://www.instagram.com/tency1015/" at bounding box center [158, 224] width 59 height 7
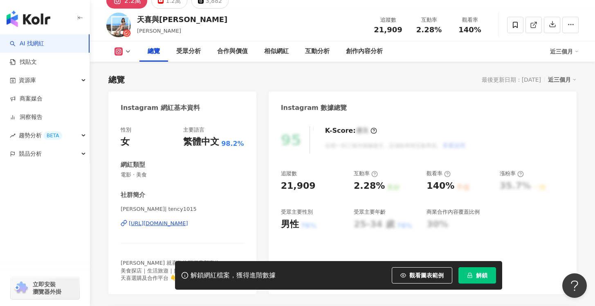
scroll to position [38, 0]
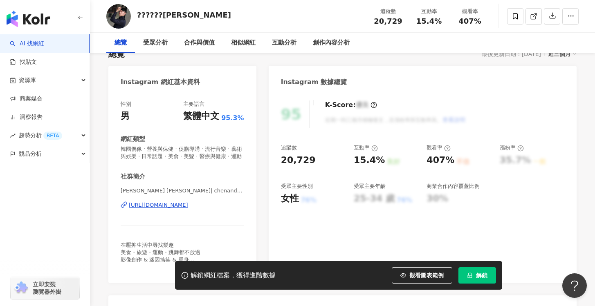
scroll to position [7, 0]
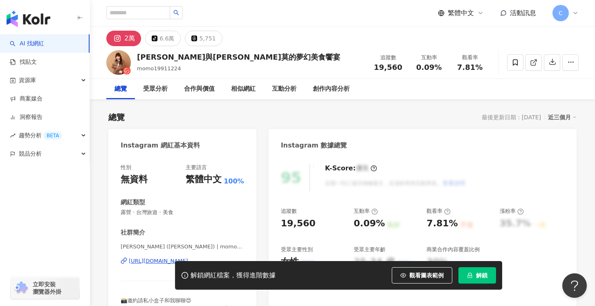
scroll to position [123, 0]
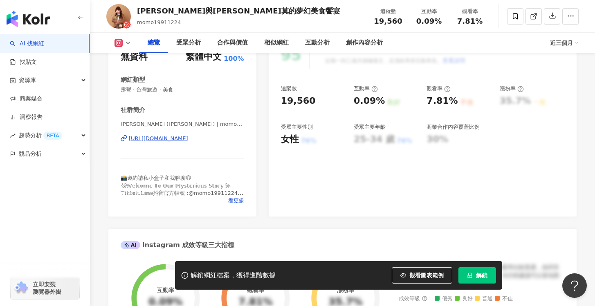
click at [187, 139] on div "[URL][DOMAIN_NAME]" at bounding box center [158, 138] width 59 height 7
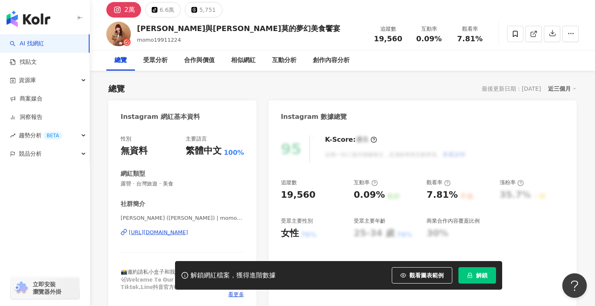
scroll to position [0, 0]
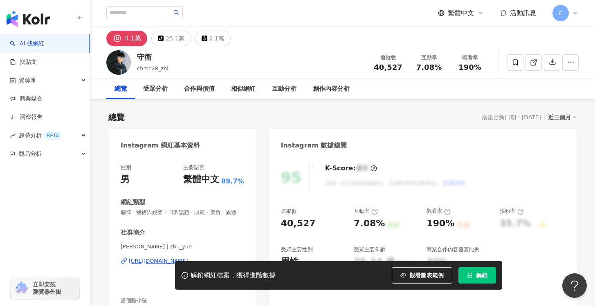
click at [473, 277] on button "解鎖" at bounding box center [477, 275] width 38 height 16
click at [156, 267] on div "解鎖網紅檔案，獲得進階數據 觀看圖表範例 解鎖" at bounding box center [297, 275] width 595 height 29
click at [156, 263] on div "解鎖網紅檔案，獲得進階數據 觀看圖表範例 解鎖" at bounding box center [297, 275] width 595 height 29
click at [159, 260] on div "[URL][DOMAIN_NAME]" at bounding box center [158, 261] width 59 height 7
drag, startPoint x: 121, startPoint y: 246, endPoint x: 143, endPoint y: 247, distance: 22.5
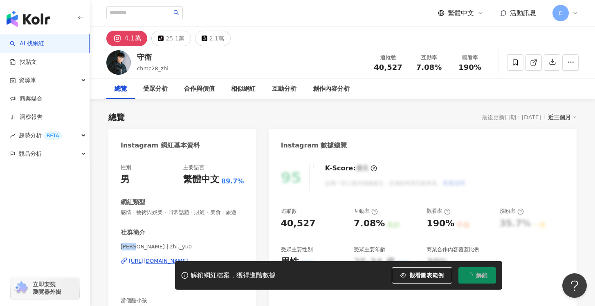
click at [143, 247] on span "[PERSON_NAME] | zhi._yu0" at bounding box center [182, 246] width 123 height 7
copy span "守衛 智宇"
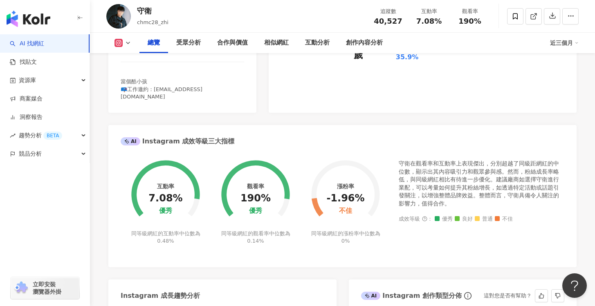
scroll to position [106, 0]
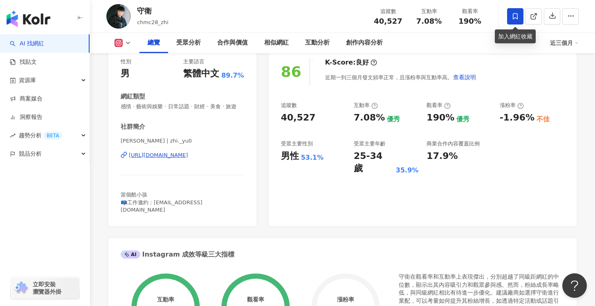
click at [520, 19] on span at bounding box center [515, 16] width 16 height 16
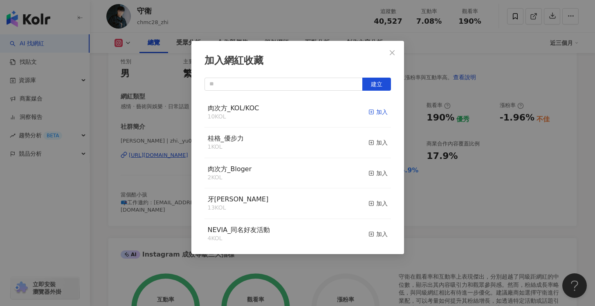
click at [370, 114] on div "加入" at bounding box center [377, 112] width 19 height 9
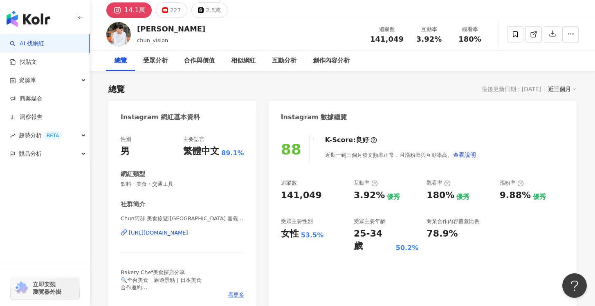
scroll to position [23, 0]
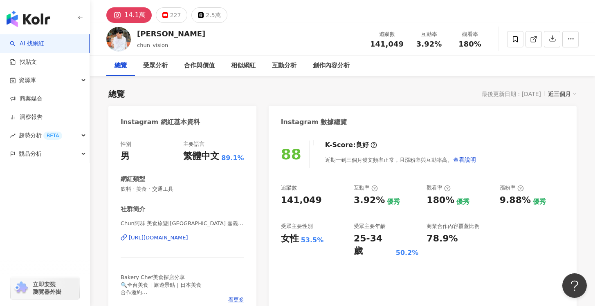
click at [185, 244] on div "Chun阿群 美食旅遊|台中 台北 台南 嘉義 南投|日本旅遊 TSAI YUEH CHUN | chun_vision https://www.instag…" at bounding box center [182, 244] width 123 height 48
click at [186, 242] on div "https://www.instagram.com/chun_vision/" at bounding box center [158, 237] width 59 height 7
drag, startPoint x: 121, startPoint y: 224, endPoint x: 143, endPoint y: 224, distance: 21.7
click at [143, 225] on span "Chun阿群 美食旅遊|台中 台北 台南 嘉義 南投|日本旅遊 TSAI YUEH CHUN | chun_vision" at bounding box center [182, 223] width 123 height 7
copy span "Chun阿群"
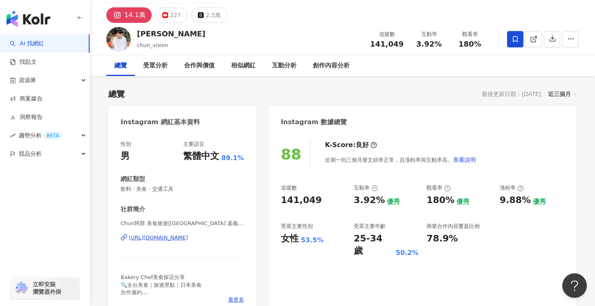
click at [515, 32] on span at bounding box center [515, 39] width 16 height 16
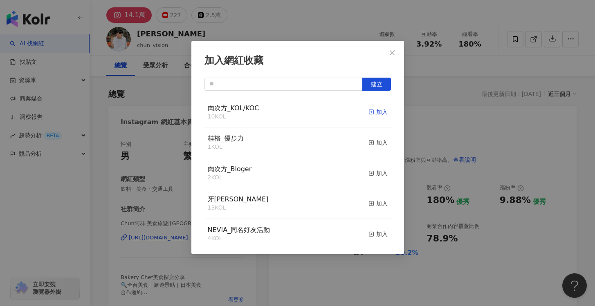
click at [370, 114] on div "加入" at bounding box center [377, 112] width 19 height 9
click at [394, 58] on button "Close" at bounding box center [392, 53] width 16 height 16
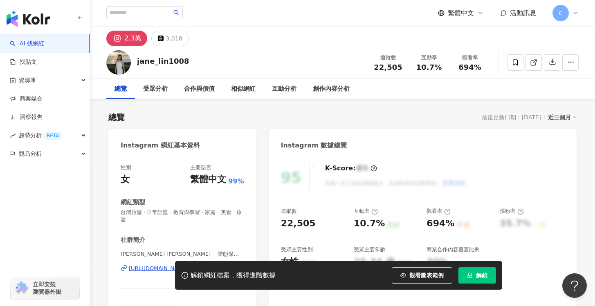
click at [475, 274] on button "解鎖" at bounding box center [477, 275] width 38 height 16
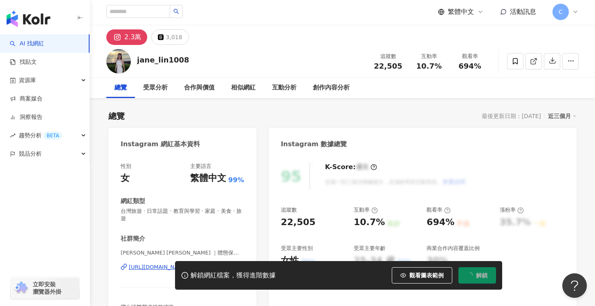
scroll to position [2, 0]
click at [136, 263] on div "https://www.instagram.com/jane_lin1008/" at bounding box center [158, 266] width 59 height 7
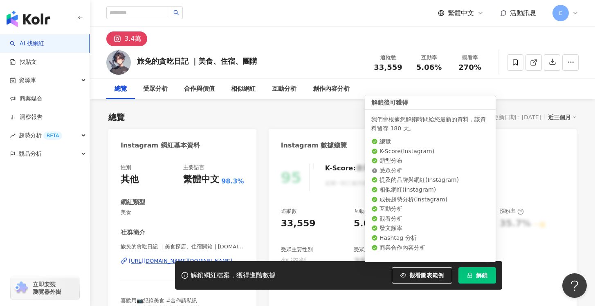
click at [474, 275] on button "解鎖" at bounding box center [477, 275] width 38 height 16
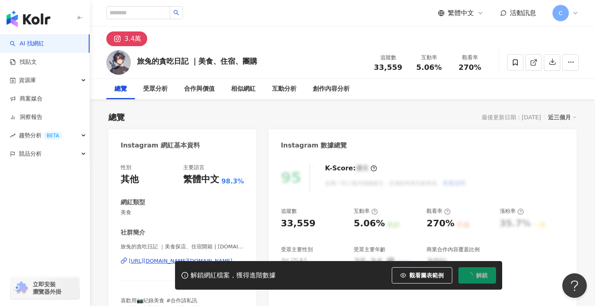
click at [150, 261] on div "解鎖網紅檔案，獲得進階數據 觀看圖表範例 解鎖" at bounding box center [297, 275] width 595 height 29
click at [151, 260] on div "[URL][DOMAIN_NAME][DOMAIN_NAME]" at bounding box center [180, 261] width 103 height 7
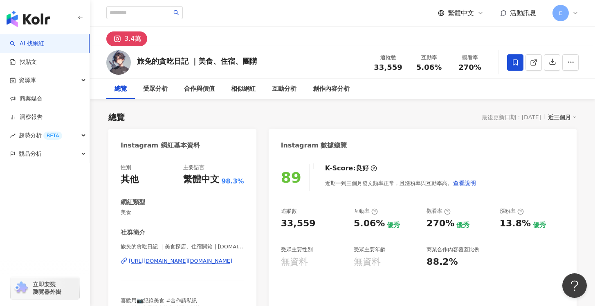
click at [512, 71] on div at bounding box center [543, 62] width 72 height 25
click at [514, 62] on icon at bounding box center [514, 62] width 7 height 7
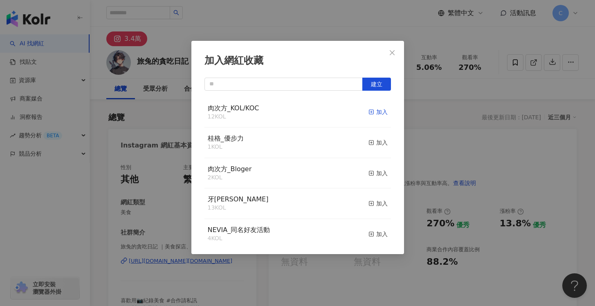
click at [376, 114] on div "加入" at bounding box center [377, 112] width 19 height 9
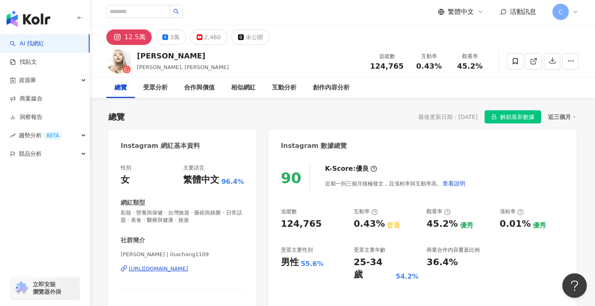
scroll to position [2, 0]
click at [188, 267] on div "[URL][DOMAIN_NAME]" at bounding box center [158, 268] width 59 height 7
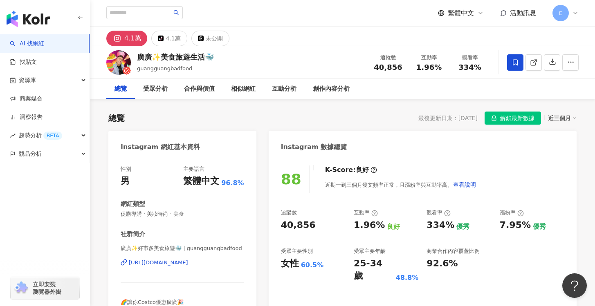
click at [188, 263] on div "https://www.instagram.com/guangguangbadfood/" at bounding box center [158, 262] width 59 height 7
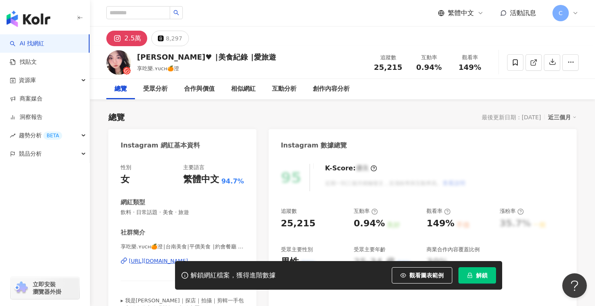
click at [150, 259] on div "https://www.instagram.com/yuman7288/" at bounding box center [158, 261] width 59 height 7
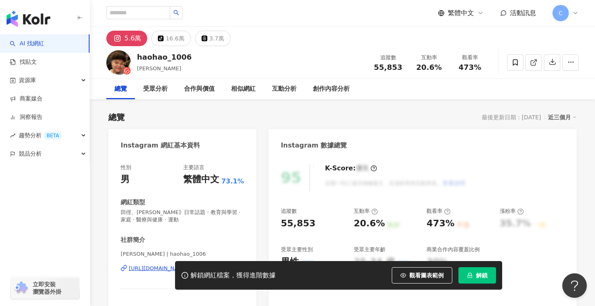
click at [482, 282] on button "解鎖" at bounding box center [477, 275] width 38 height 16
click at [155, 267] on div "解鎖網紅檔案，獲得進階數據 觀看圖表範例 解鎖" at bounding box center [297, 275] width 595 height 29
click at [155, 270] on div "解鎖網紅檔案，獲得進階數據 觀看圖表範例 解鎖" at bounding box center [297, 275] width 595 height 29
click at [201, 239] on div "社群簡介" at bounding box center [182, 240] width 123 height 9
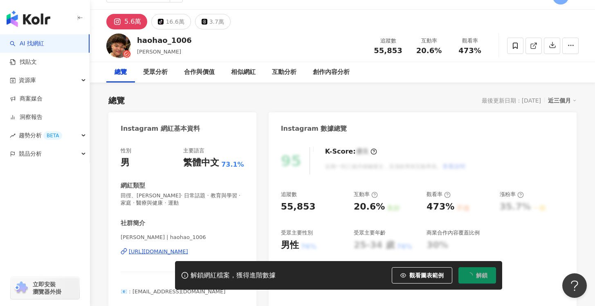
click at [137, 251] on div "https://www.instagram.com/haohao_1006/" at bounding box center [158, 251] width 59 height 7
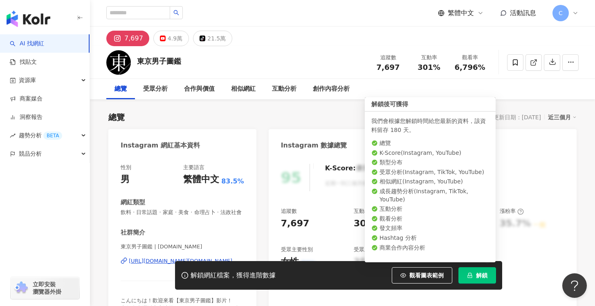
click at [479, 279] on button "解鎖" at bounding box center [477, 275] width 38 height 16
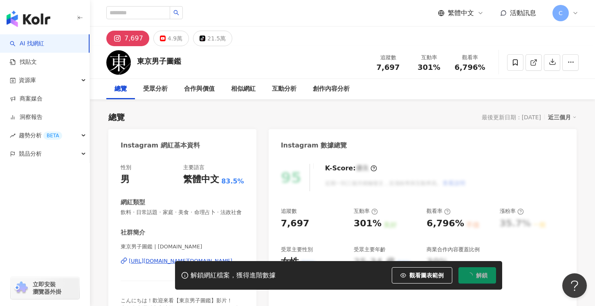
click at [153, 262] on div "解鎖網紅檔案，獲得進階數據 觀看圖表範例 解鎖" at bounding box center [297, 275] width 595 height 29
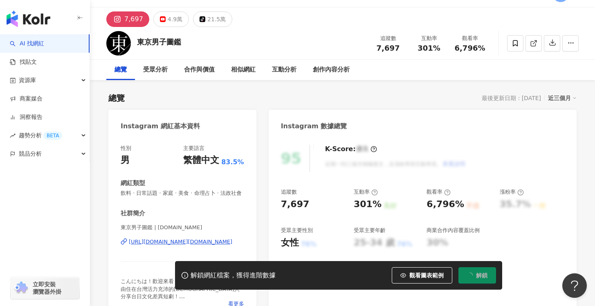
click at [157, 244] on div "https://www.instagram.com/tokyoboys.tw/" at bounding box center [180, 241] width 103 height 7
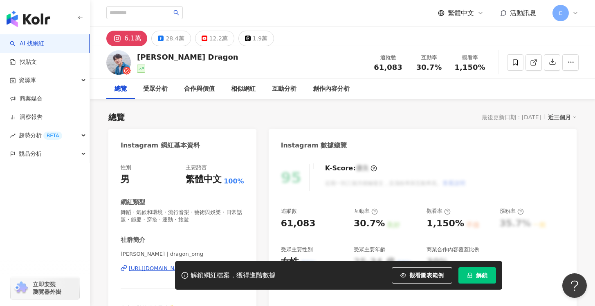
click at [158, 269] on div "解鎖網紅檔案，獲得進階數據 觀看圖表範例 解鎖" at bounding box center [297, 275] width 595 height 29
click at [148, 269] on div "解鎖網紅檔案，獲得進階數據 觀看圖表範例 解鎖" at bounding box center [297, 275] width 595 height 29
click at [149, 267] on div "解鎖網紅檔案，獲得進階數據 觀看圖表範例 解鎖" at bounding box center [297, 275] width 595 height 29
click at [149, 271] on div "解鎖網紅檔案，獲得進階數據 觀看圖表範例 解鎖" at bounding box center [297, 275] width 595 height 29
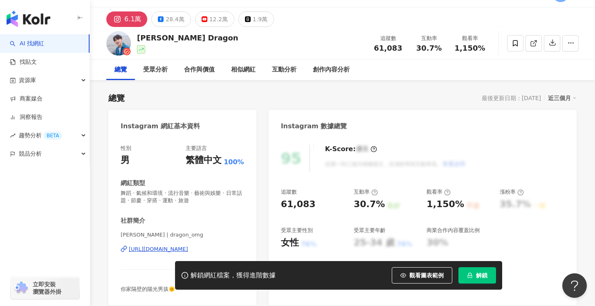
scroll to position [29, 0]
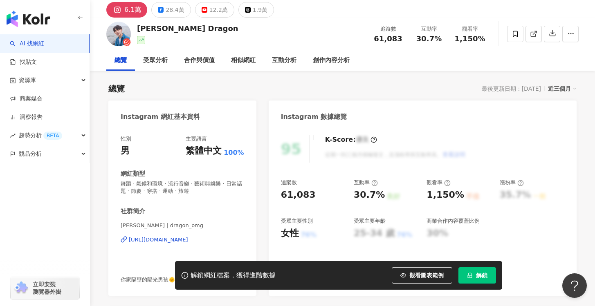
click at [162, 242] on div "https://www.instagram.com/dragon_omg/" at bounding box center [158, 239] width 59 height 7
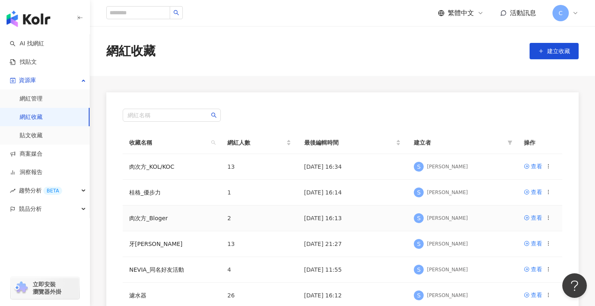
scroll to position [164, 0]
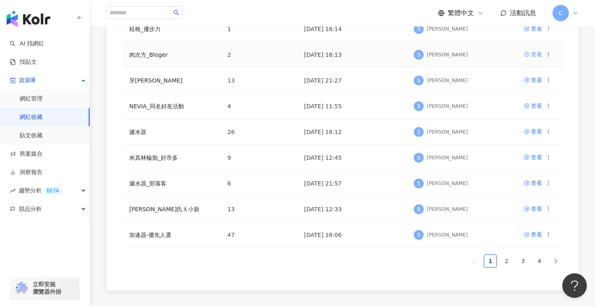
click at [529, 57] on link "查看" at bounding box center [533, 54] width 18 height 9
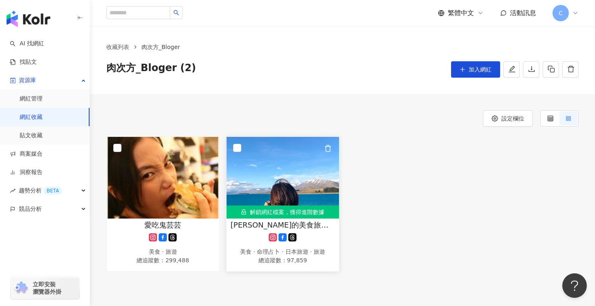
click at [291, 168] on img at bounding box center [282, 178] width 112 height 82
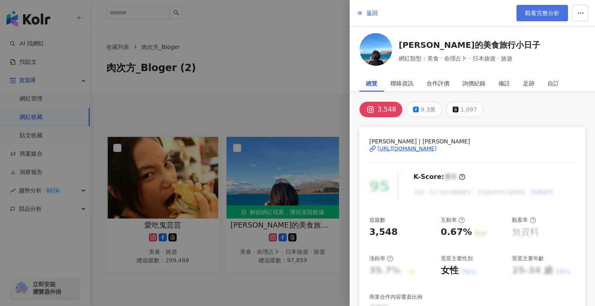
click at [540, 16] on link "觀看完整分析" at bounding box center [542, 13] width 52 height 16
click at [255, 97] on div at bounding box center [297, 153] width 595 height 306
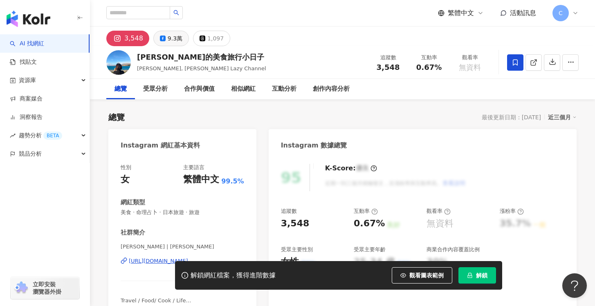
click at [172, 40] on div "9.3萬" at bounding box center [175, 38] width 15 height 11
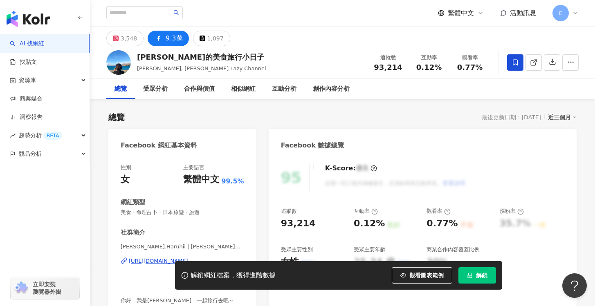
click at [140, 261] on div "解鎖網紅檔案，獲得進階數據 觀看圖表範例 解鎖" at bounding box center [297, 275] width 595 height 29
click at [151, 266] on div "解鎖網紅檔案，獲得進階數據 觀看圖表範例 解鎖" at bounding box center [297, 275] width 595 height 29
click at [152, 263] on div "解鎖網紅檔案，獲得進階數據 觀看圖表範例 解鎖" at bounding box center [297, 275] width 595 height 29
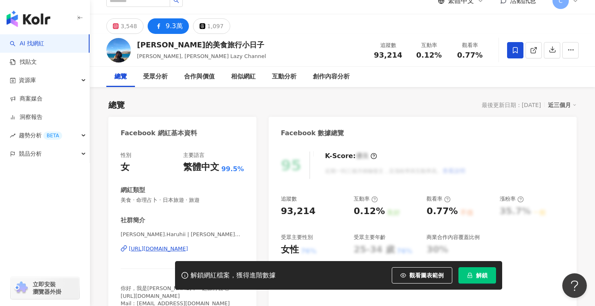
scroll to position [19, 0]
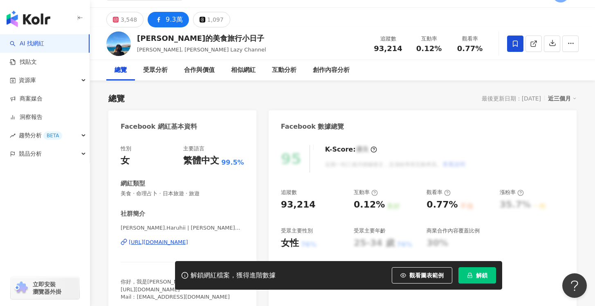
click at [466, 276] on button "解鎖" at bounding box center [477, 275] width 38 height 16
click at [174, 243] on div "[URL][DOMAIN_NAME]" at bounding box center [158, 242] width 59 height 7
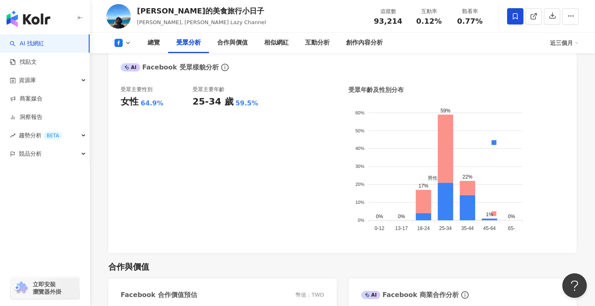
scroll to position [718, 0]
